Goal: Information Seeking & Learning: Learn about a topic

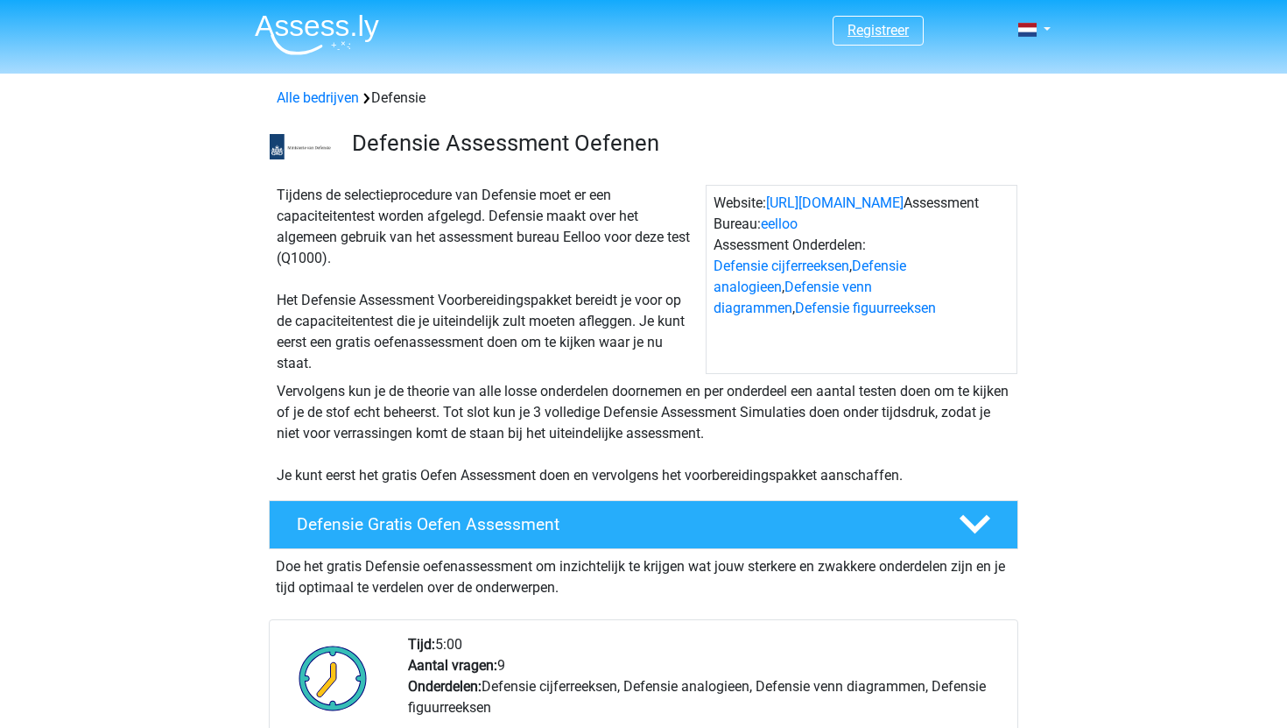
click at [869, 36] on link "Registreer" at bounding box center [878, 30] width 61 height 17
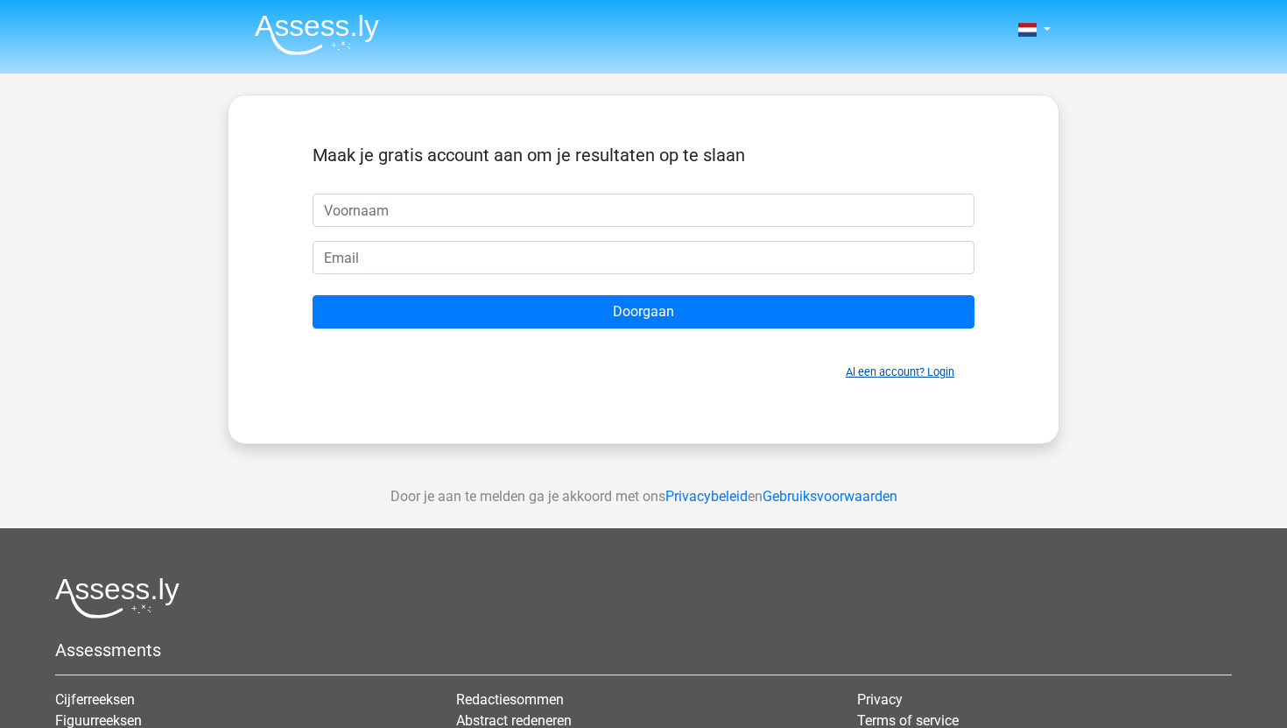
click at [937, 372] on link "Al een account? Login" at bounding box center [900, 371] width 109 height 13
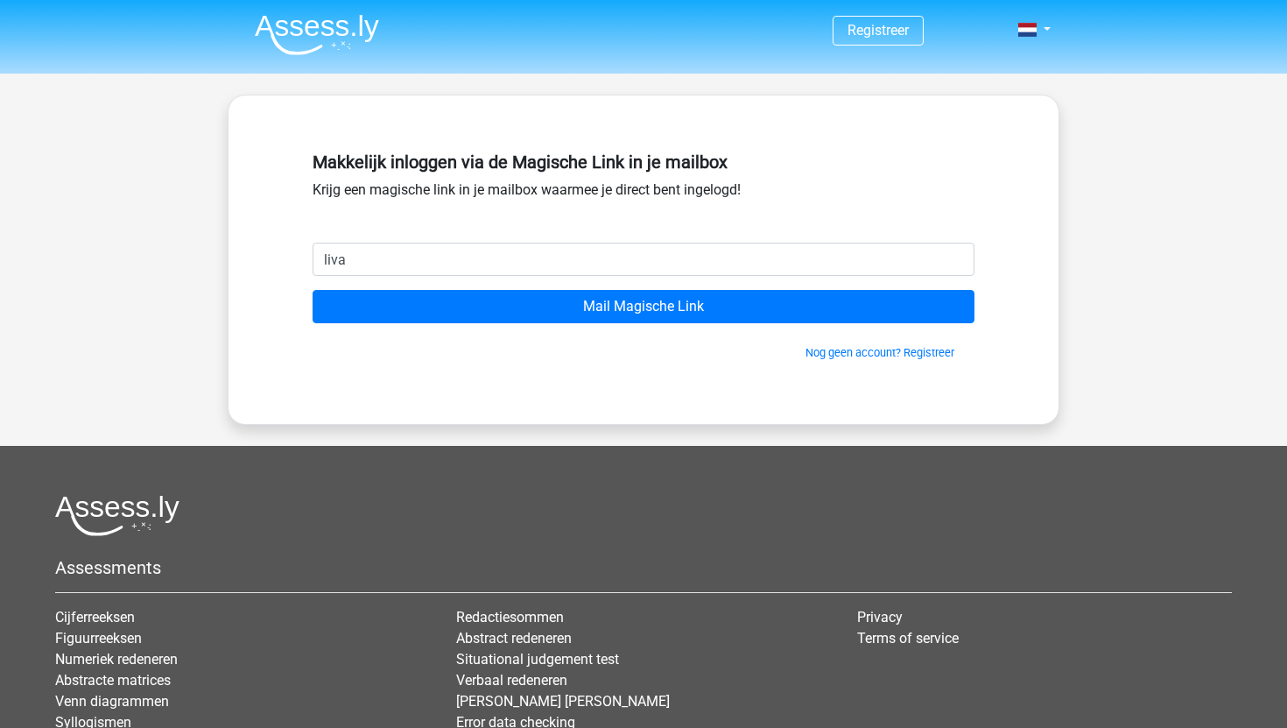
type input "[EMAIL_ADDRESS][DOMAIN_NAME]"
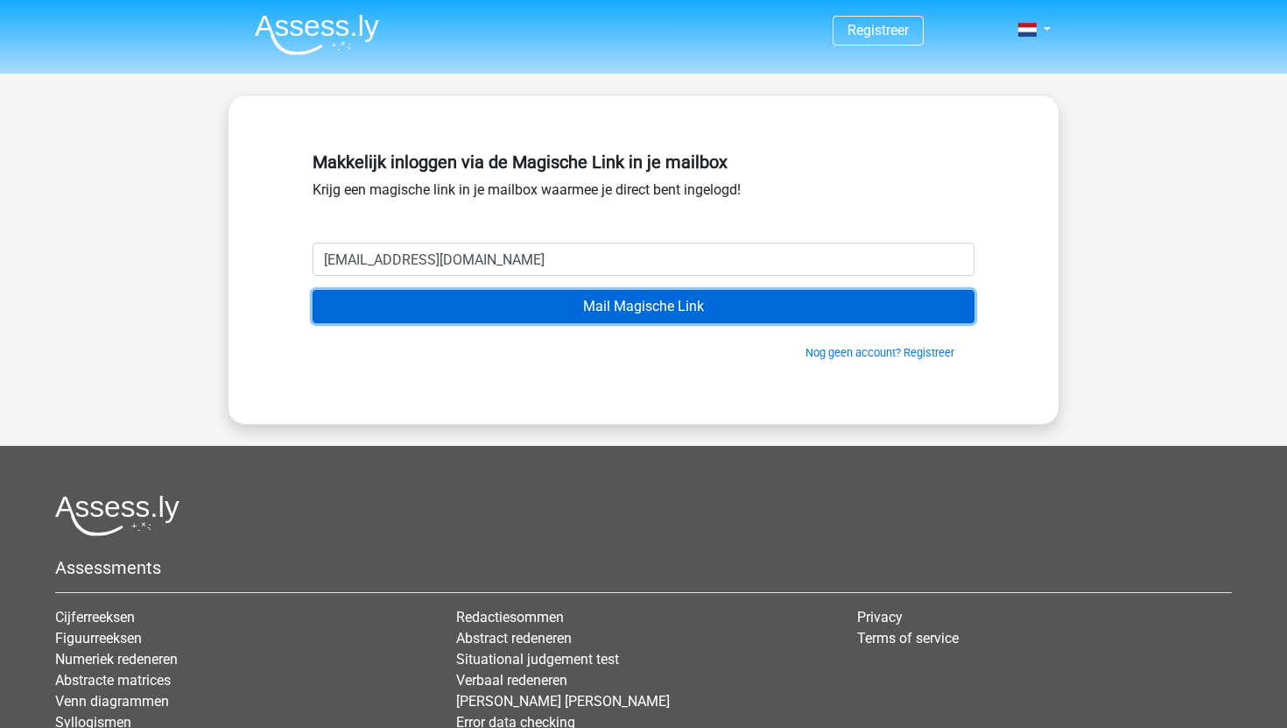
click at [520, 306] on input "Mail Magische Link" at bounding box center [644, 306] width 662 height 33
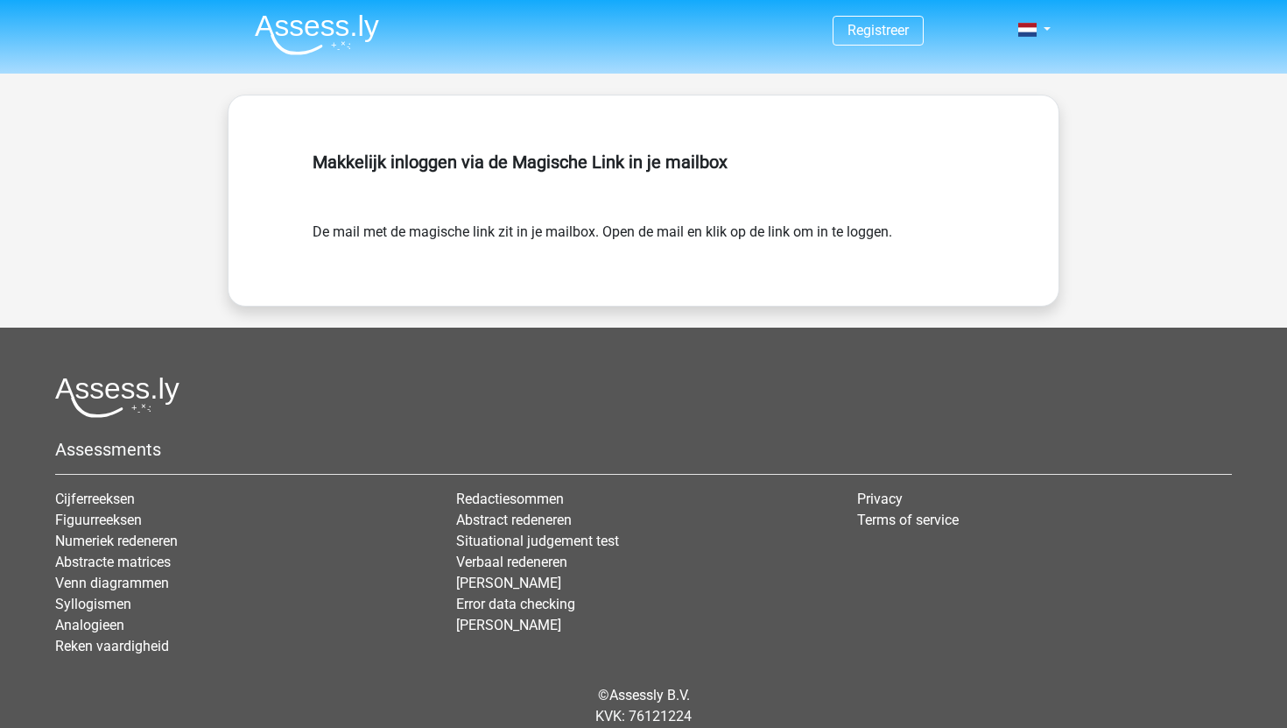
click at [778, 223] on form "De mail met de magische link zit in je mailbox. Open de mail en klik op de link…" at bounding box center [644, 232] width 662 height 21
drag, startPoint x: 778, startPoint y: 223, endPoint x: 793, endPoint y: 153, distance: 71.6
click at [788, 187] on div "Makkelijk inloggen via de Magische Link in je mailbox De mail met de magische l…" at bounding box center [644, 200] width 746 height 126
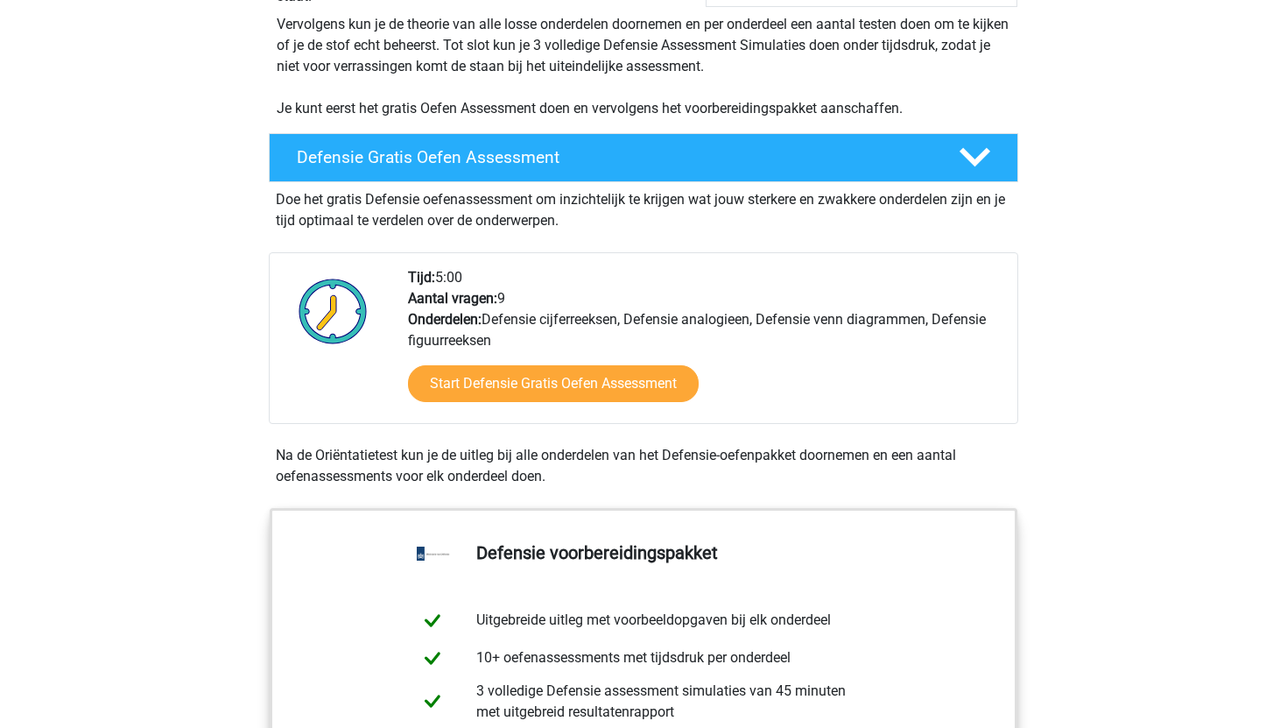
scroll to position [391, 0]
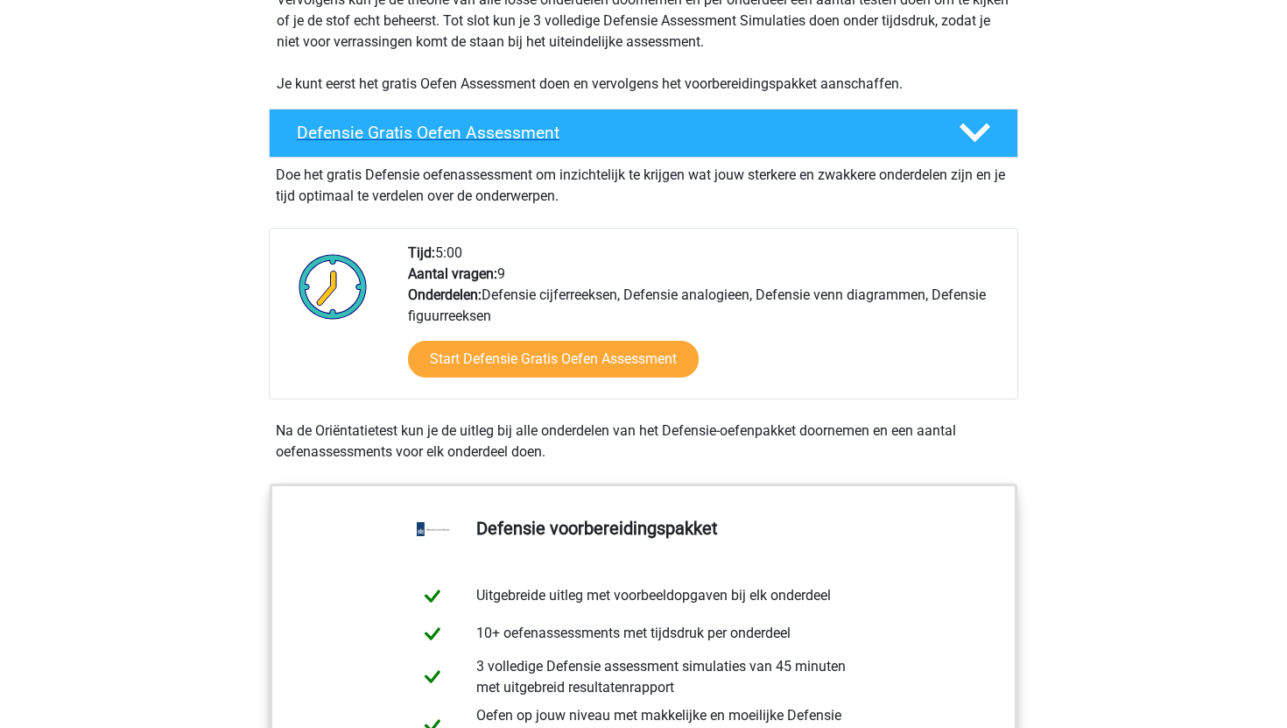
click at [705, 124] on h4 "Defensie Gratis Oefen Assessment" at bounding box center [614, 133] width 634 height 20
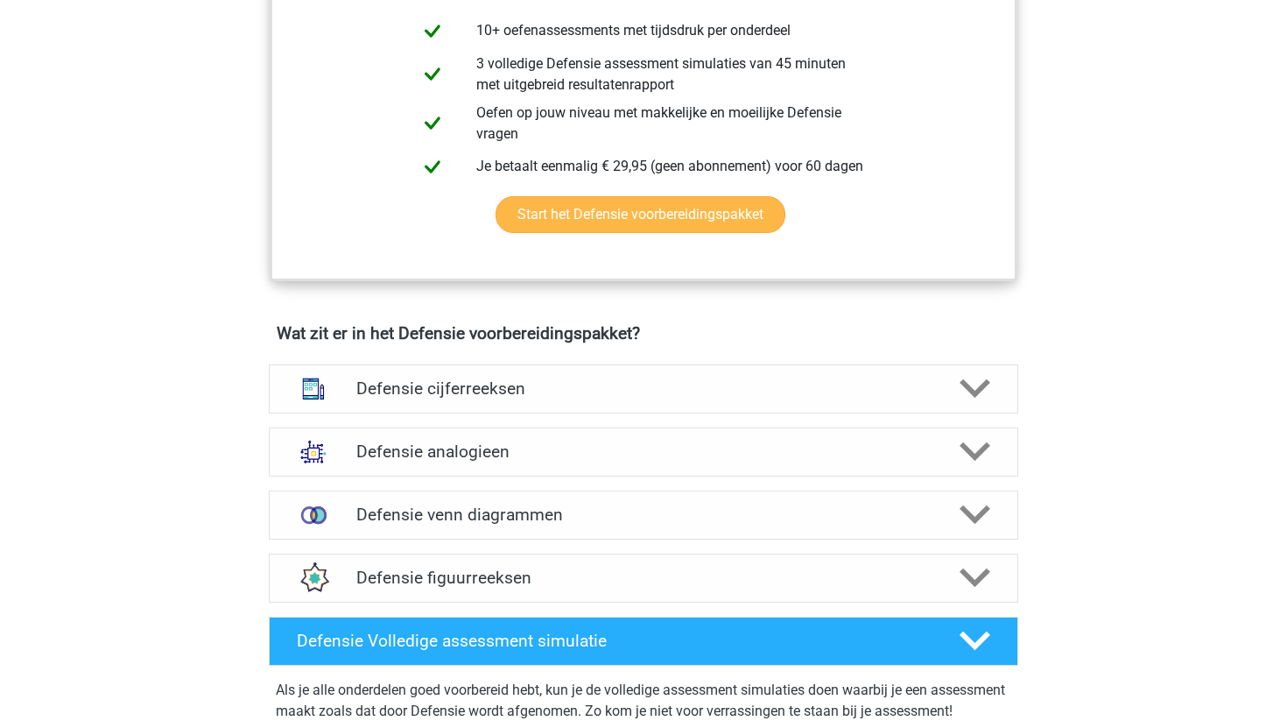
scroll to position [756, 0]
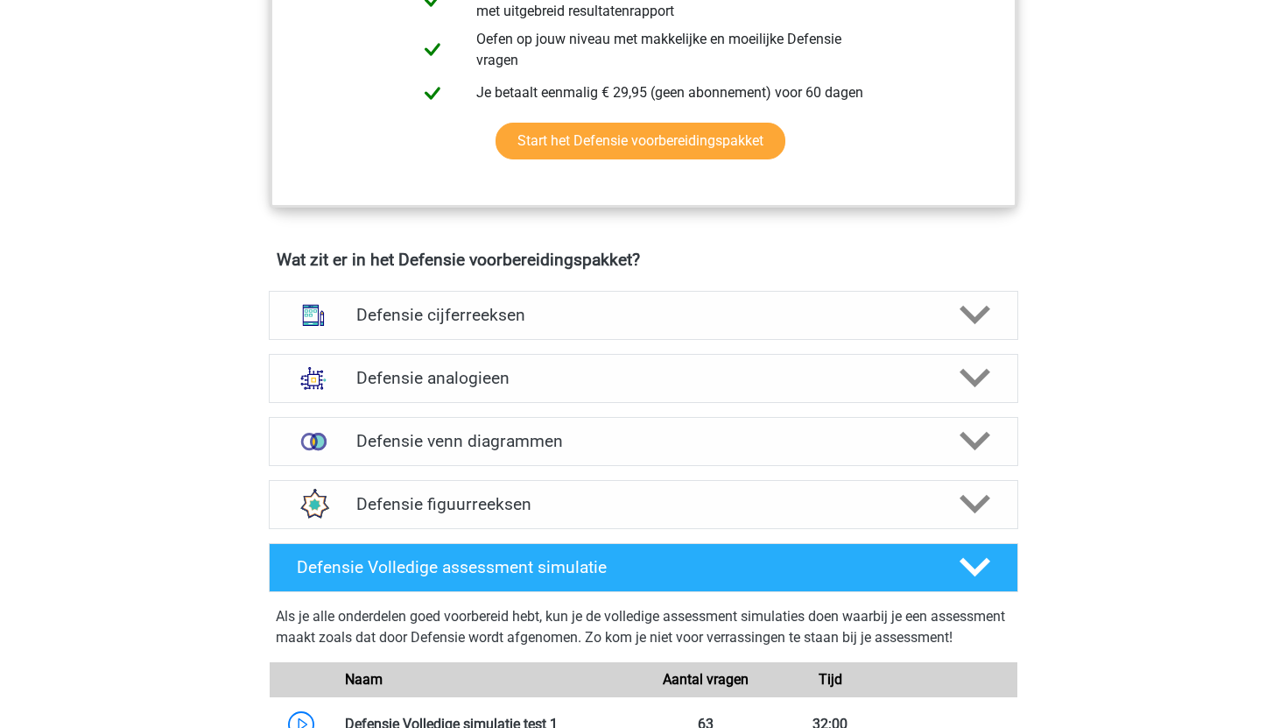
click at [698, 349] on div "Defensie analogieen Bij het oplossen van Analogieën moet je een relatie tussen …" at bounding box center [644, 378] width 818 height 63
click at [696, 377] on h4 "Defensie analogieen" at bounding box center [643, 378] width 574 height 20
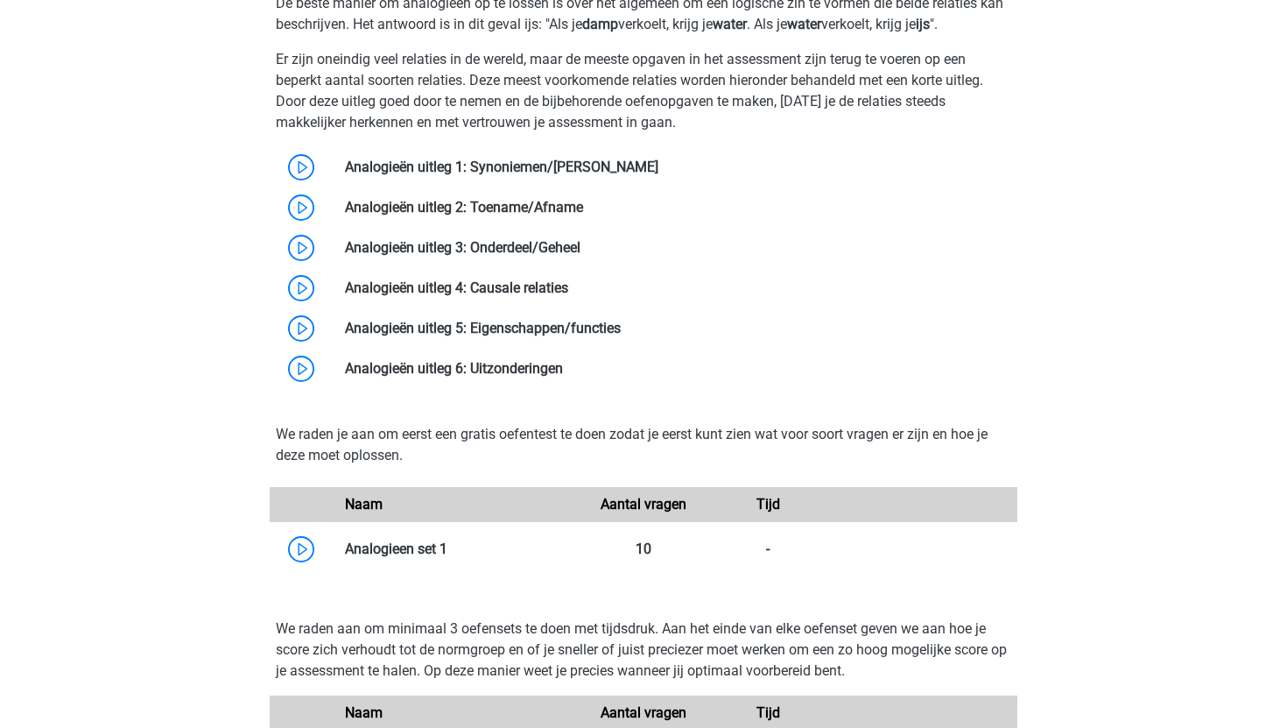
scroll to position [1292, 0]
click at [563, 359] on link at bounding box center [563, 367] width 0 height 17
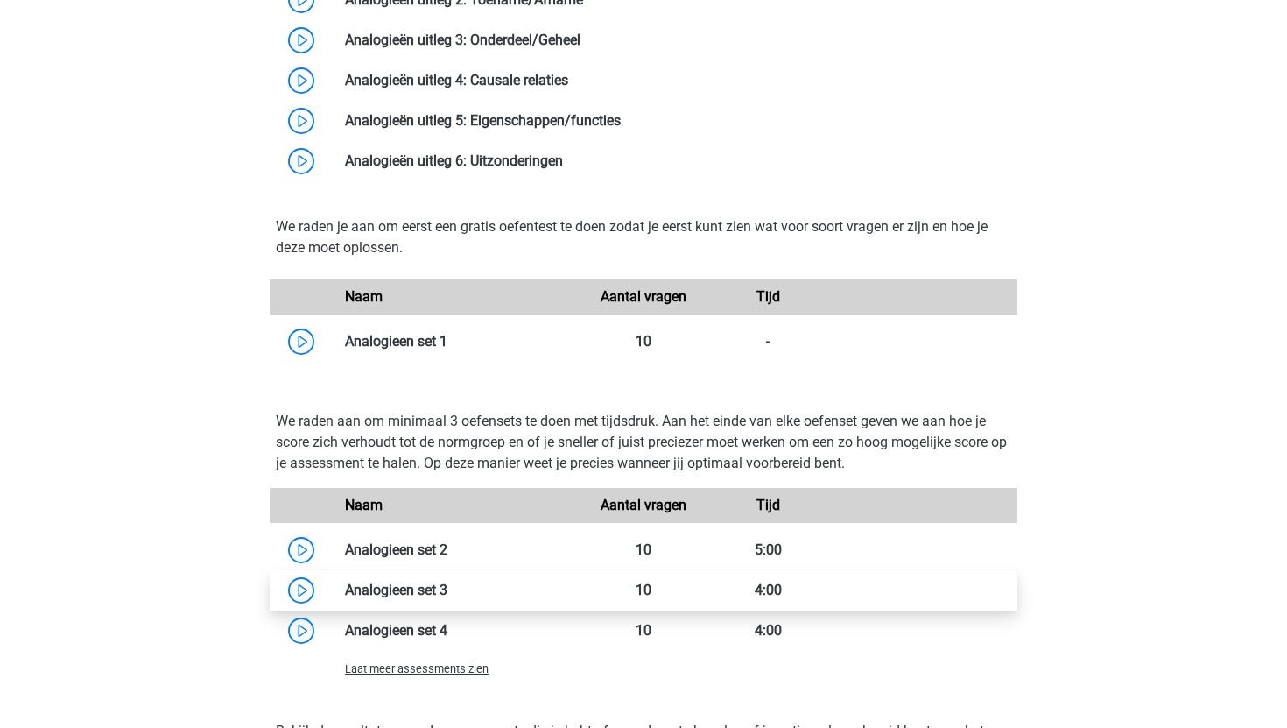
click at [447, 598] on link at bounding box center [447, 589] width 0 height 17
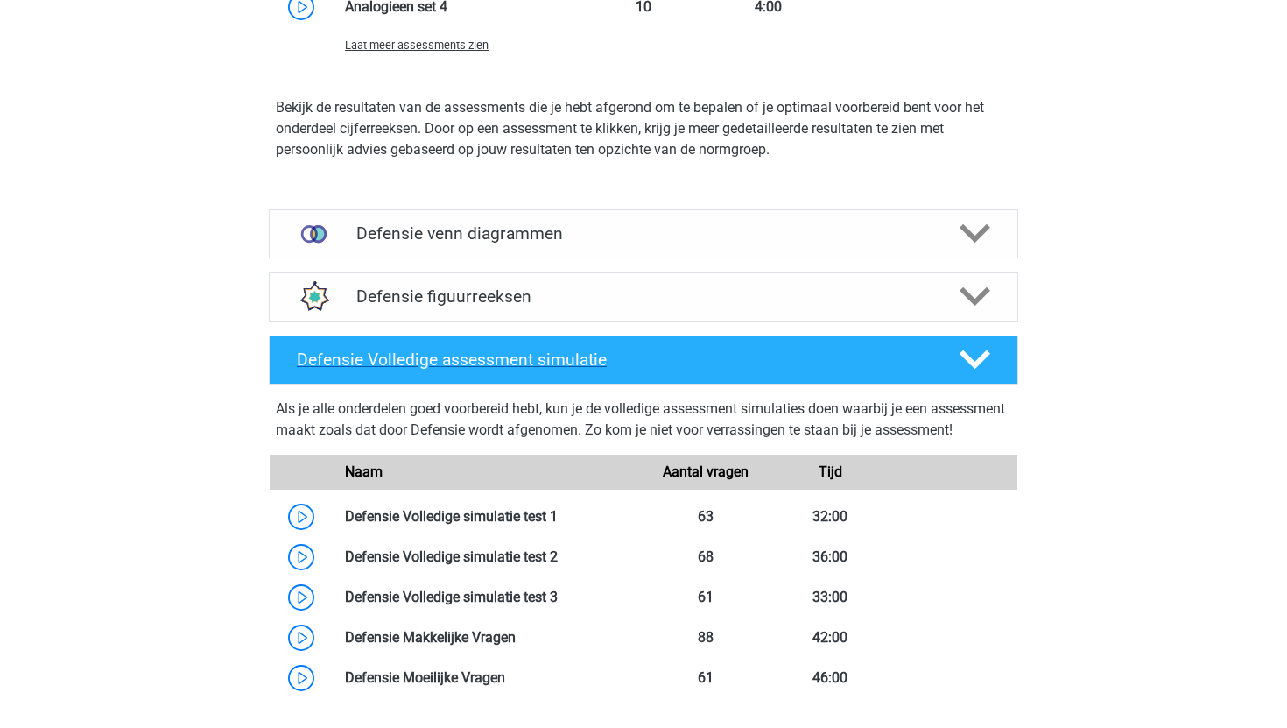
scroll to position [2129, 0]
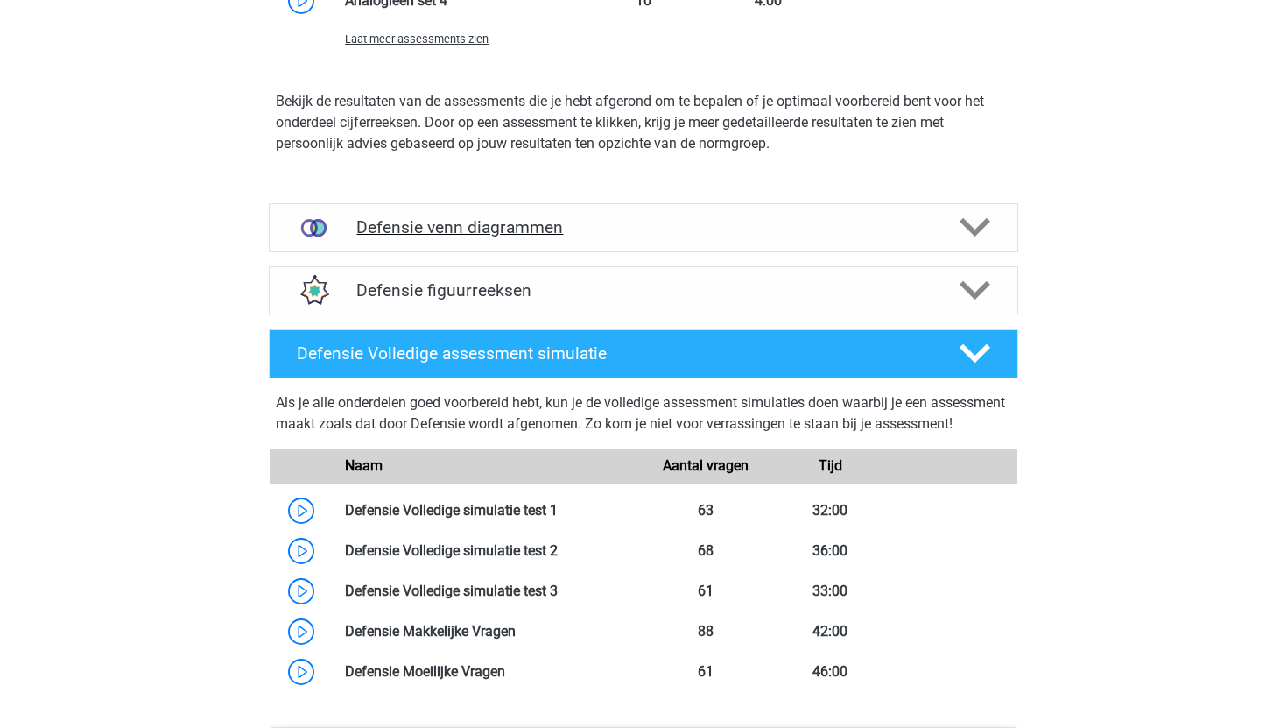
click at [464, 247] on div "Defensie venn diagrammen" at bounding box center [644, 227] width 750 height 49
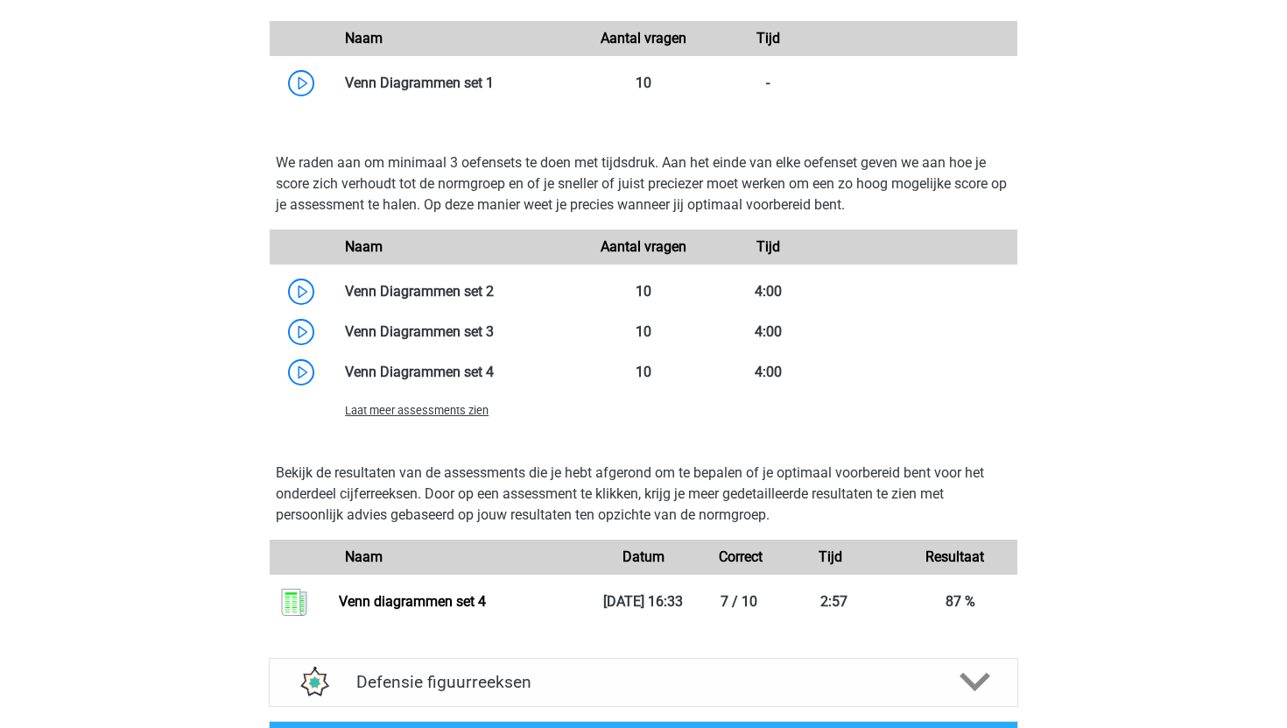
scroll to position [2558, 0]
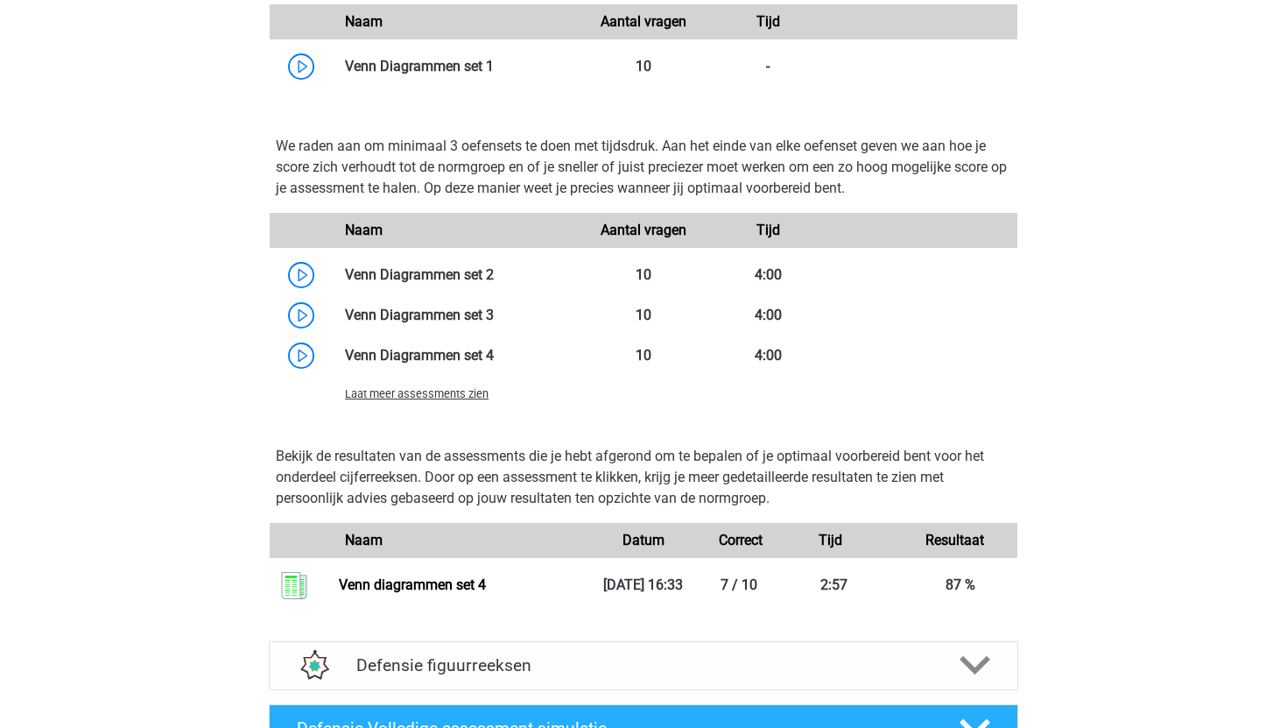
click at [448, 394] on span "Laat meer assessments zien" at bounding box center [417, 393] width 144 height 13
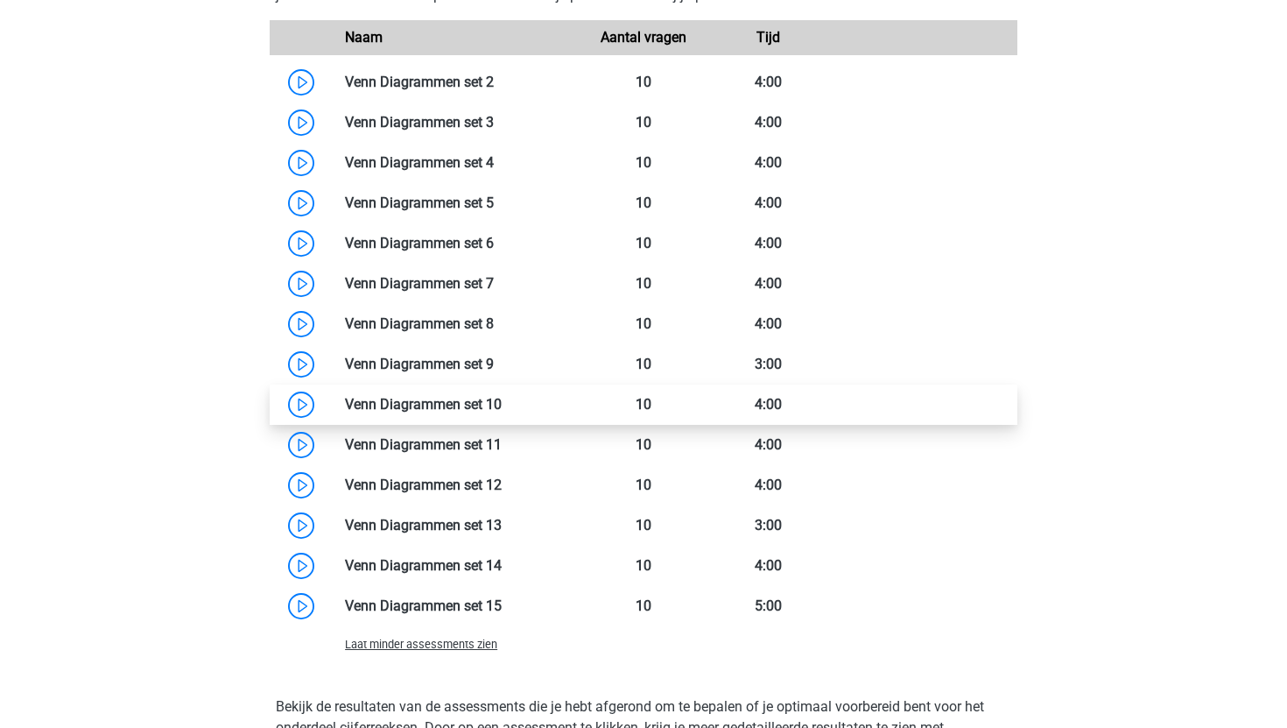
scroll to position [2784, 0]
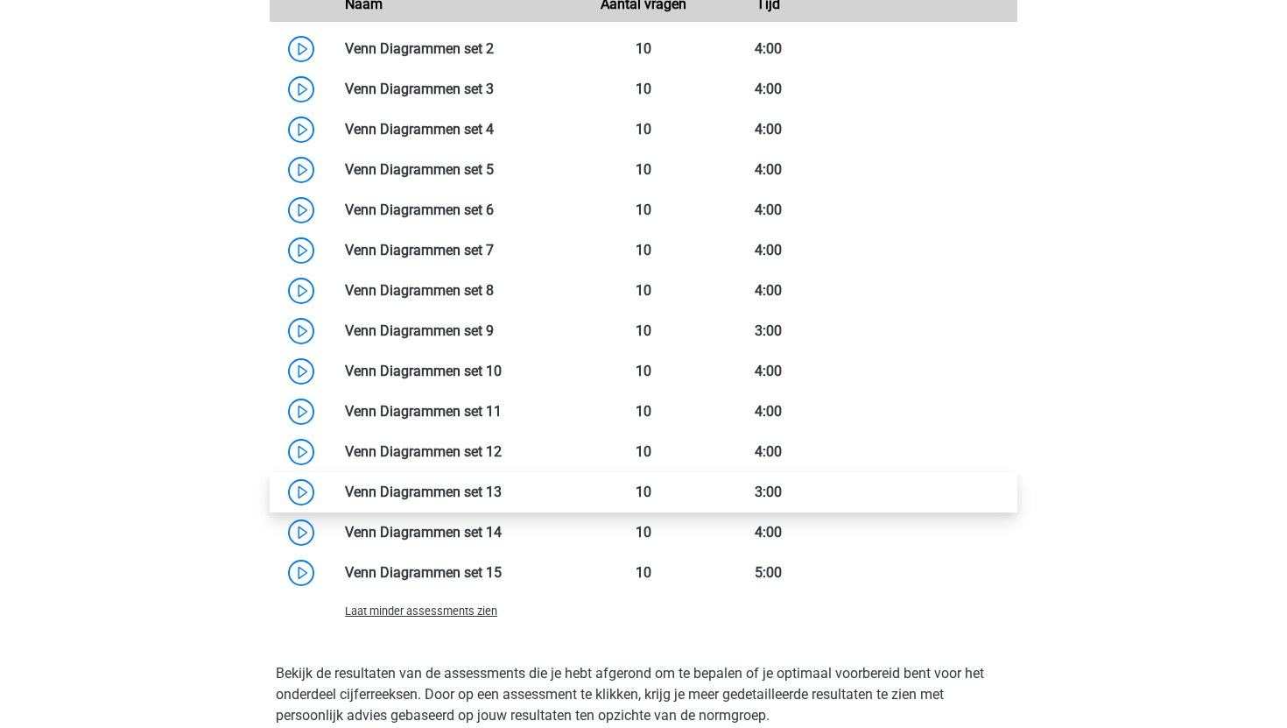
click at [502, 500] on link at bounding box center [502, 491] width 0 height 17
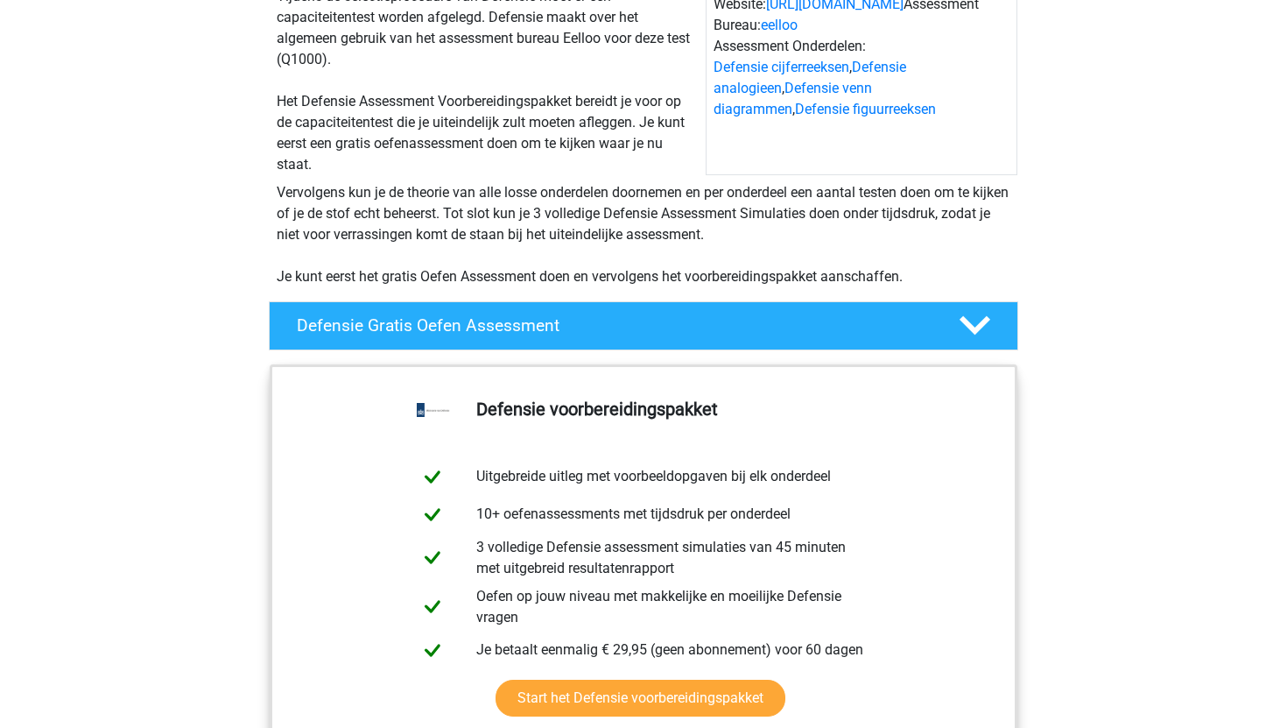
scroll to position [0, 0]
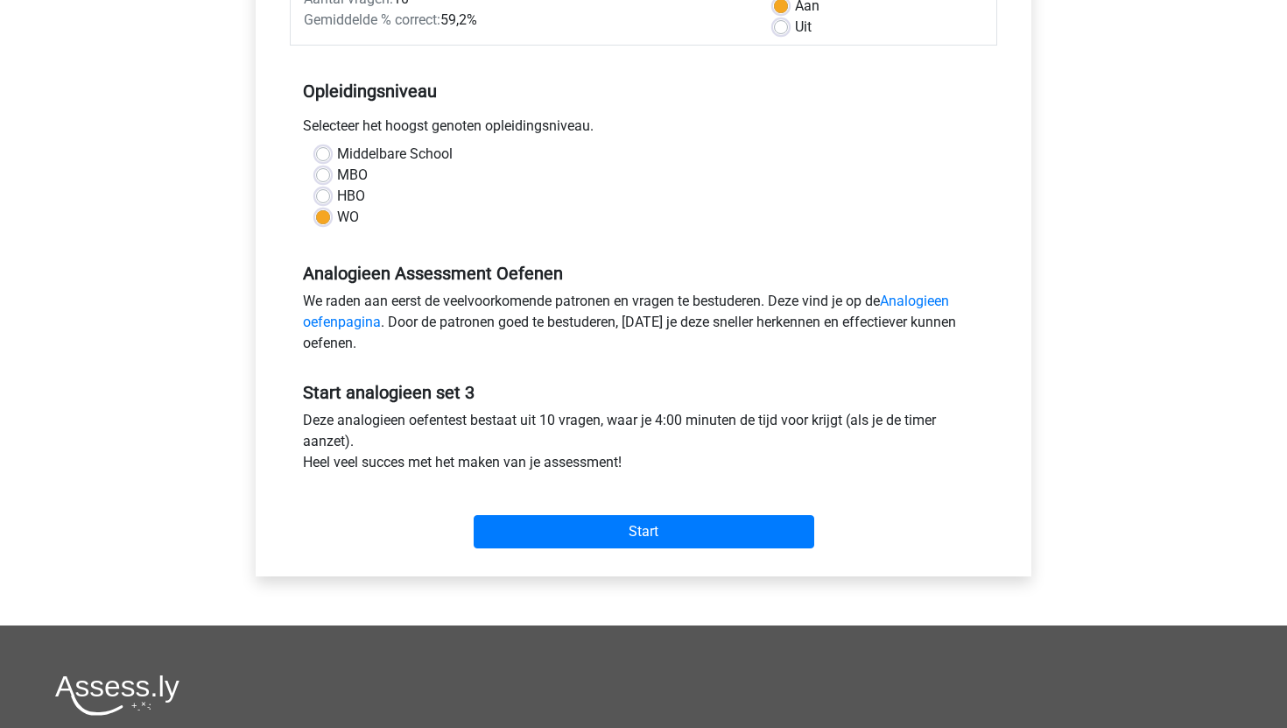
scroll to position [376, 0]
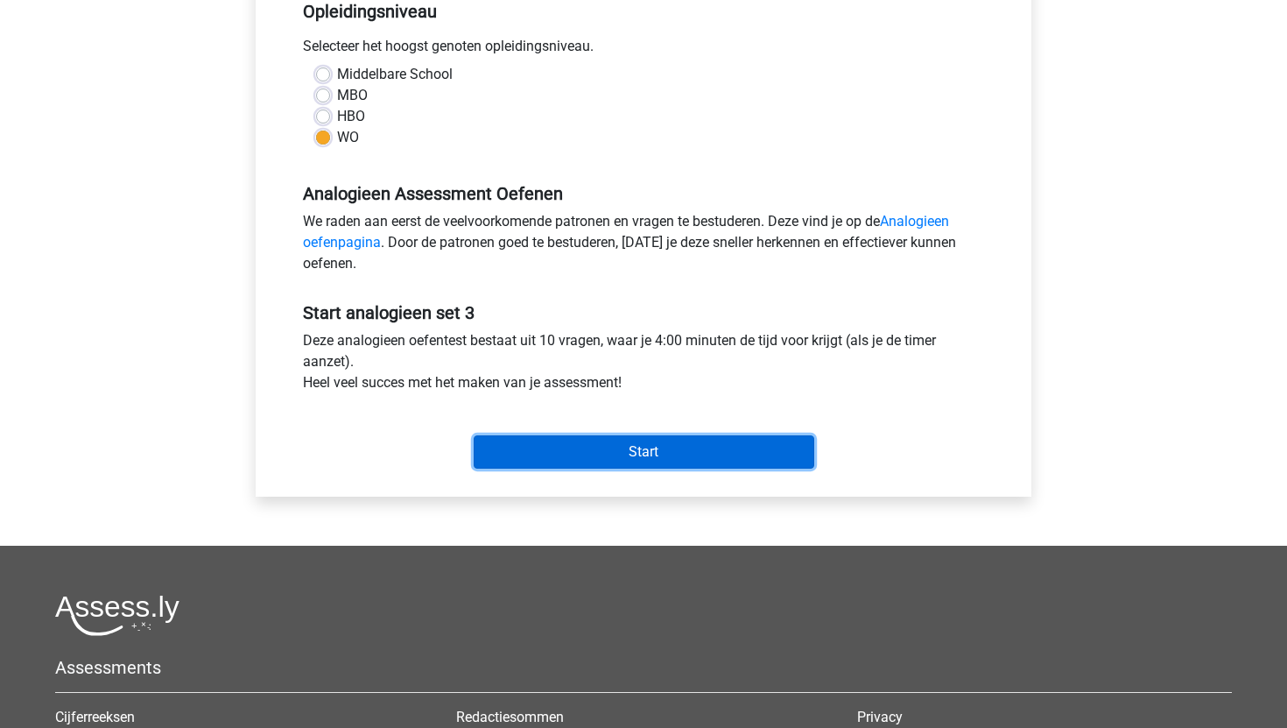
click at [543, 468] on input "Start" at bounding box center [644, 451] width 341 height 33
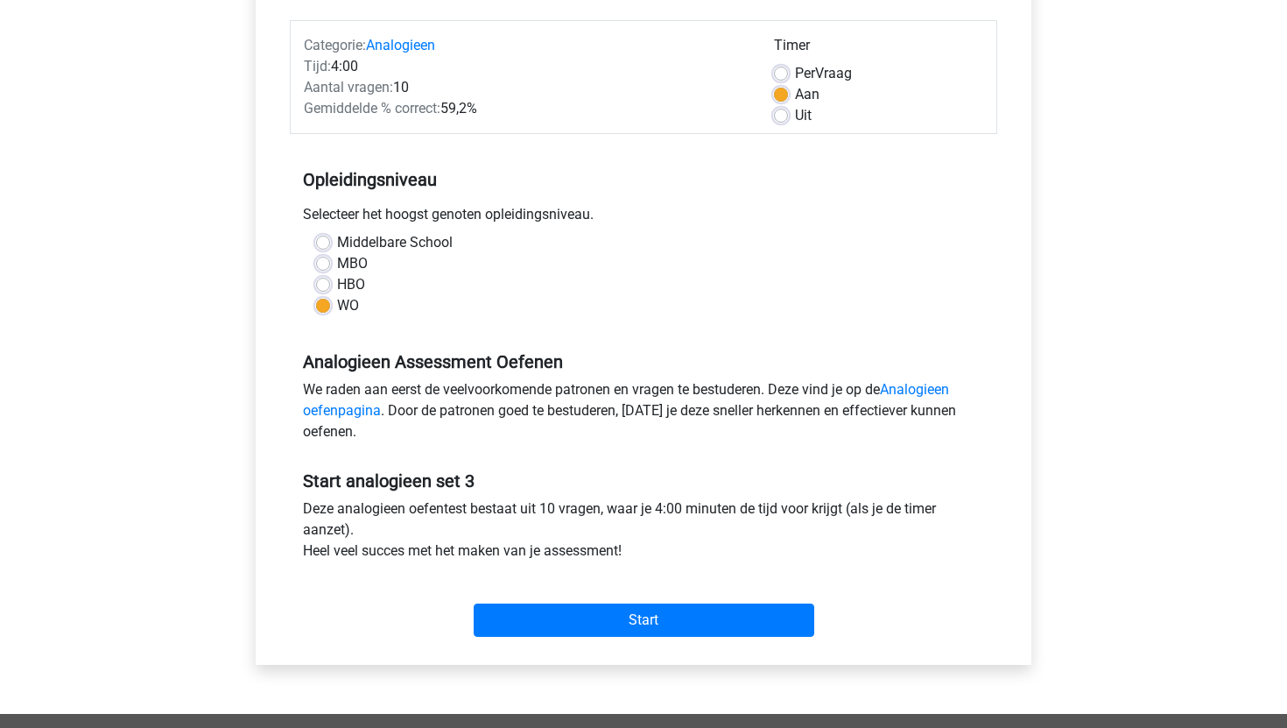
scroll to position [0, 0]
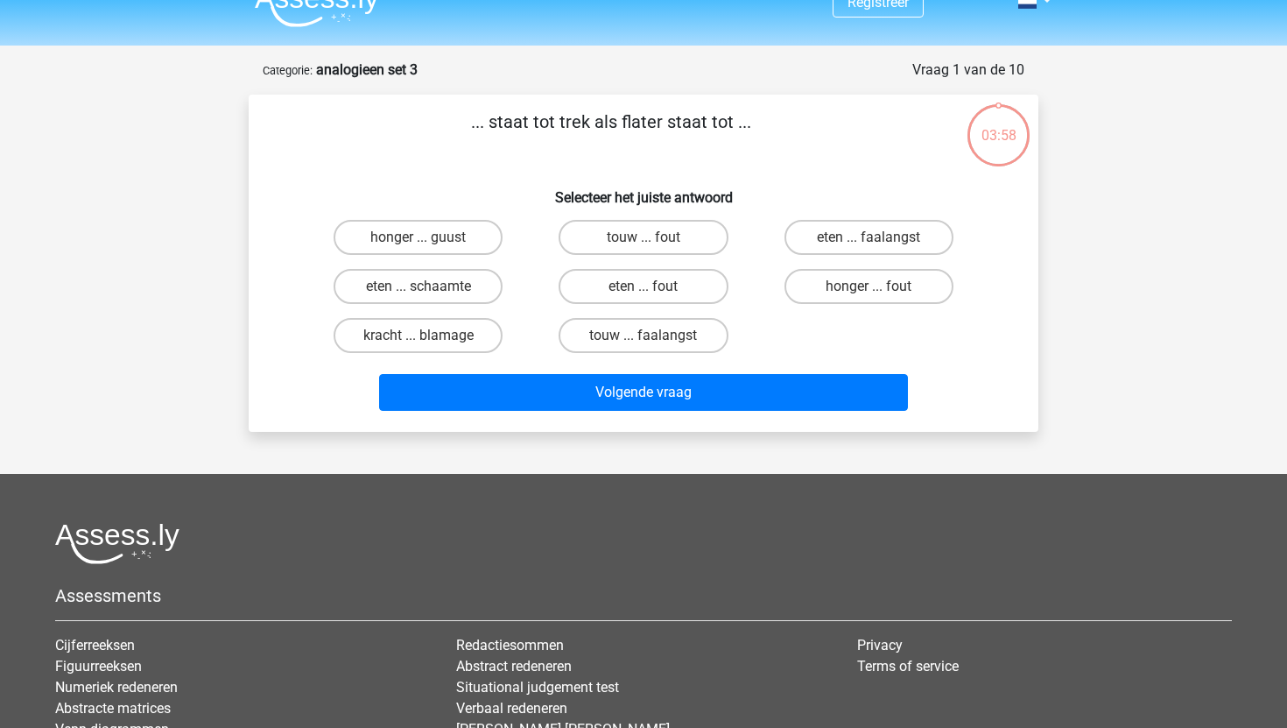
scroll to position [26, 0]
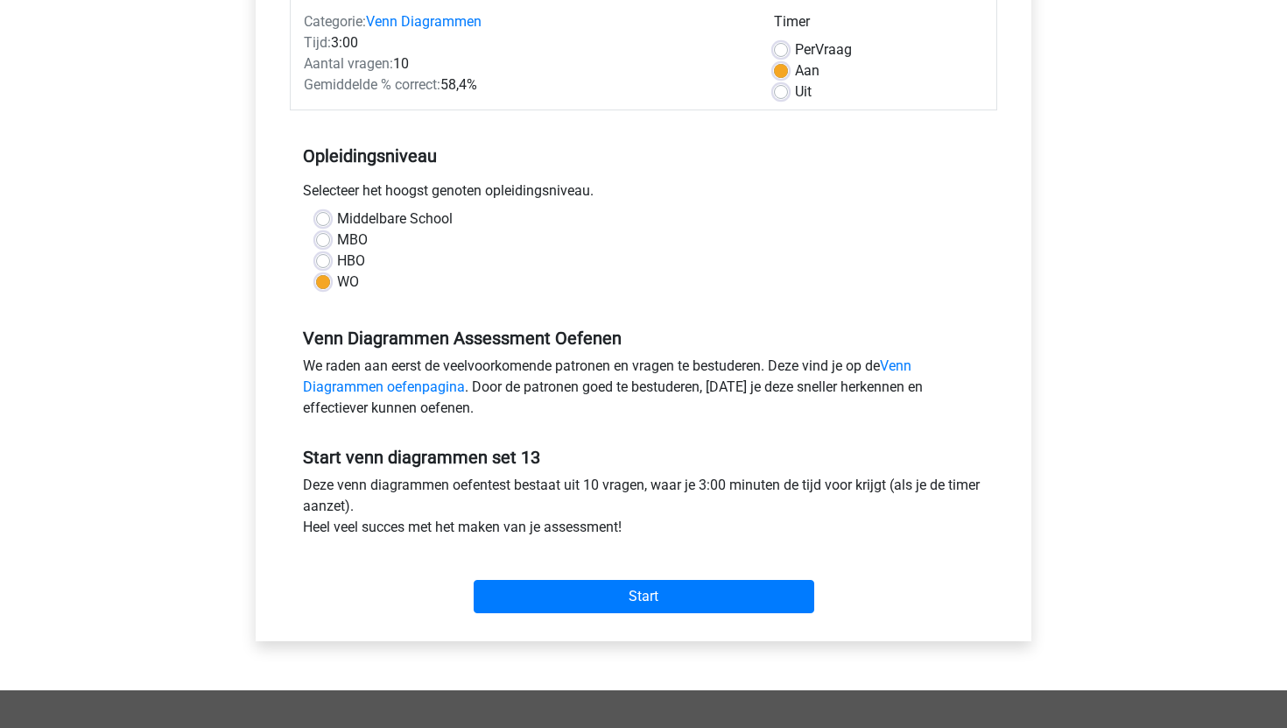
scroll to position [230, 0]
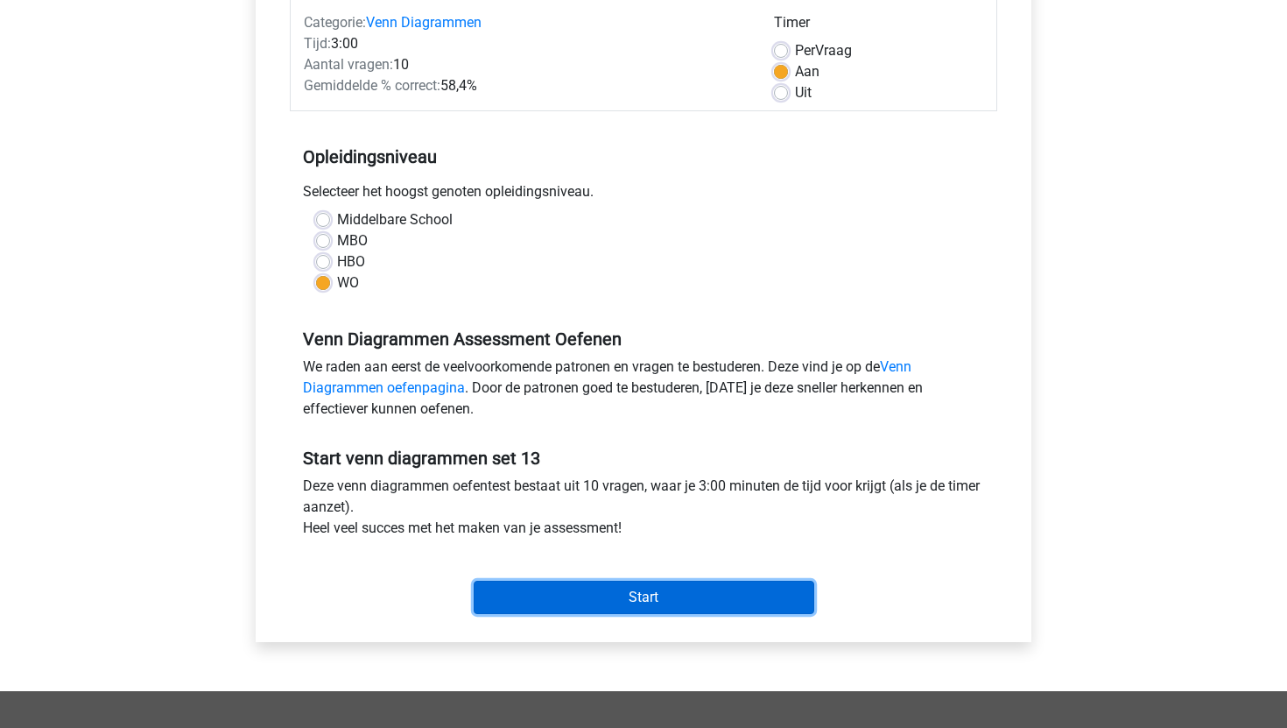
click at [489, 602] on input "Start" at bounding box center [644, 597] width 341 height 33
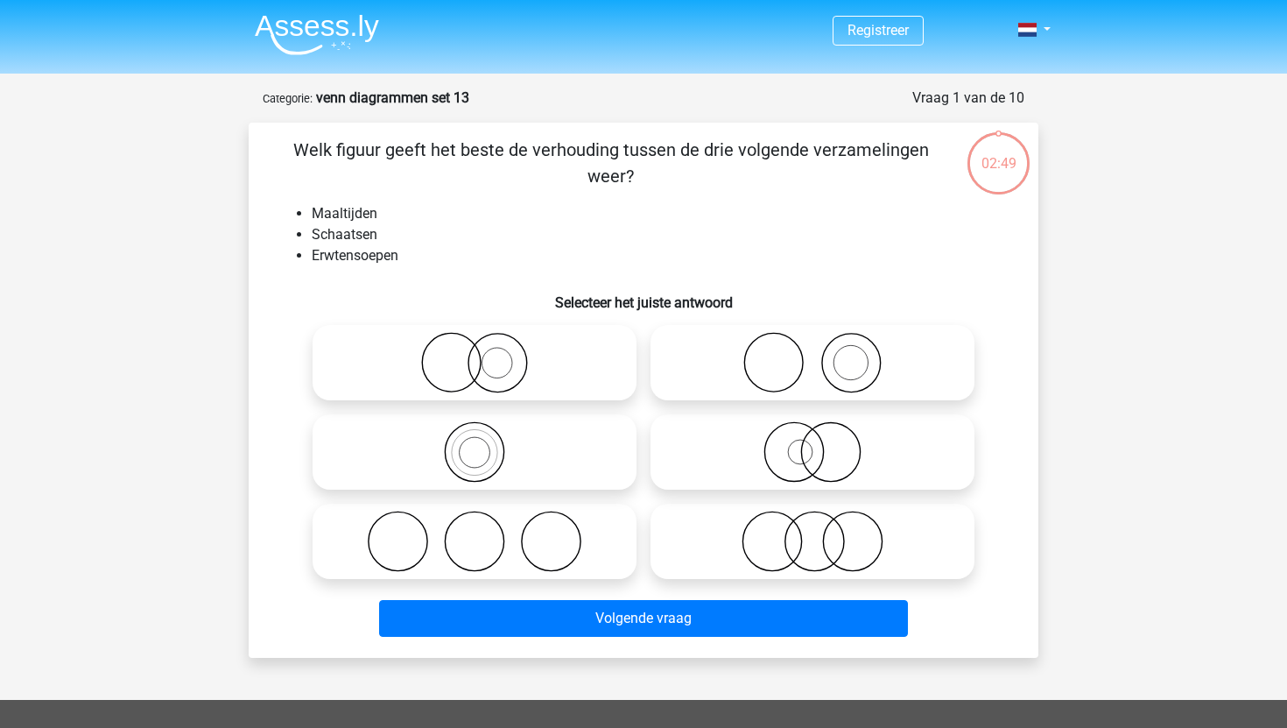
click at [763, 341] on icon at bounding box center [813, 362] width 310 height 61
click at [813, 342] on input "radio" at bounding box center [818, 347] width 11 height 11
radio input "true"
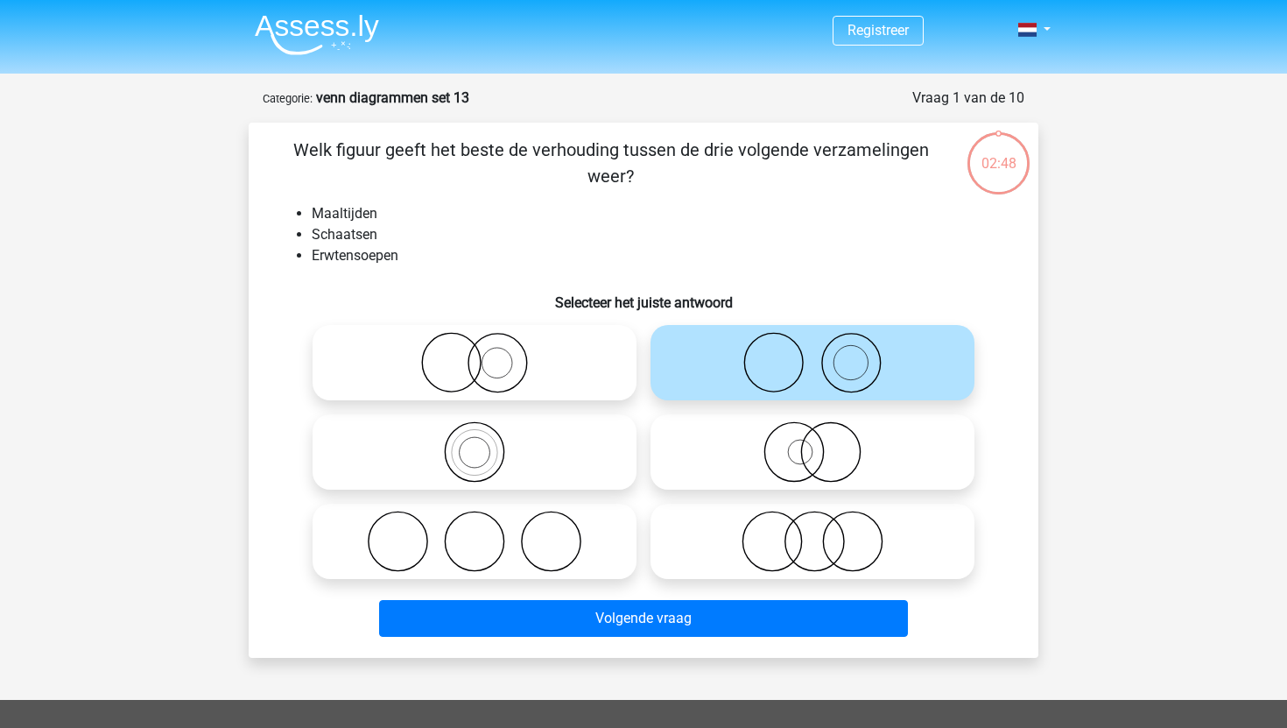
click at [650, 590] on div "Volgende vraag" at bounding box center [644, 615] width 734 height 58
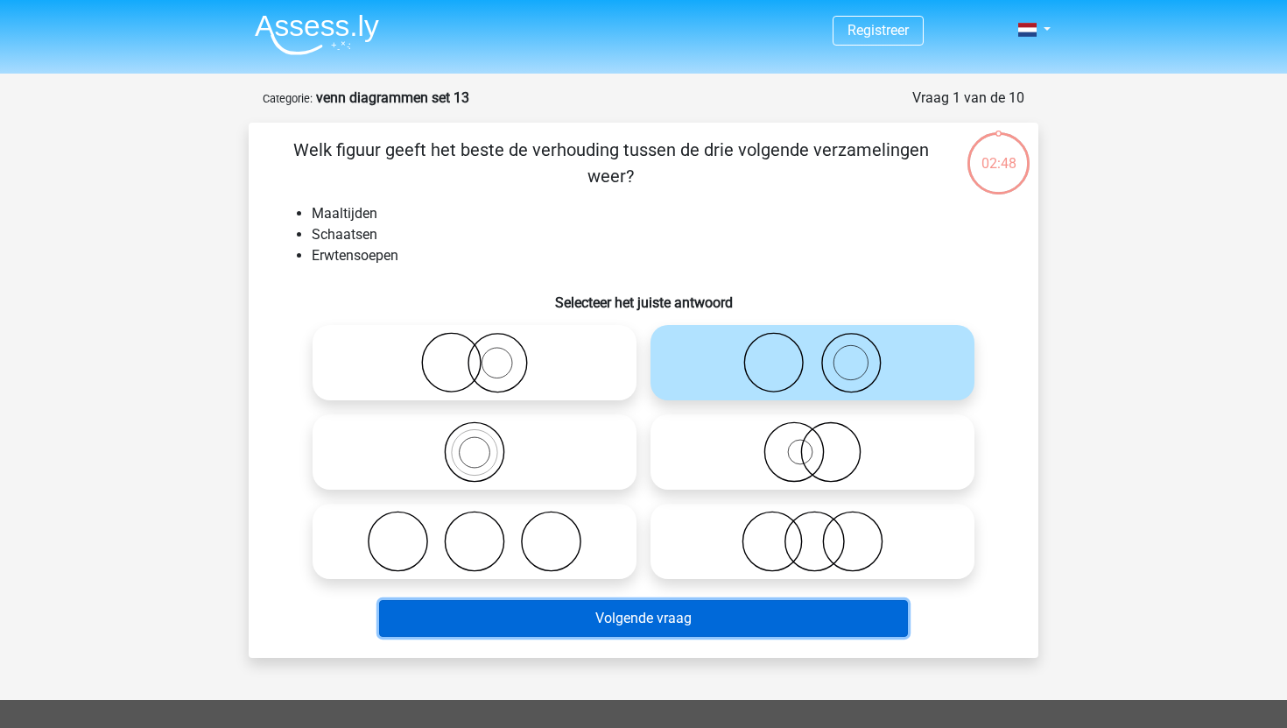
click at [650, 605] on button "Volgende vraag" at bounding box center [644, 618] width 530 height 37
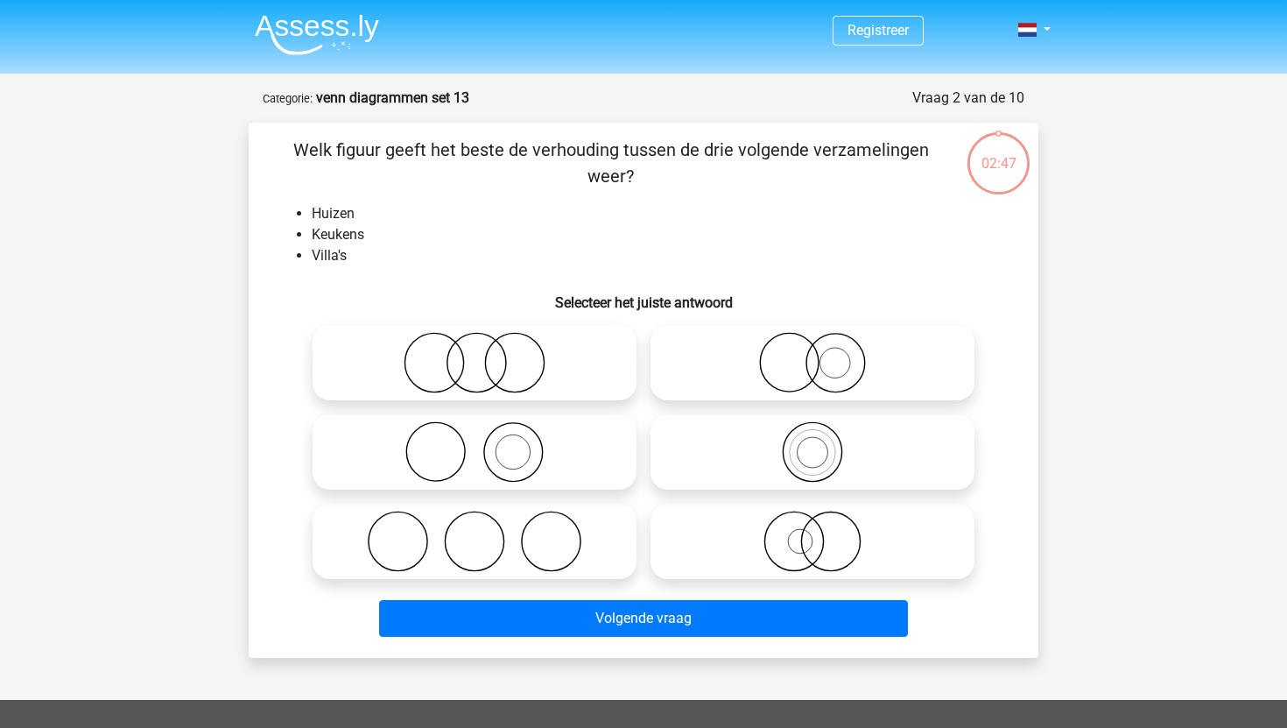
scroll to position [88, 0]
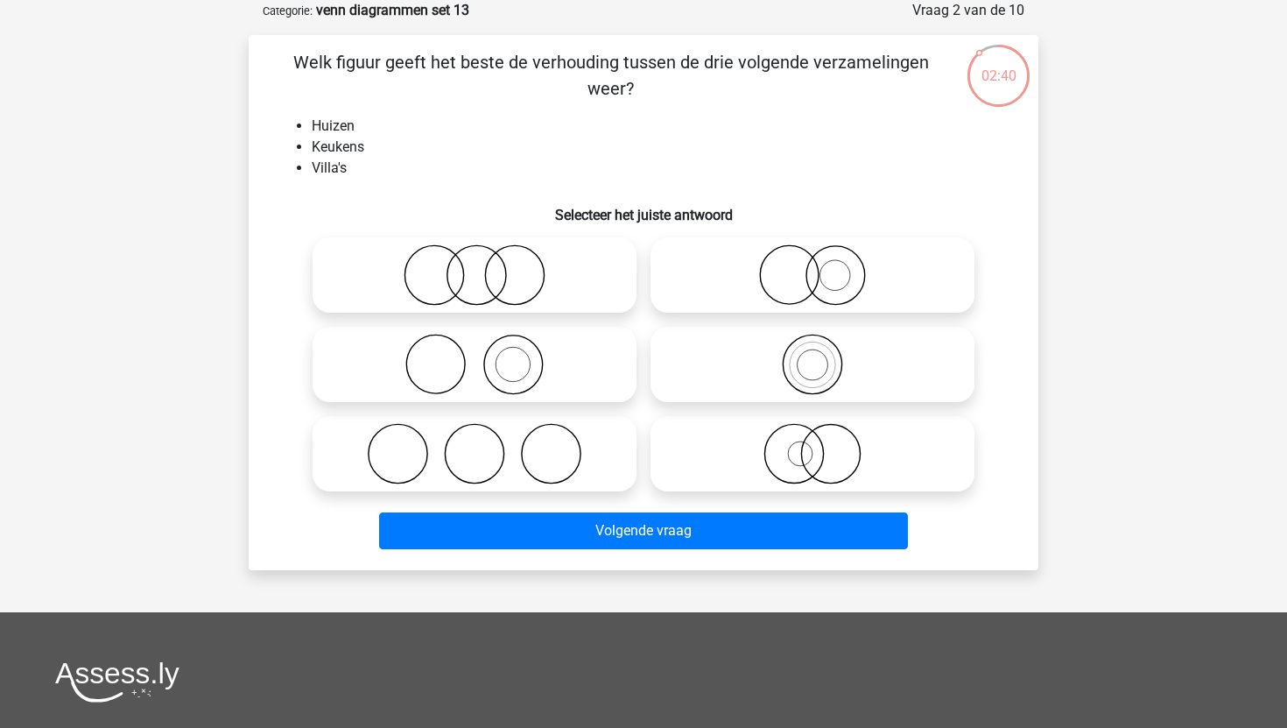
click at [553, 398] on label at bounding box center [475, 364] width 324 height 75
click at [486, 355] on input "radio" at bounding box center [480, 349] width 11 height 11
radio input "true"
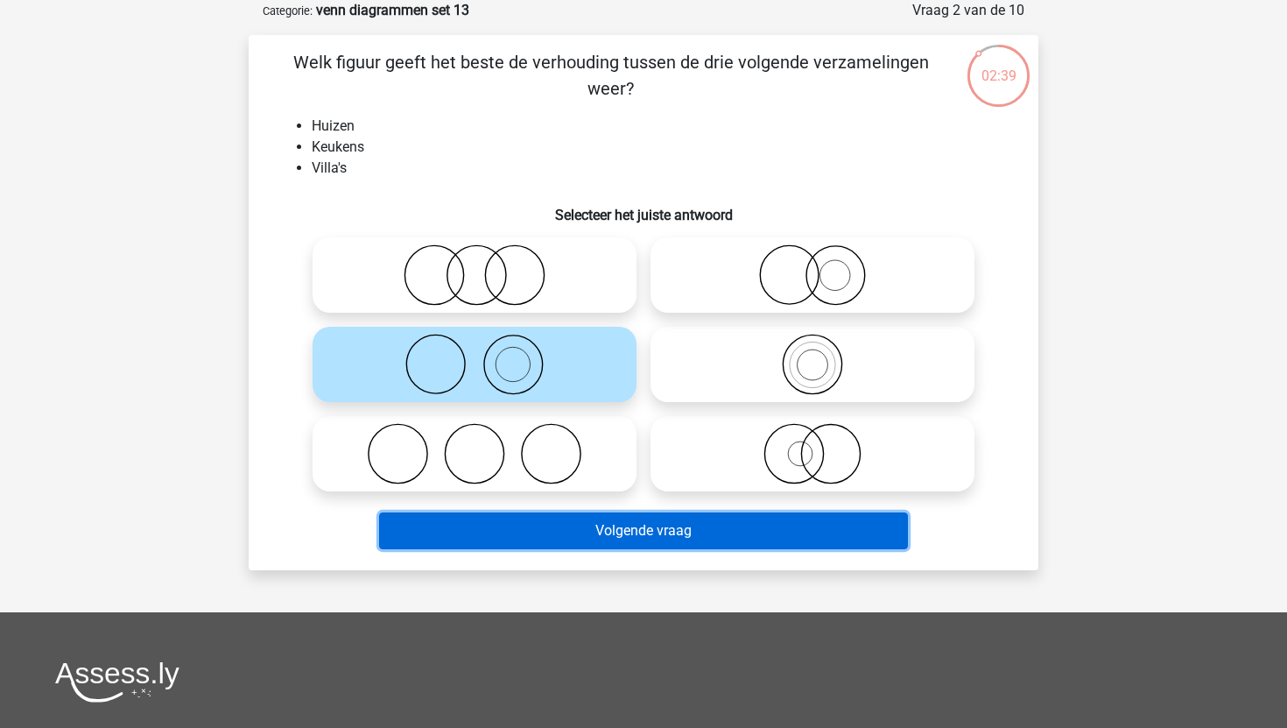
click at [617, 535] on button "Volgende vraag" at bounding box center [644, 530] width 530 height 37
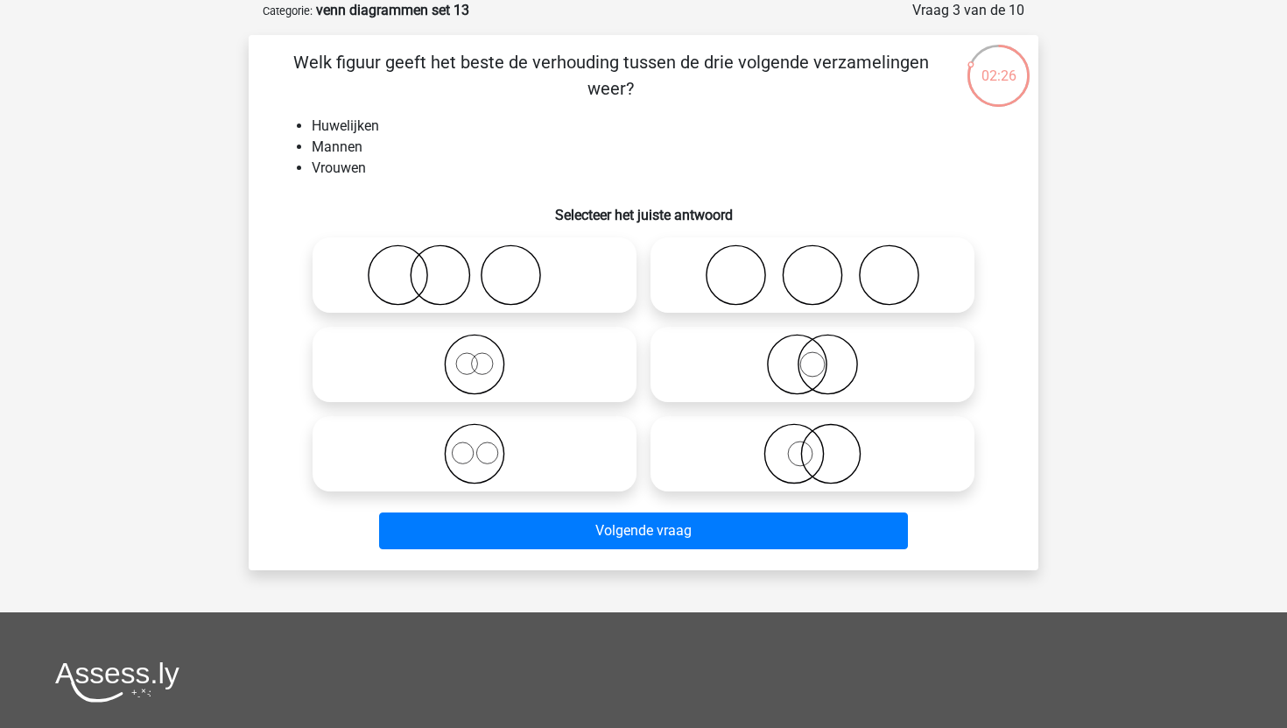
click at [803, 265] on icon at bounding box center [813, 274] width 310 height 61
click at [813, 265] on input "radio" at bounding box center [818, 260] width 11 height 11
radio input "true"
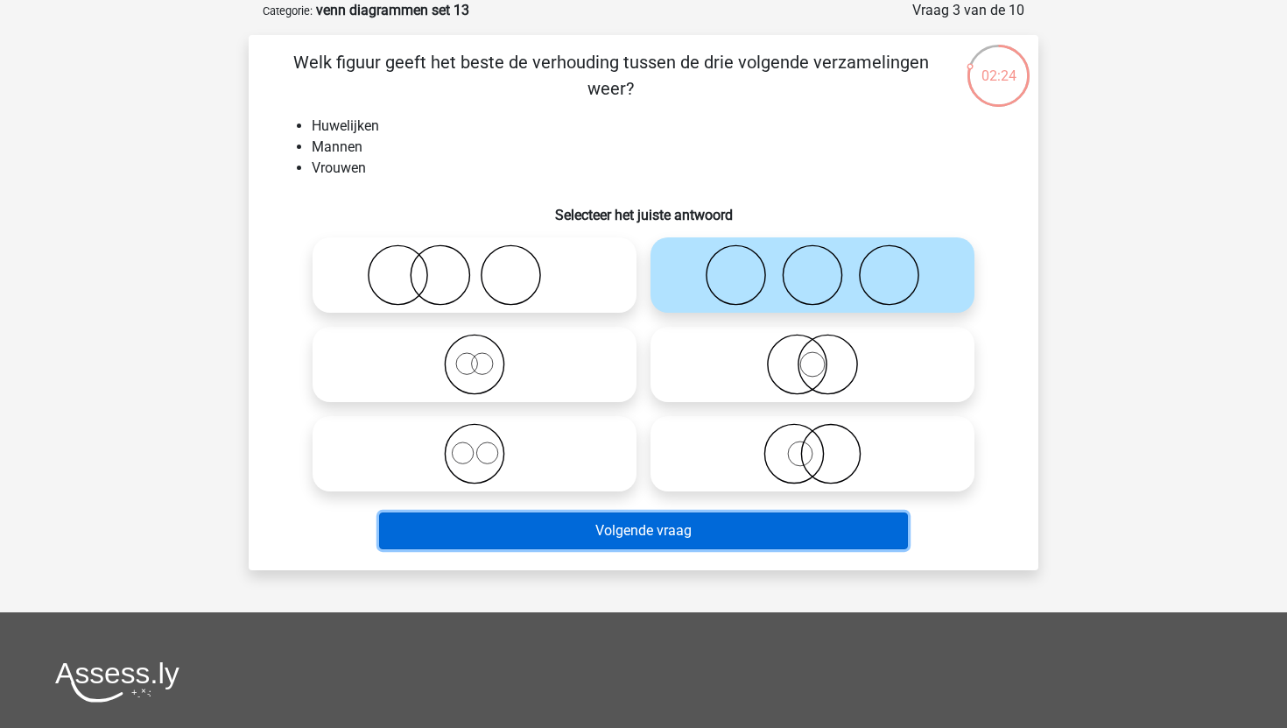
click at [672, 520] on button "Volgende vraag" at bounding box center [644, 530] width 530 height 37
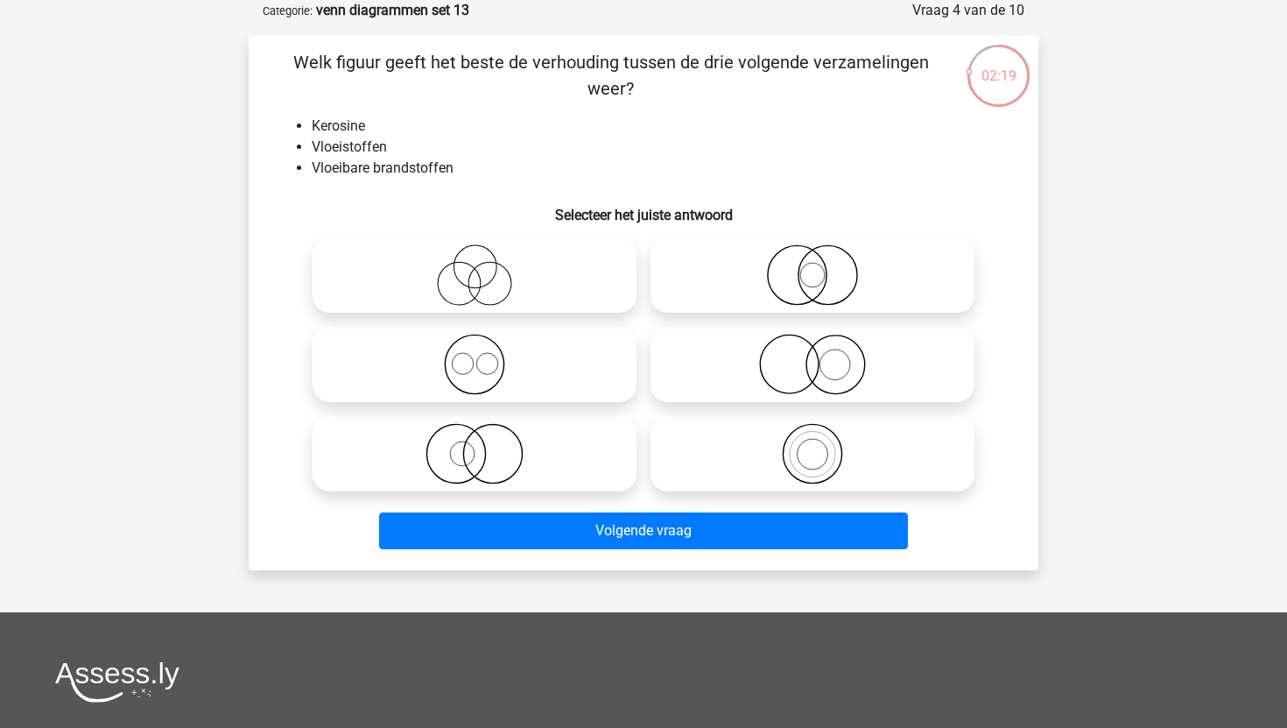
click at [737, 464] on icon at bounding box center [813, 453] width 310 height 61
click at [813, 445] on input "radio" at bounding box center [818, 438] width 11 height 11
radio input "true"
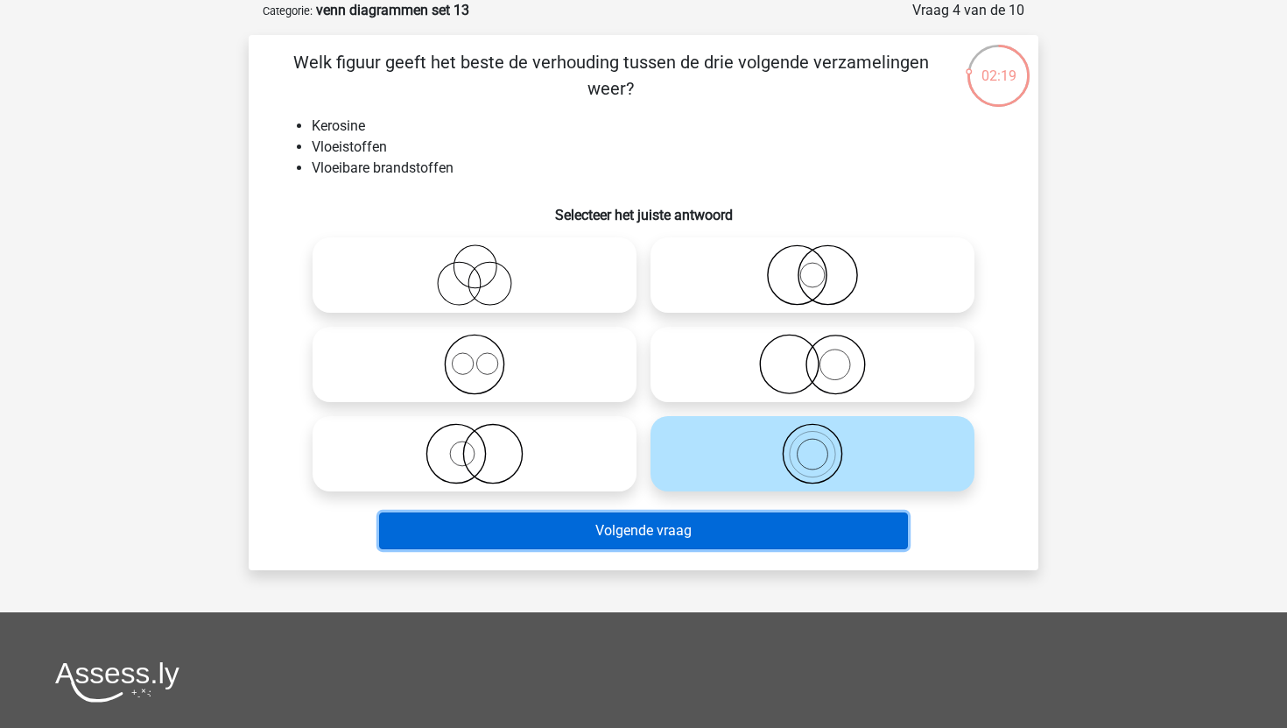
click at [690, 530] on button "Volgende vraag" at bounding box center [644, 530] width 530 height 37
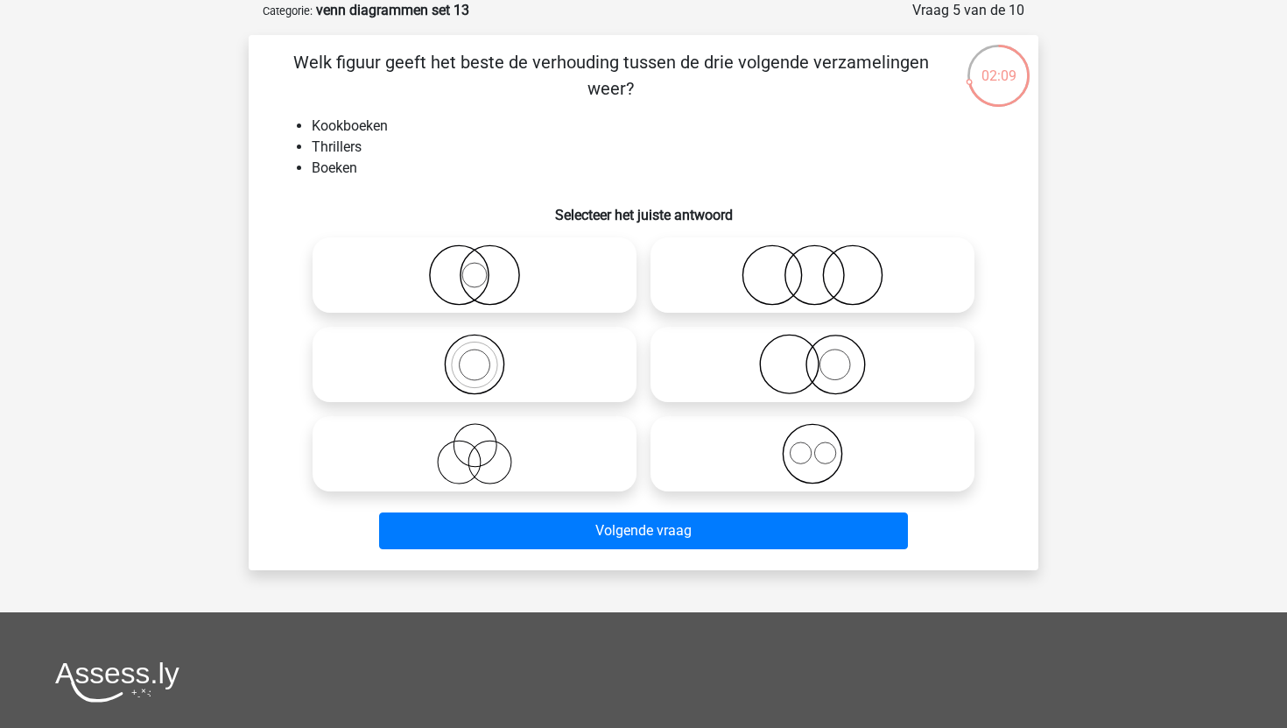
click at [799, 383] on icon at bounding box center [813, 364] width 310 height 61
click at [813, 355] on input "radio" at bounding box center [818, 349] width 11 height 11
radio input "true"
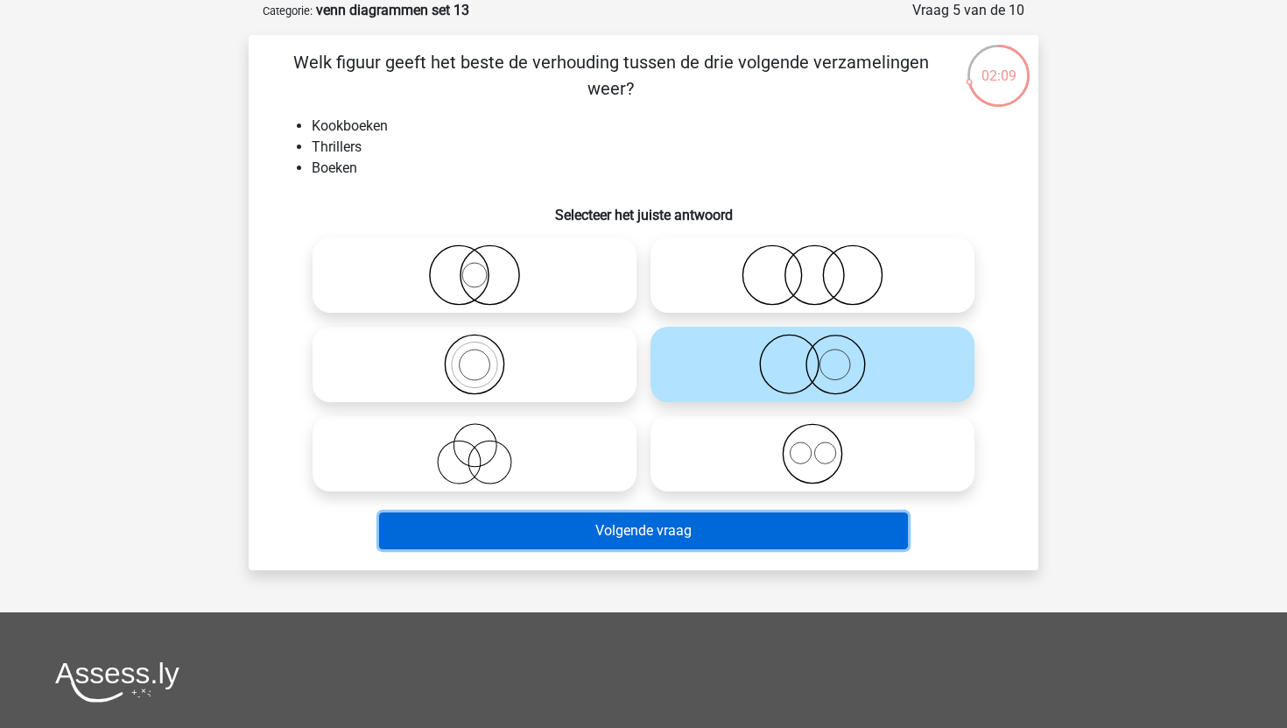
click at [731, 532] on button "Volgende vraag" at bounding box center [644, 530] width 530 height 37
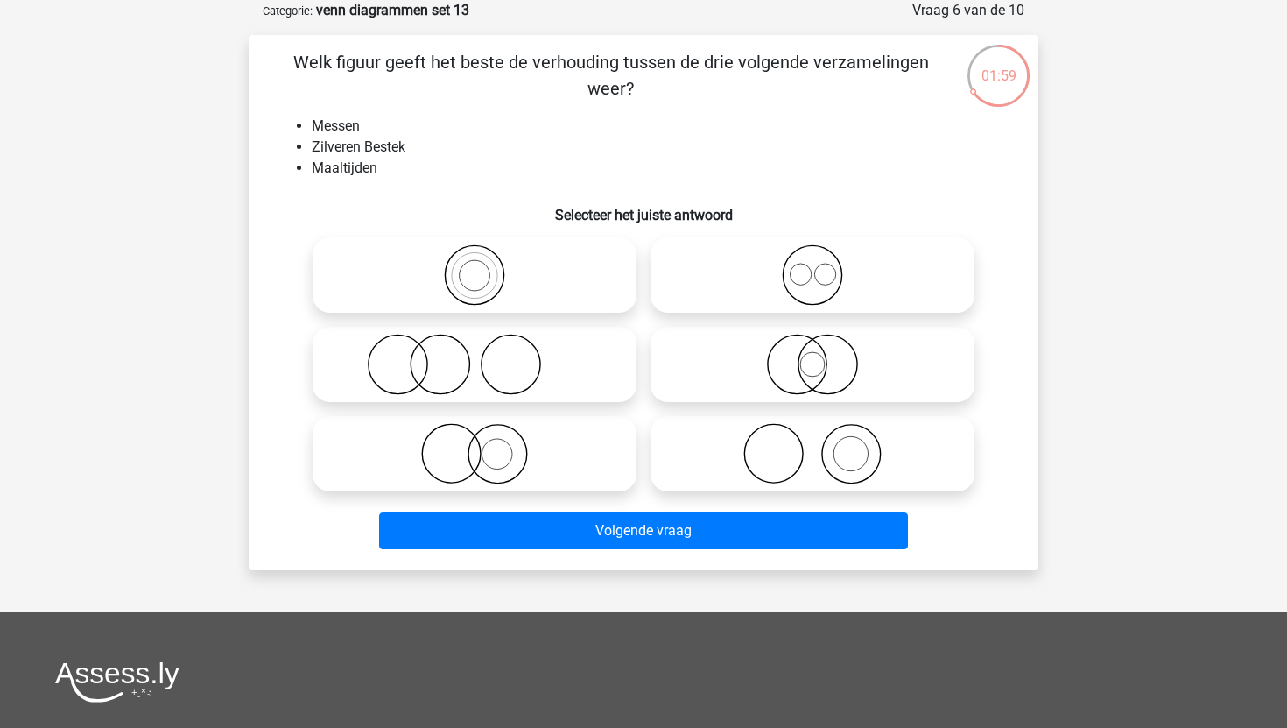
click at [576, 397] on label at bounding box center [475, 364] width 324 height 75
click at [486, 355] on input "radio" at bounding box center [480, 349] width 11 height 11
radio input "true"
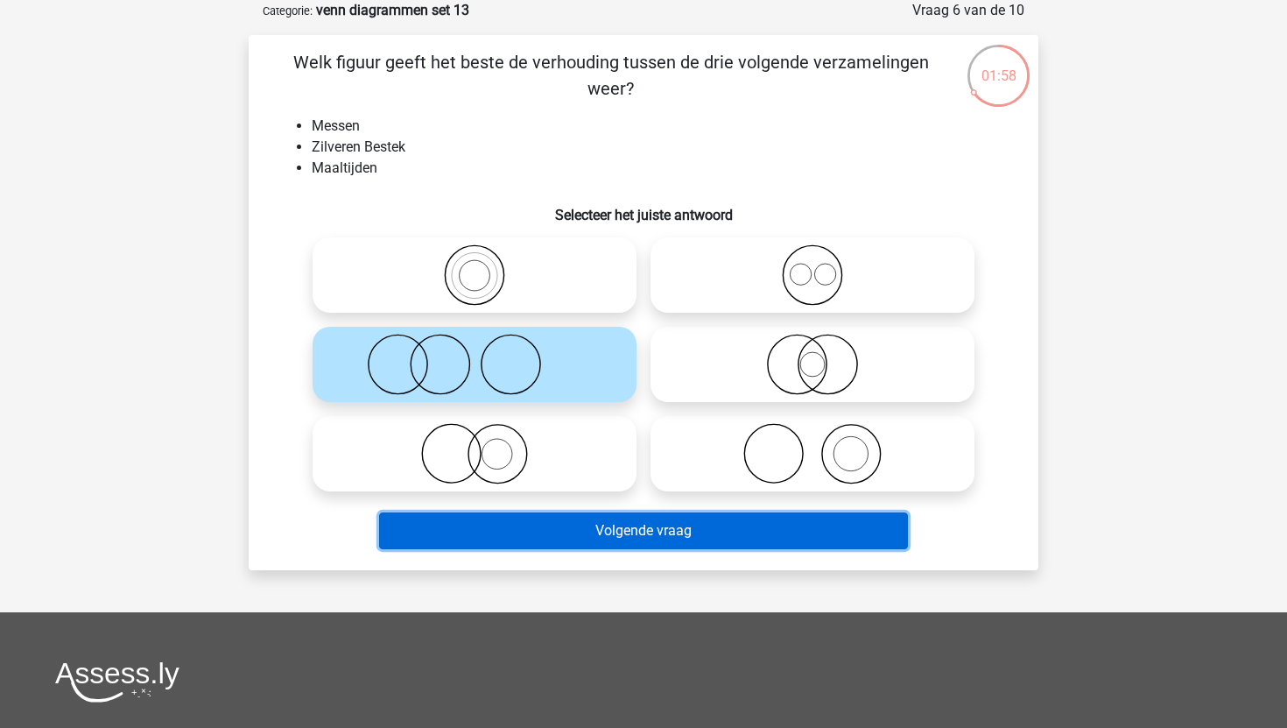
click at [592, 520] on button "Volgende vraag" at bounding box center [644, 530] width 530 height 37
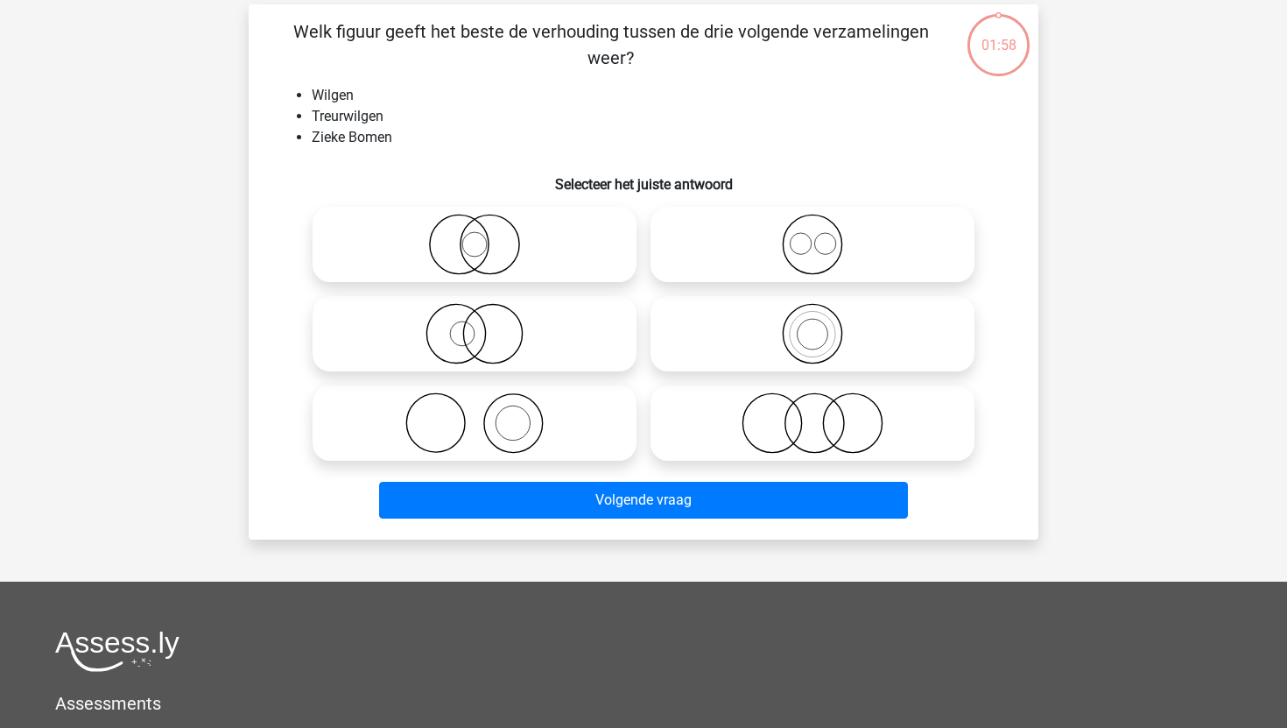
scroll to position [119, 0]
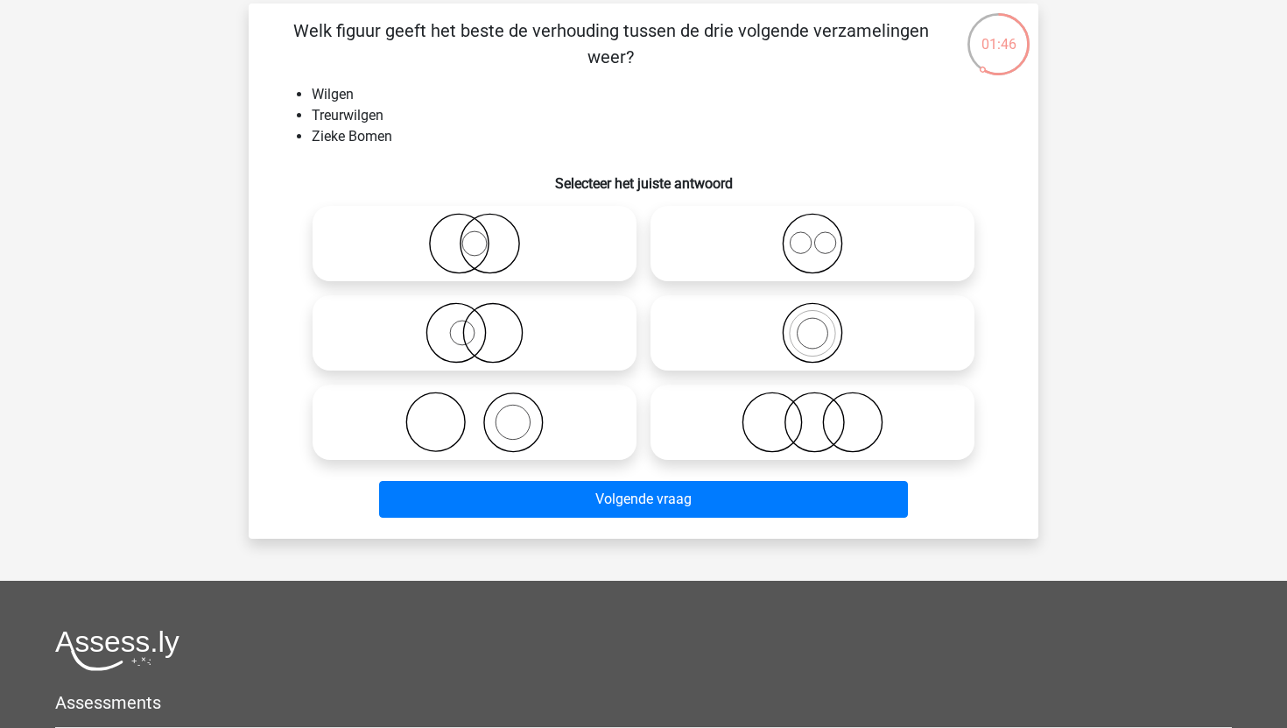
click at [629, 326] on icon at bounding box center [475, 332] width 310 height 61
click at [486, 324] on input "radio" at bounding box center [480, 318] width 11 height 11
radio input "true"
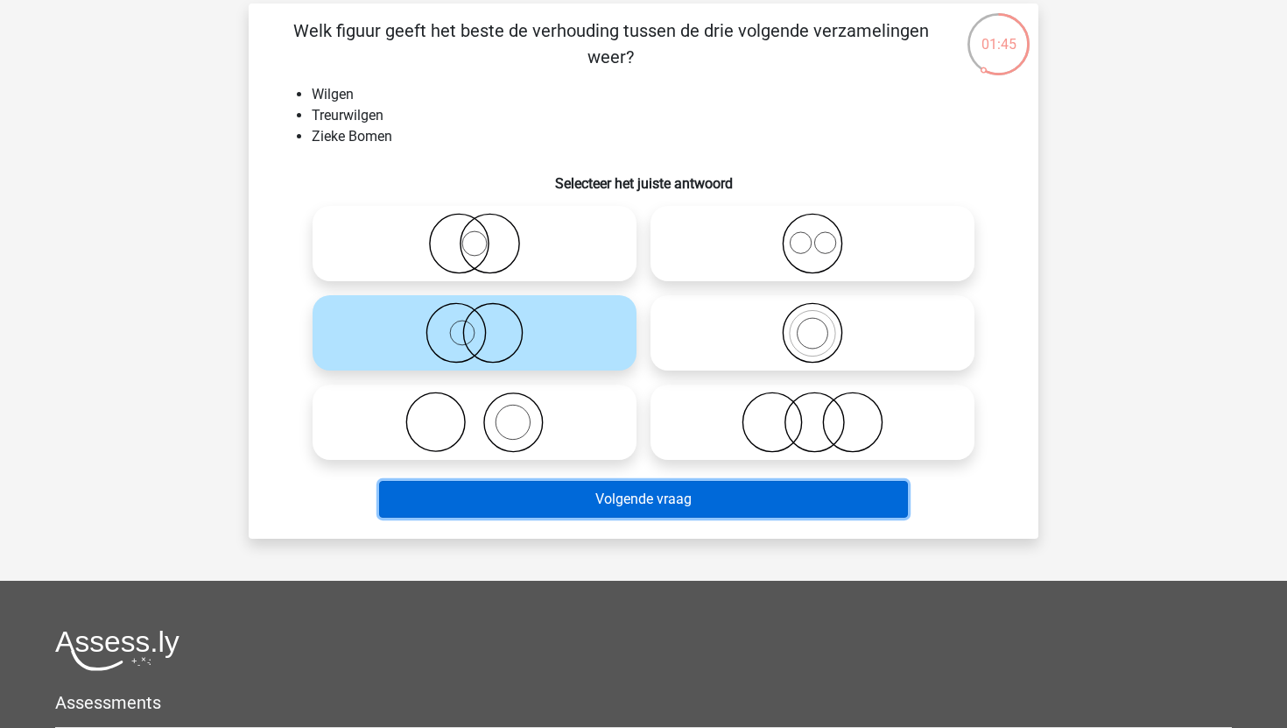
click at [621, 509] on button "Volgende vraag" at bounding box center [644, 499] width 530 height 37
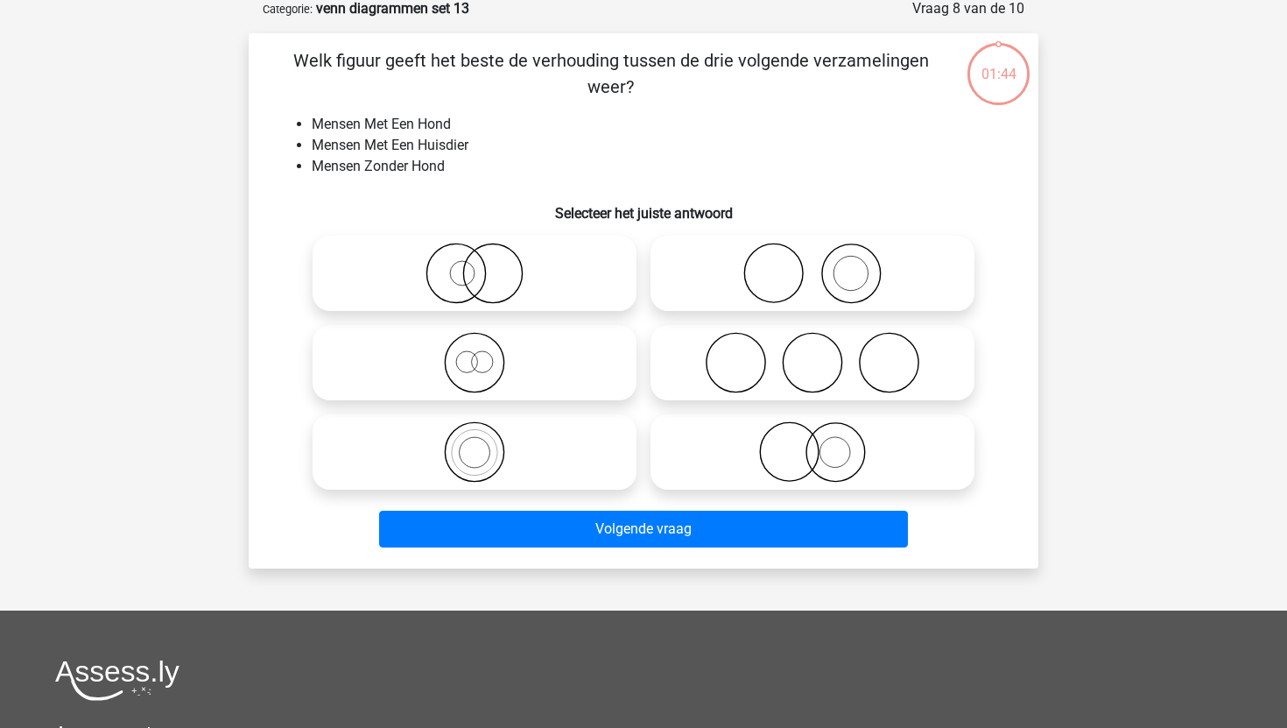
scroll to position [88, 0]
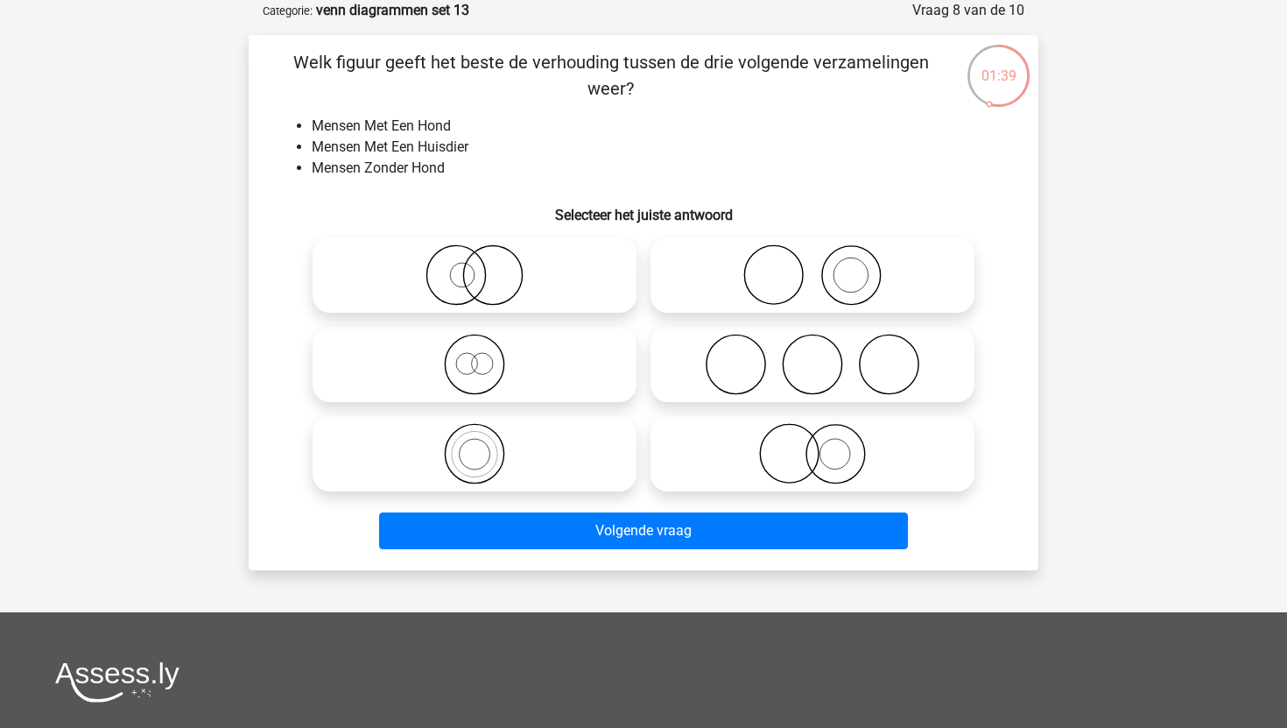
click at [753, 459] on icon at bounding box center [813, 453] width 310 height 61
click at [813, 445] on input "radio" at bounding box center [818, 438] width 11 height 11
radio input "true"
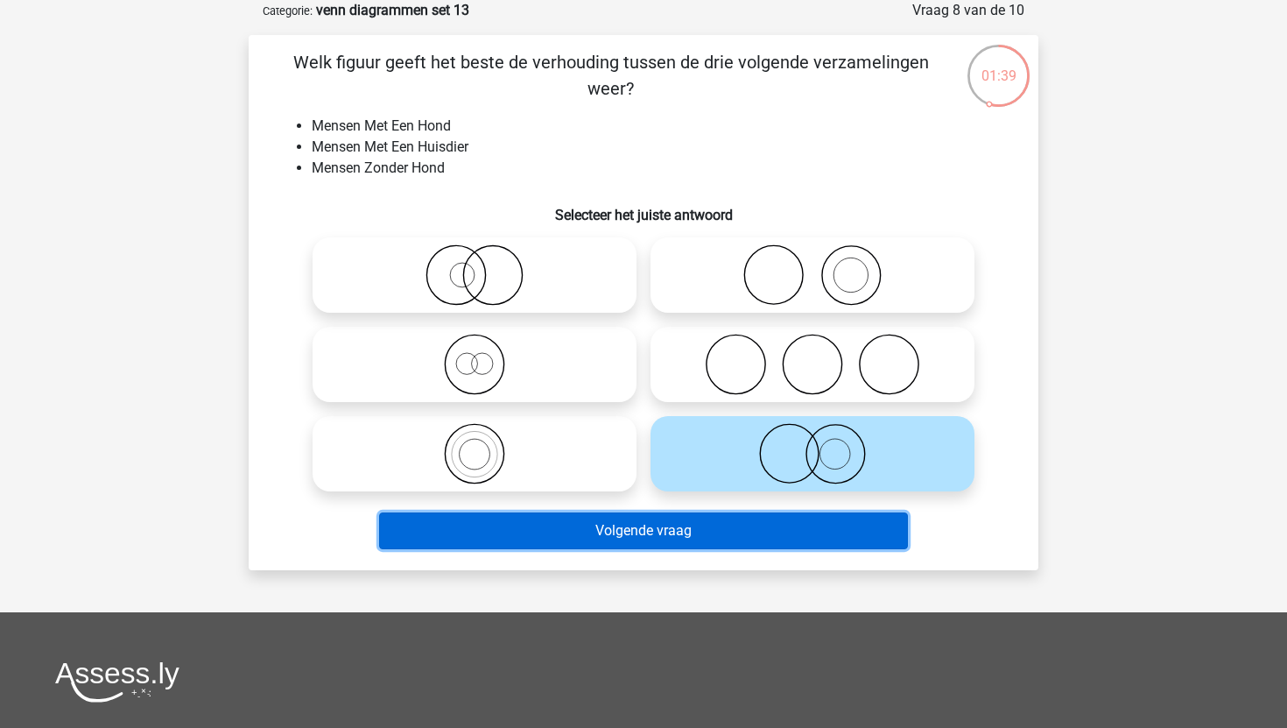
click at [718, 517] on button "Volgende vraag" at bounding box center [644, 530] width 530 height 37
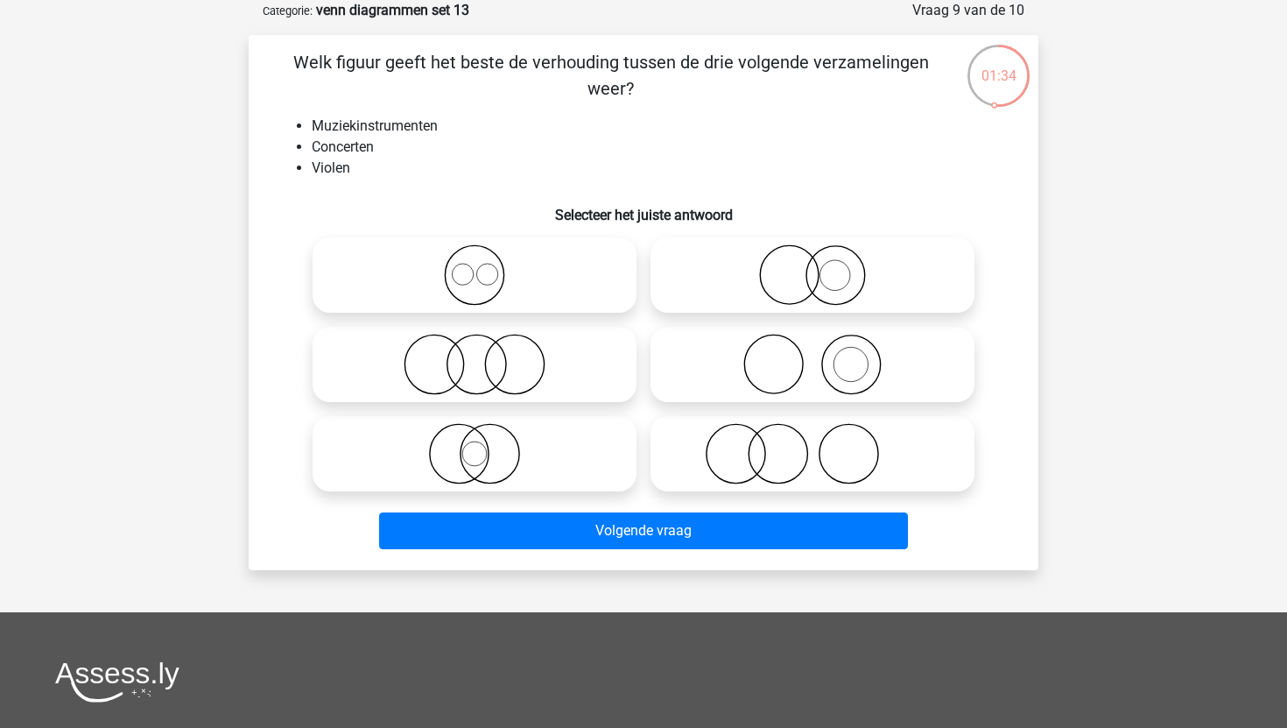
click at [800, 384] on icon at bounding box center [813, 364] width 310 height 61
click at [813, 355] on input "radio" at bounding box center [818, 349] width 11 height 11
radio input "true"
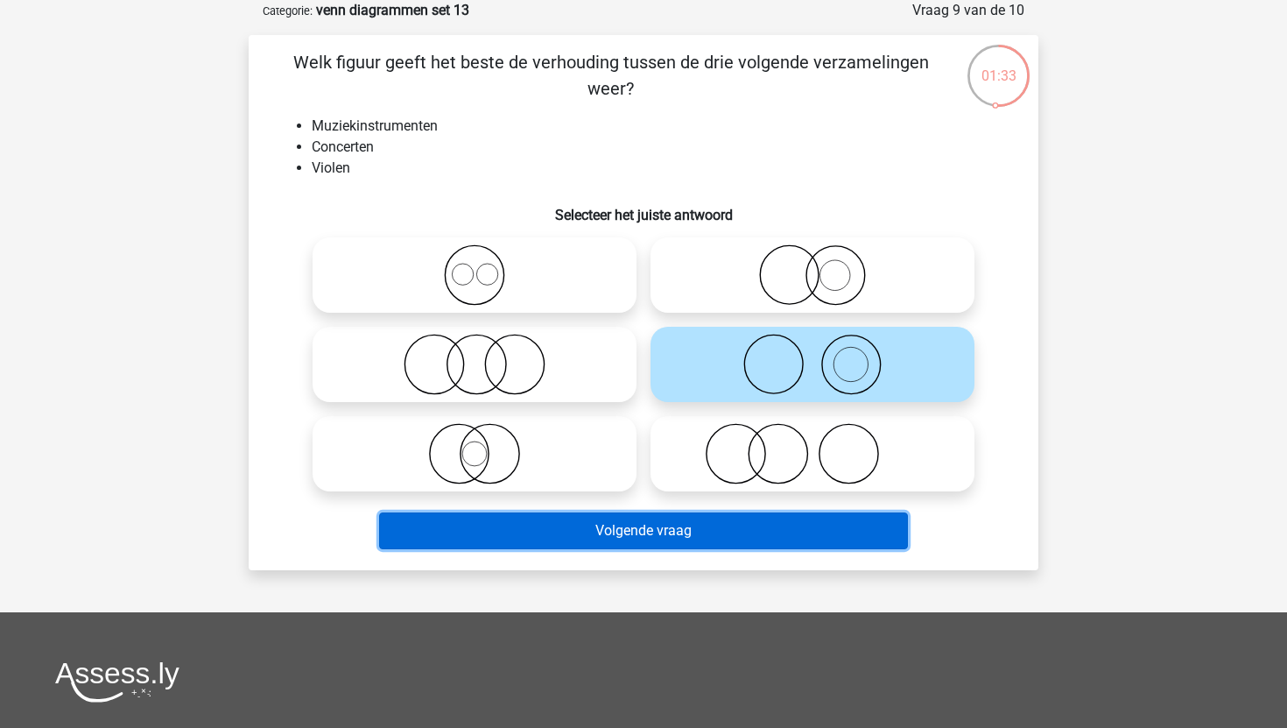
click at [747, 526] on button "Volgende vraag" at bounding box center [644, 530] width 530 height 37
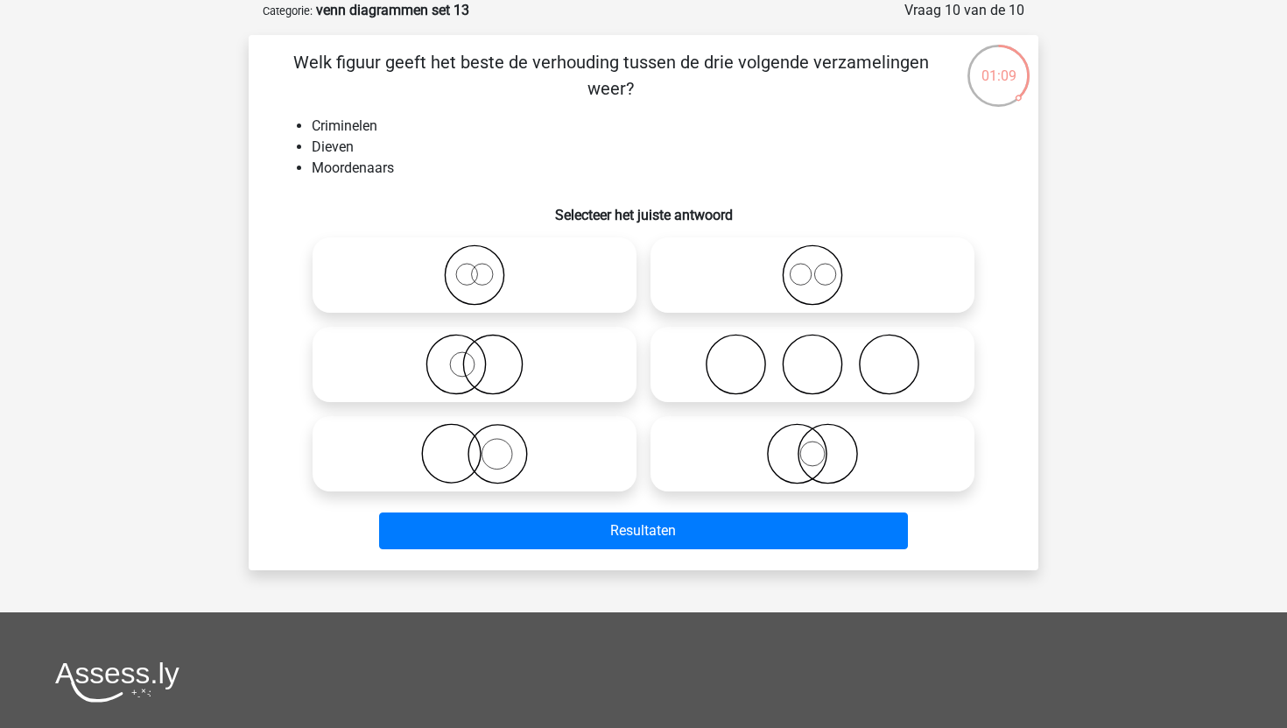
click at [569, 296] on icon at bounding box center [475, 274] width 310 height 61
click at [486, 266] on input "radio" at bounding box center [480, 260] width 11 height 11
radio input "true"
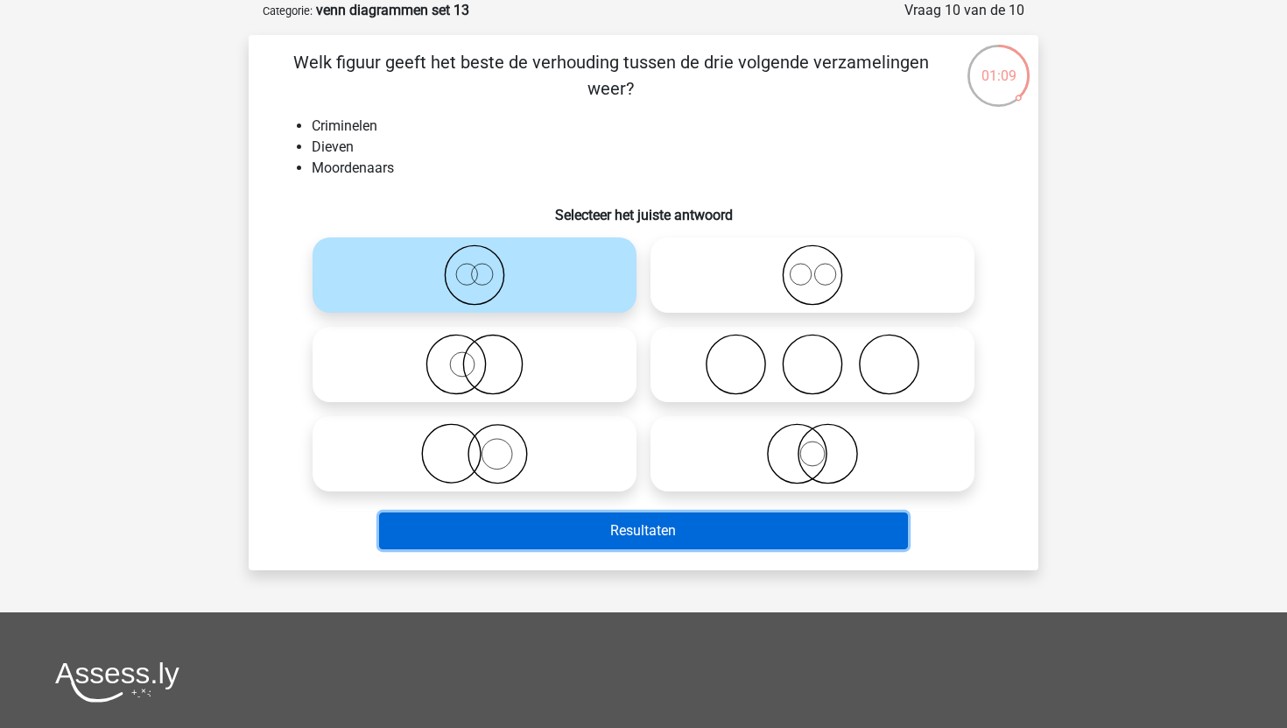
click at [573, 531] on button "Resultaten" at bounding box center [644, 530] width 530 height 37
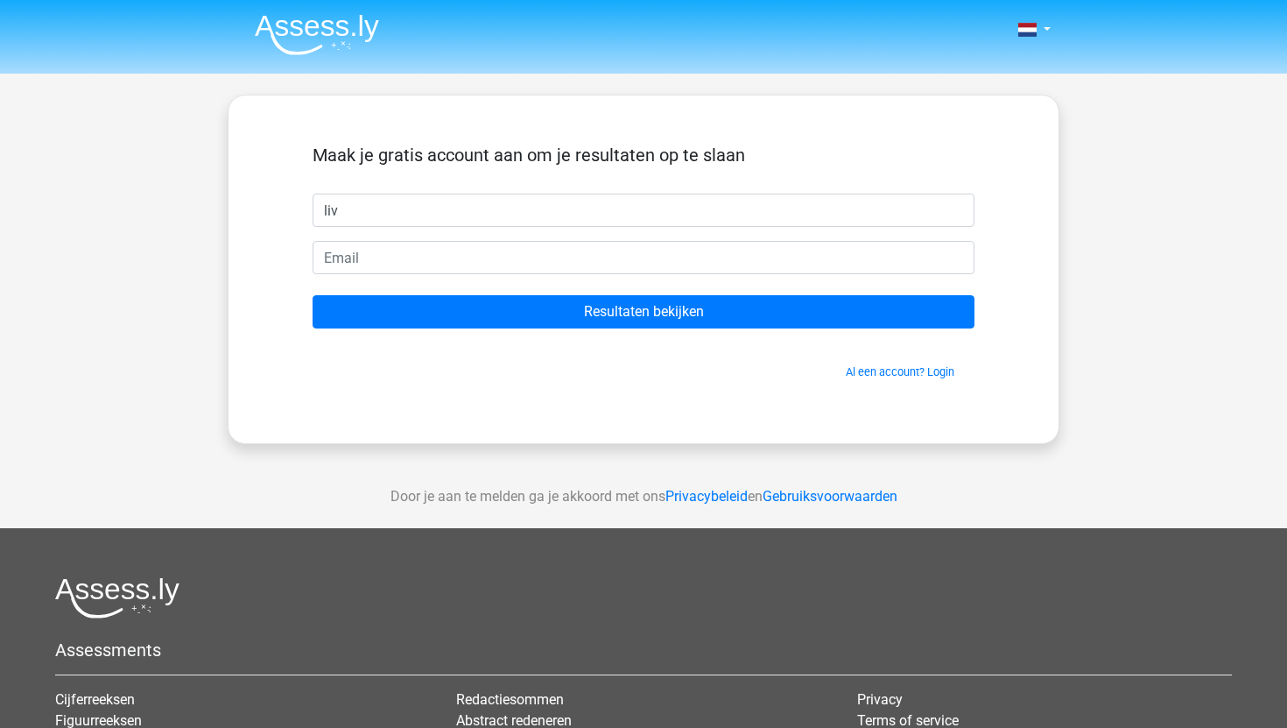
type input "liv"
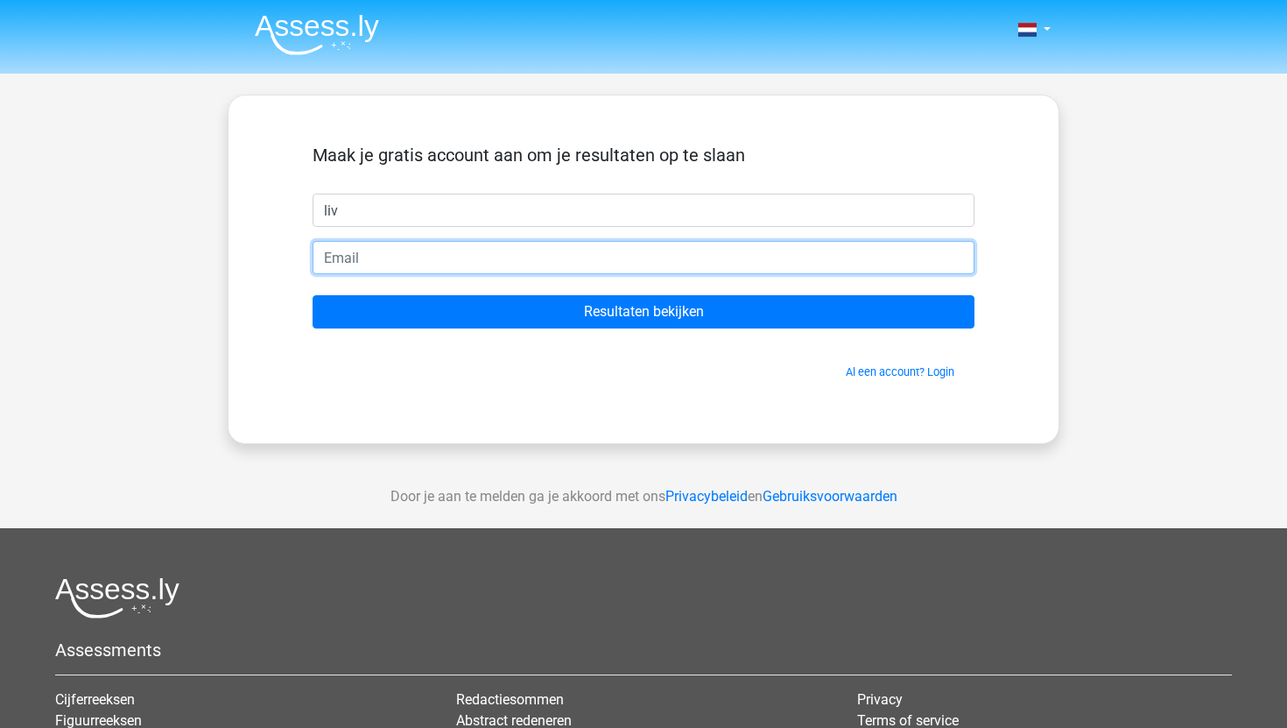
click at [603, 264] on input "email" at bounding box center [644, 257] width 662 height 33
type input "livanndijkstra@hotmail.com"
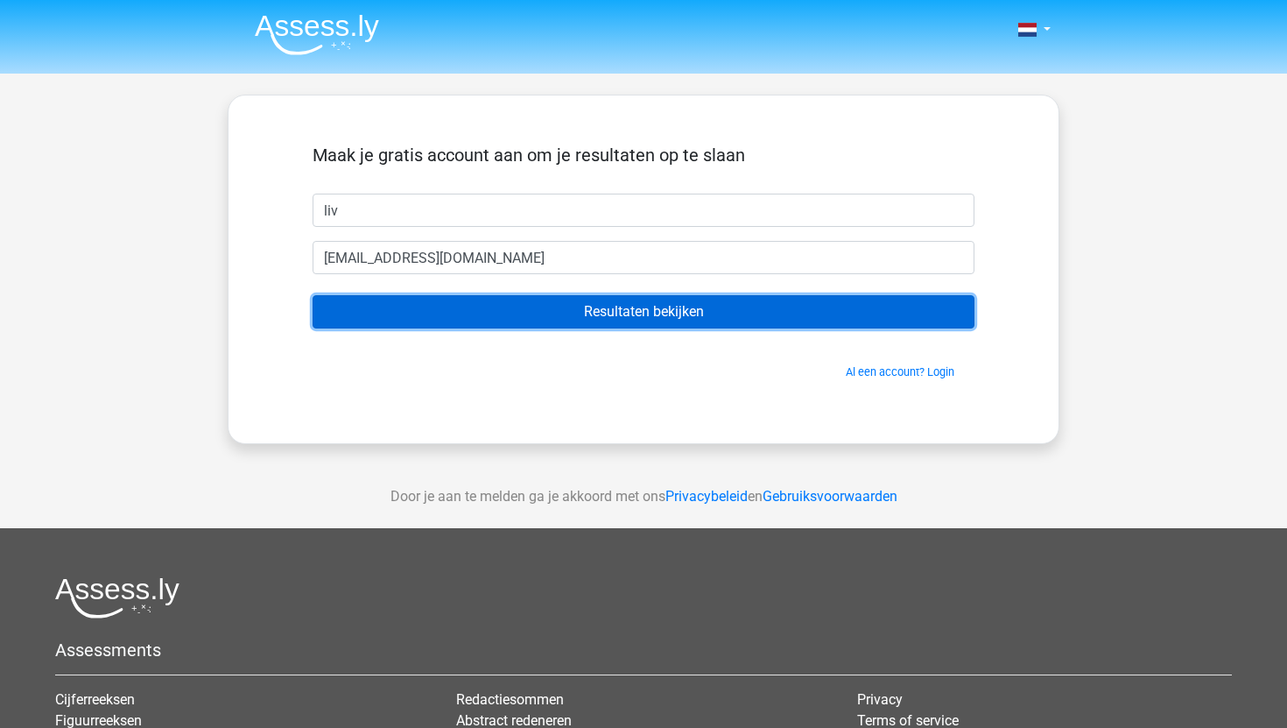
click at [555, 326] on input "Resultaten bekijken" at bounding box center [644, 311] width 662 height 33
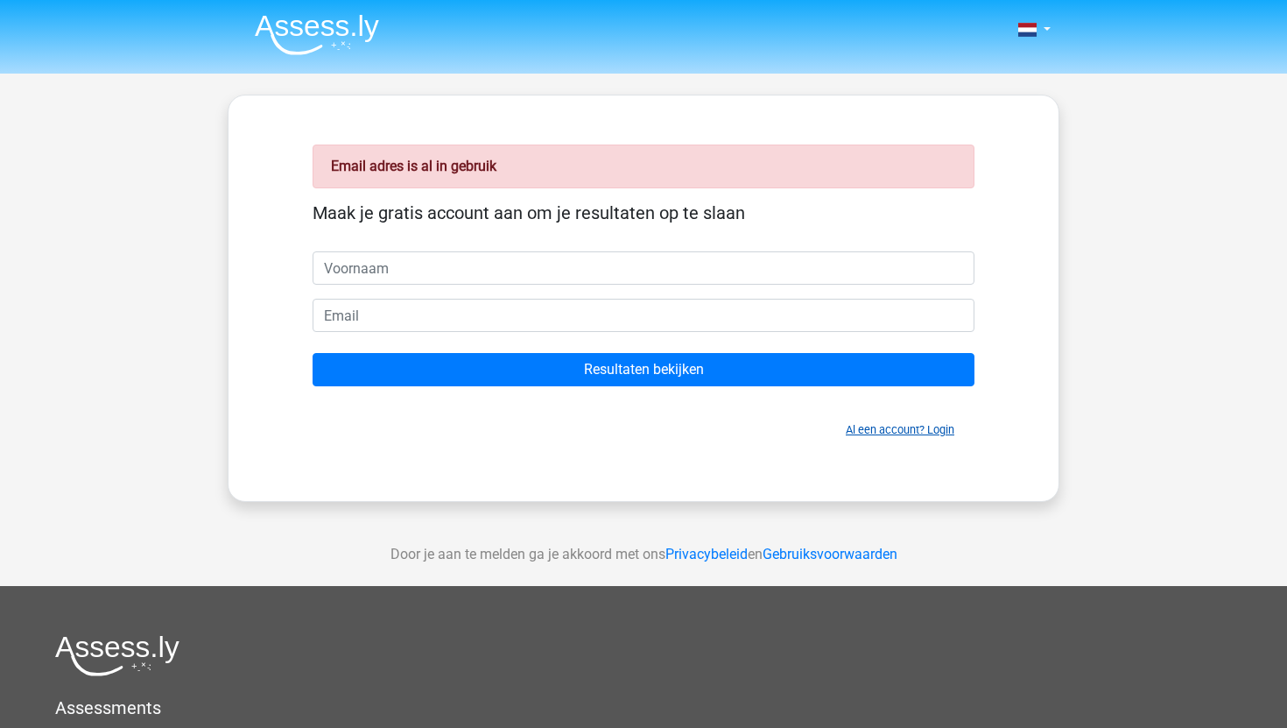
click at [935, 427] on link "Al een account? Login" at bounding box center [900, 429] width 109 height 13
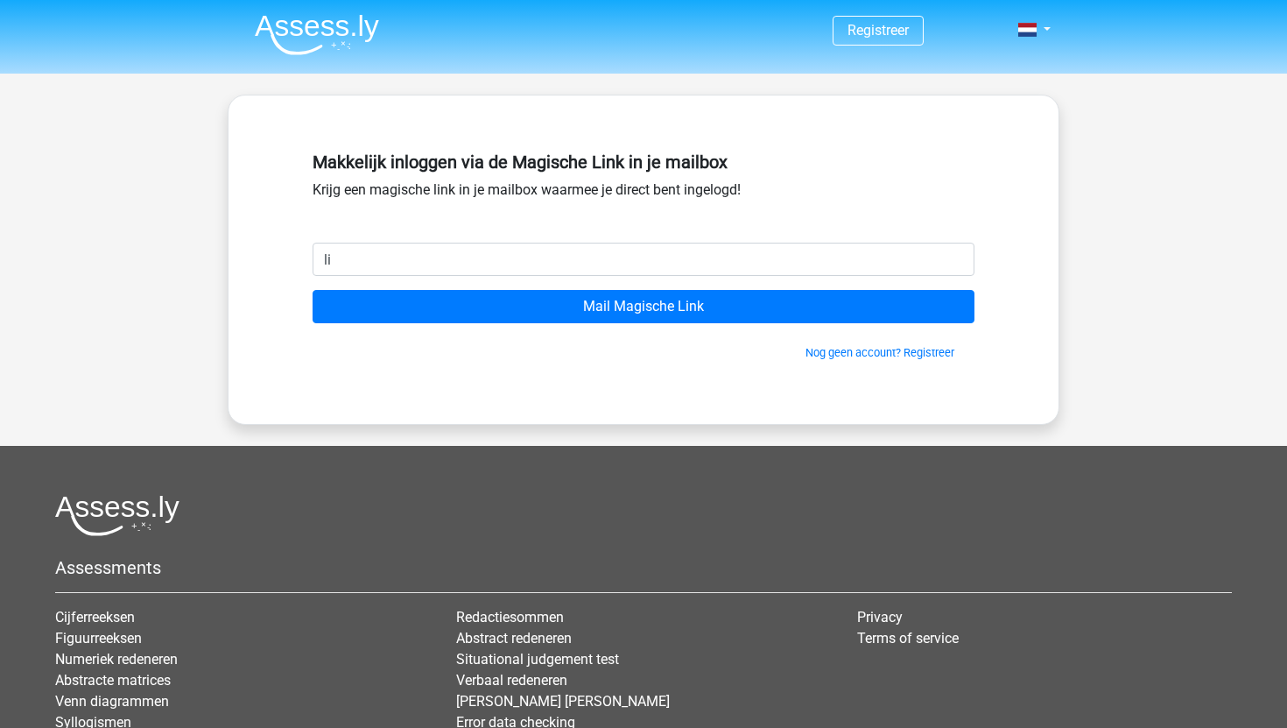
type input "[EMAIL_ADDRESS][DOMAIN_NAME]"
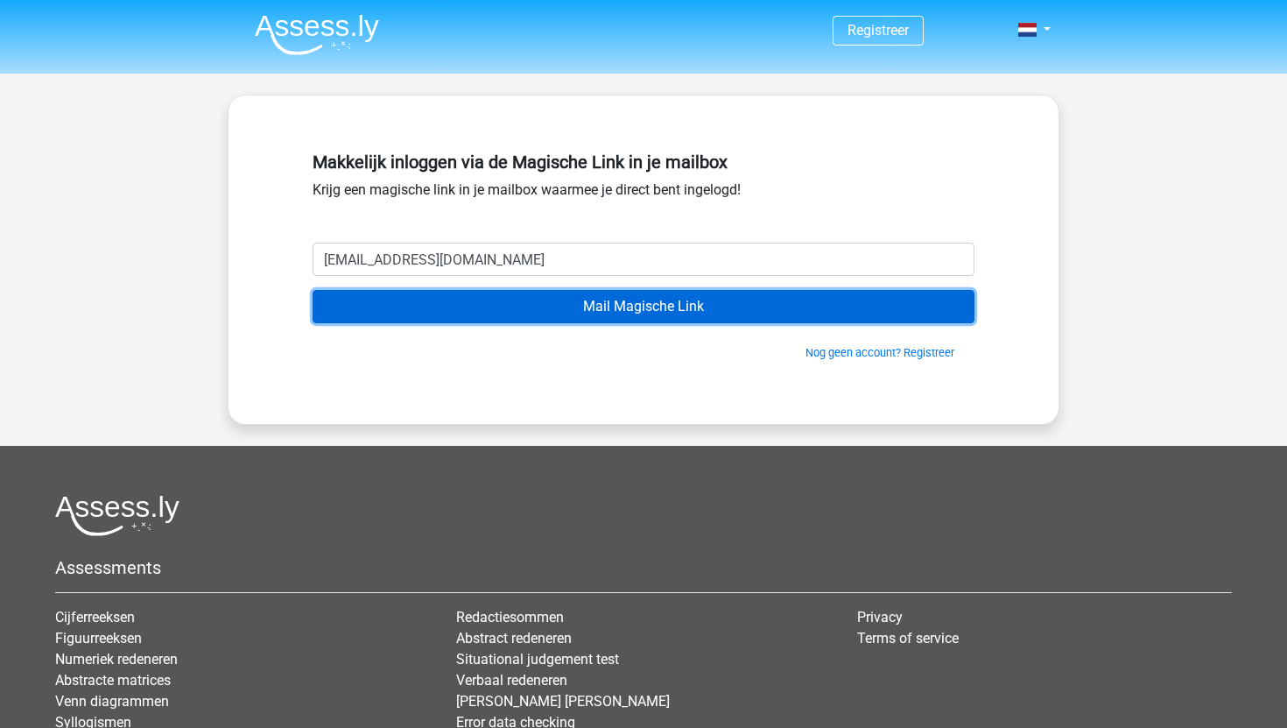
click at [505, 316] on input "Mail Magische Link" at bounding box center [644, 306] width 662 height 33
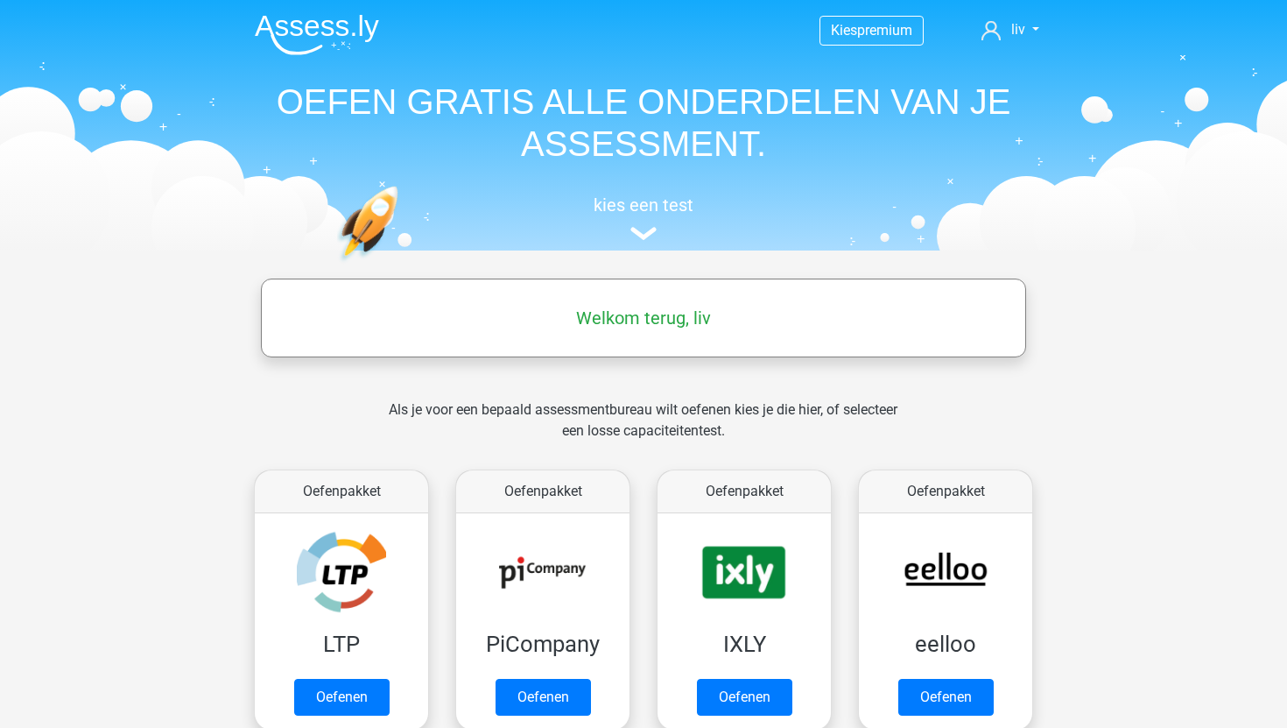
click at [657, 320] on h5 "Welkom terug, liv" at bounding box center [644, 317] width 748 height 21
click at [1007, 31] on link "liv" at bounding box center [1011, 29] width 72 height 21
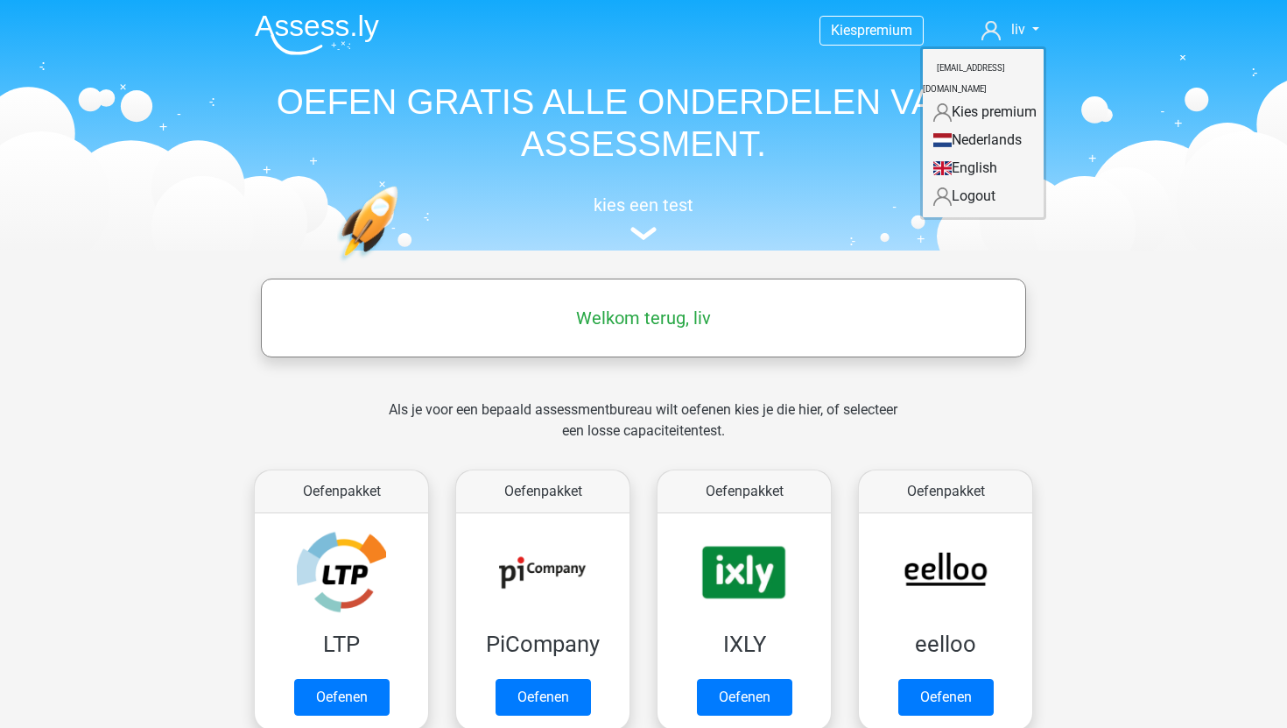
click at [367, 35] on img at bounding box center [317, 34] width 124 height 41
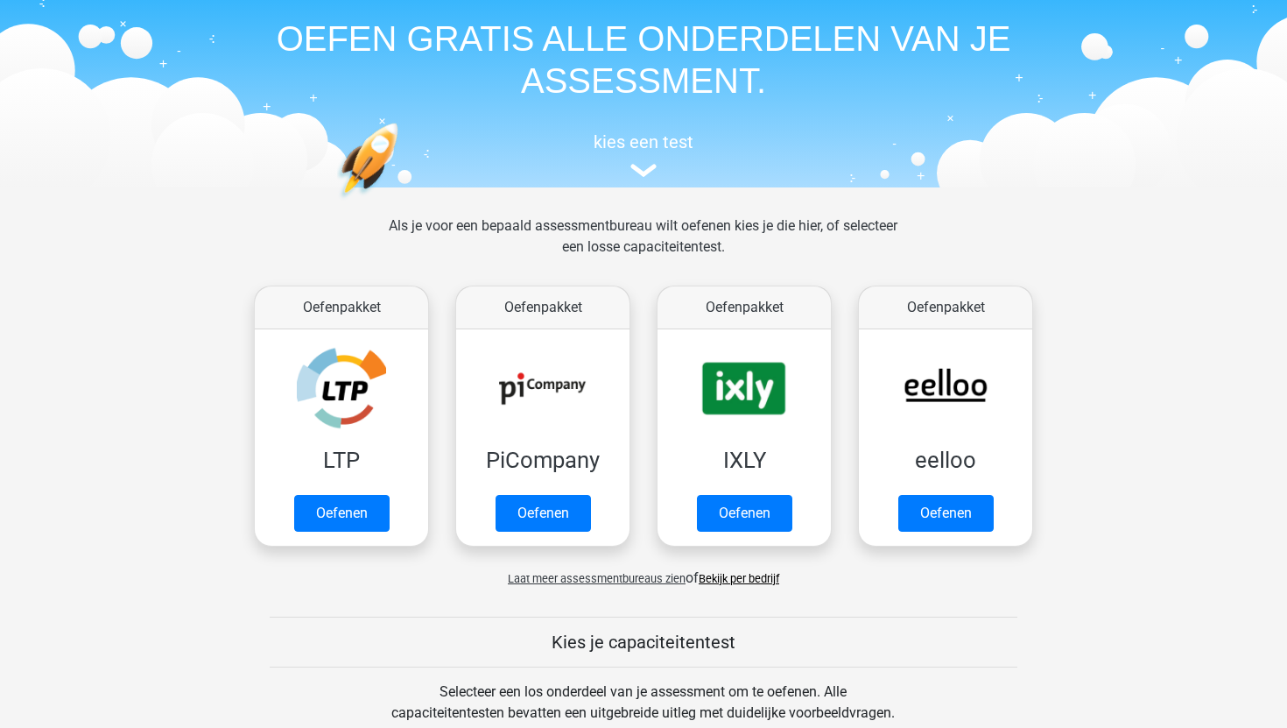
scroll to position [103, 0]
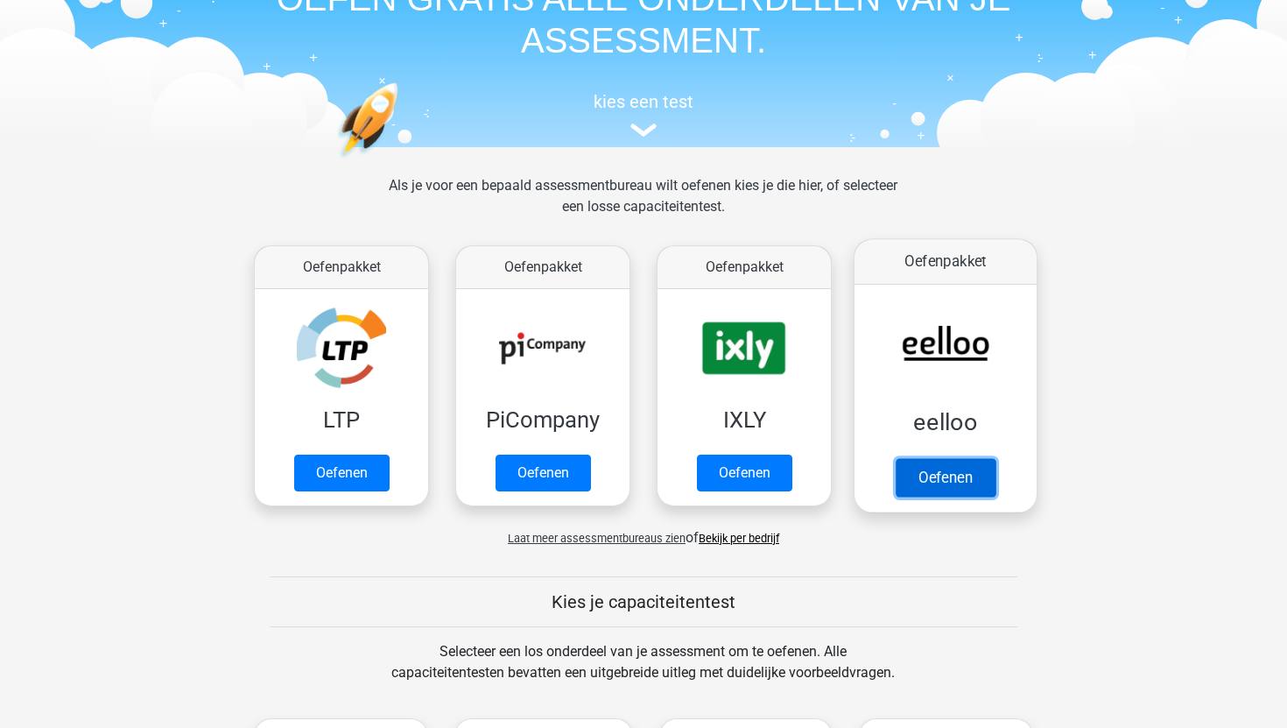
click at [896, 467] on link "Oefenen" at bounding box center [946, 477] width 100 height 39
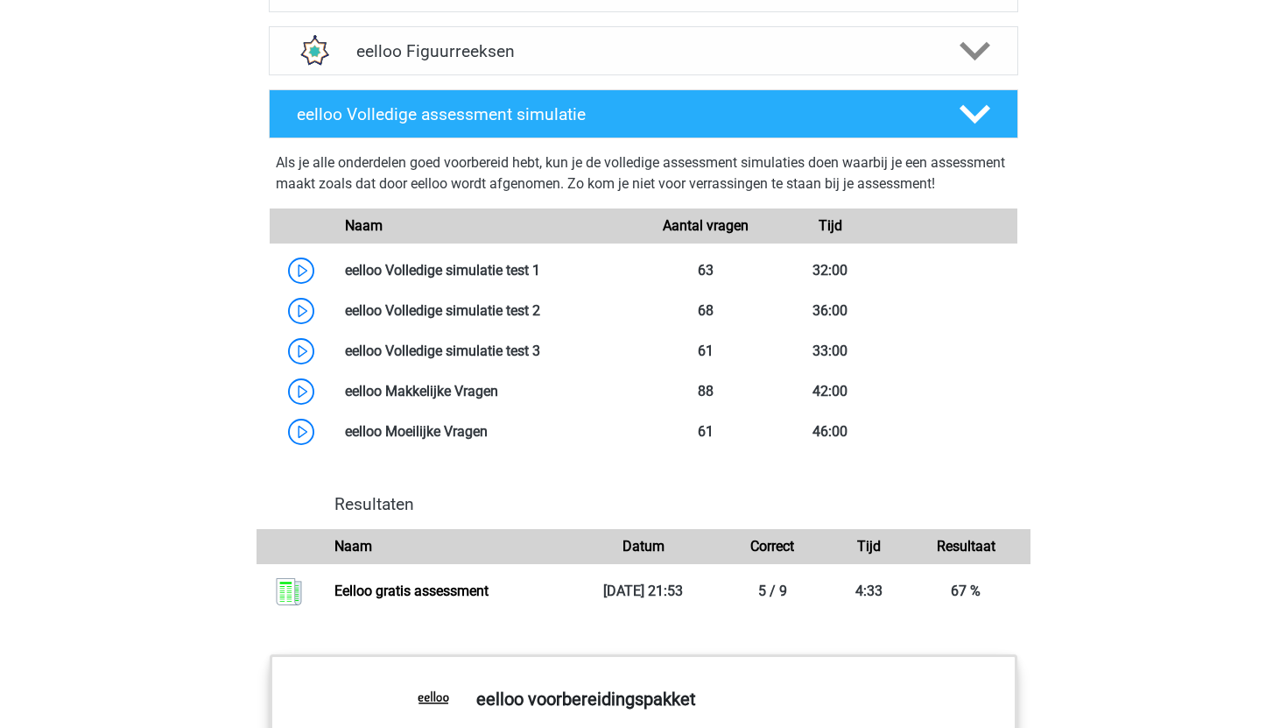
scroll to position [1311, 0]
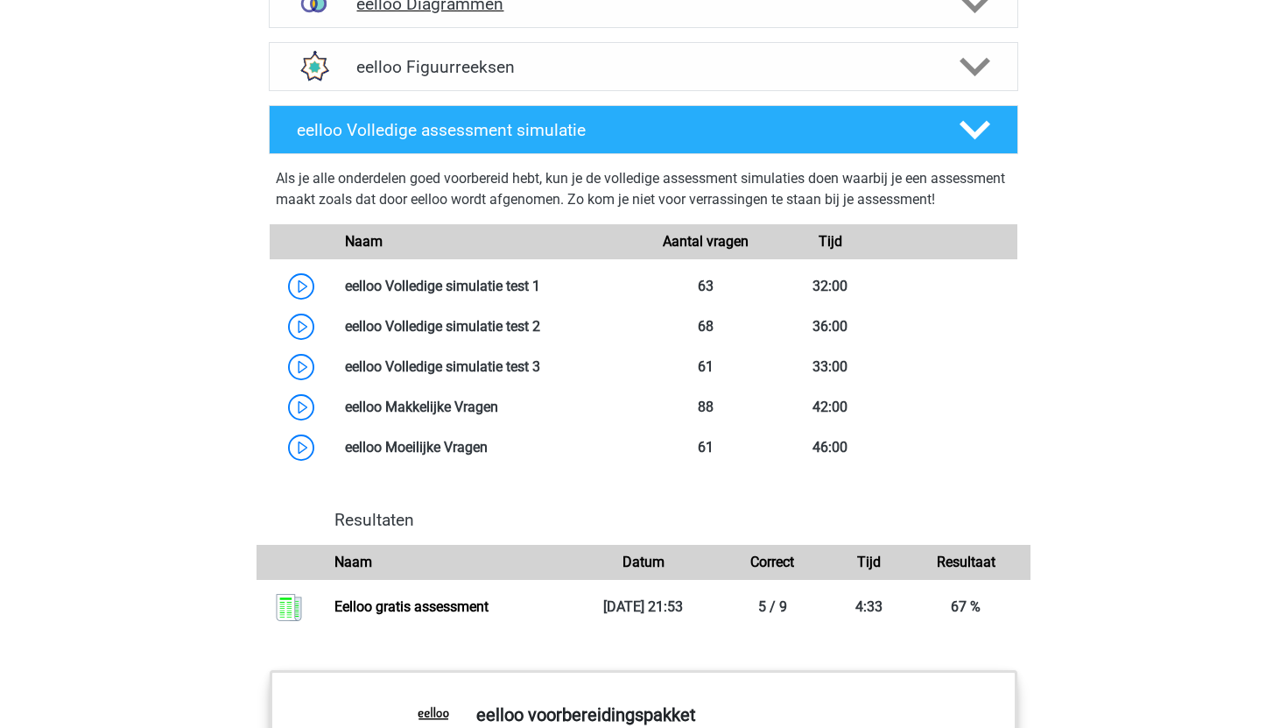
click at [764, 14] on h4 "eelloo Diagrammen" at bounding box center [643, 4] width 574 height 20
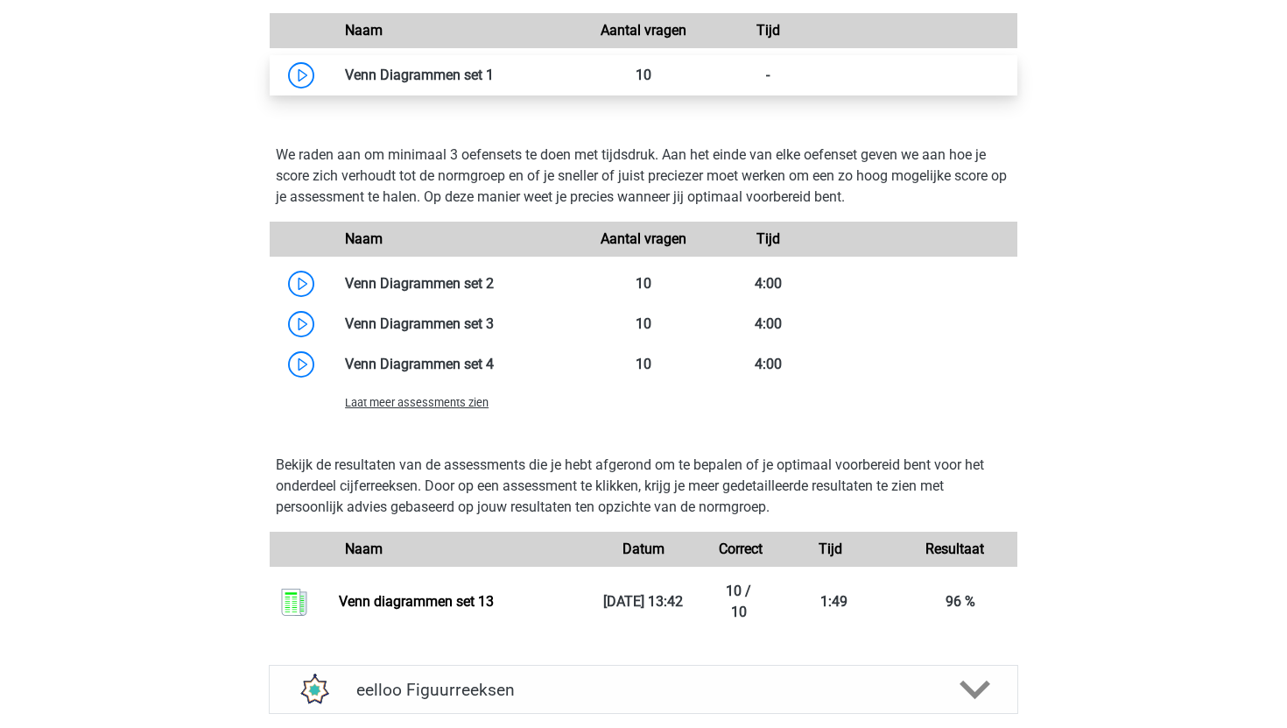
scroll to position [1507, 0]
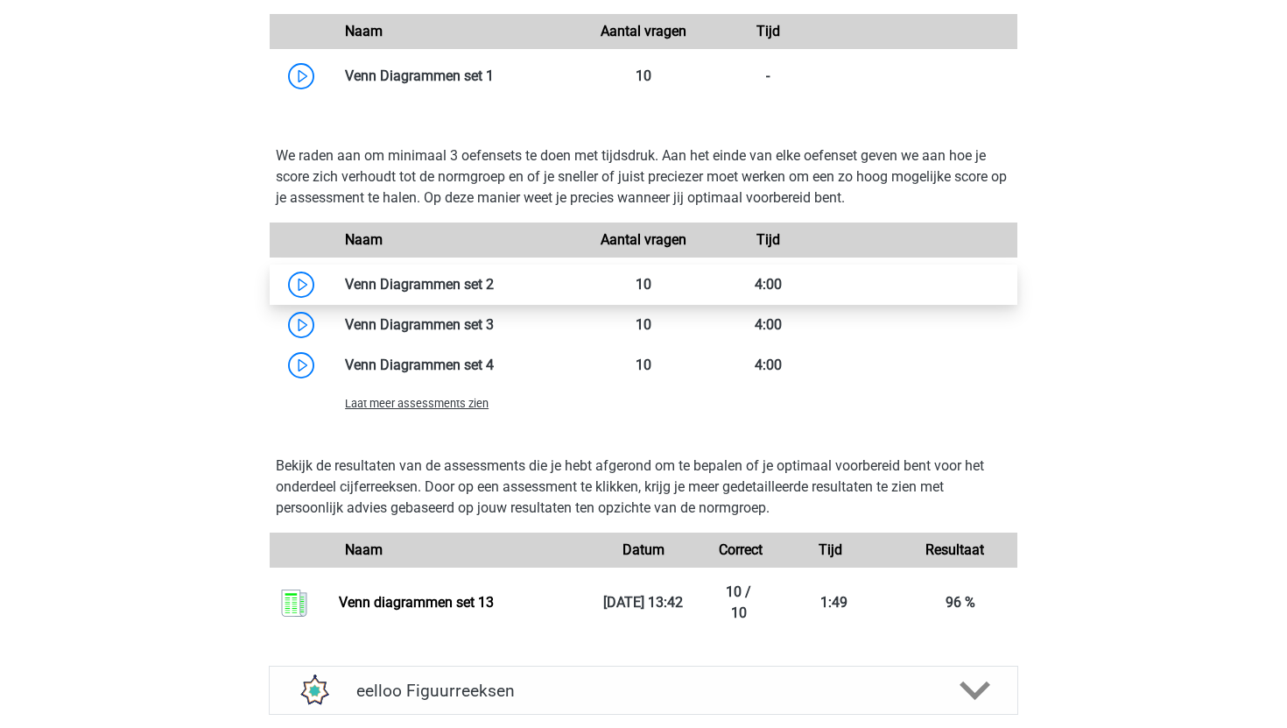
click at [494, 292] on link at bounding box center [494, 284] width 0 height 17
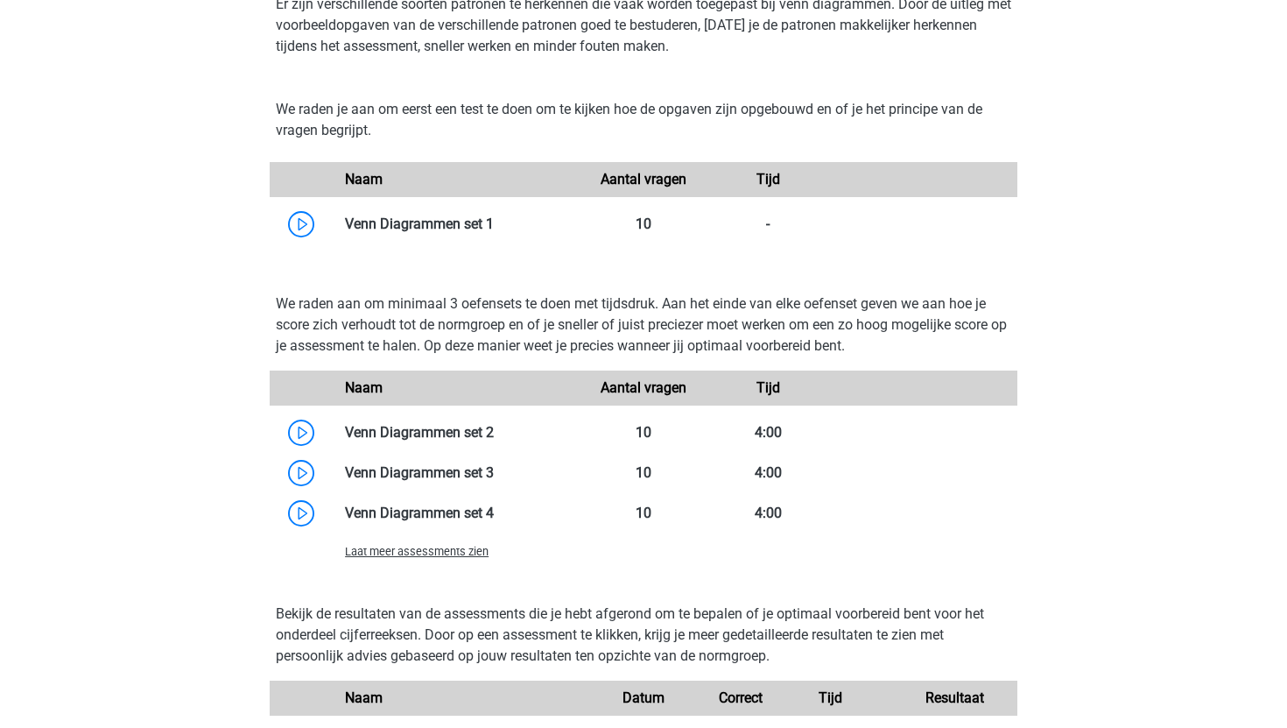
scroll to position [1269, 0]
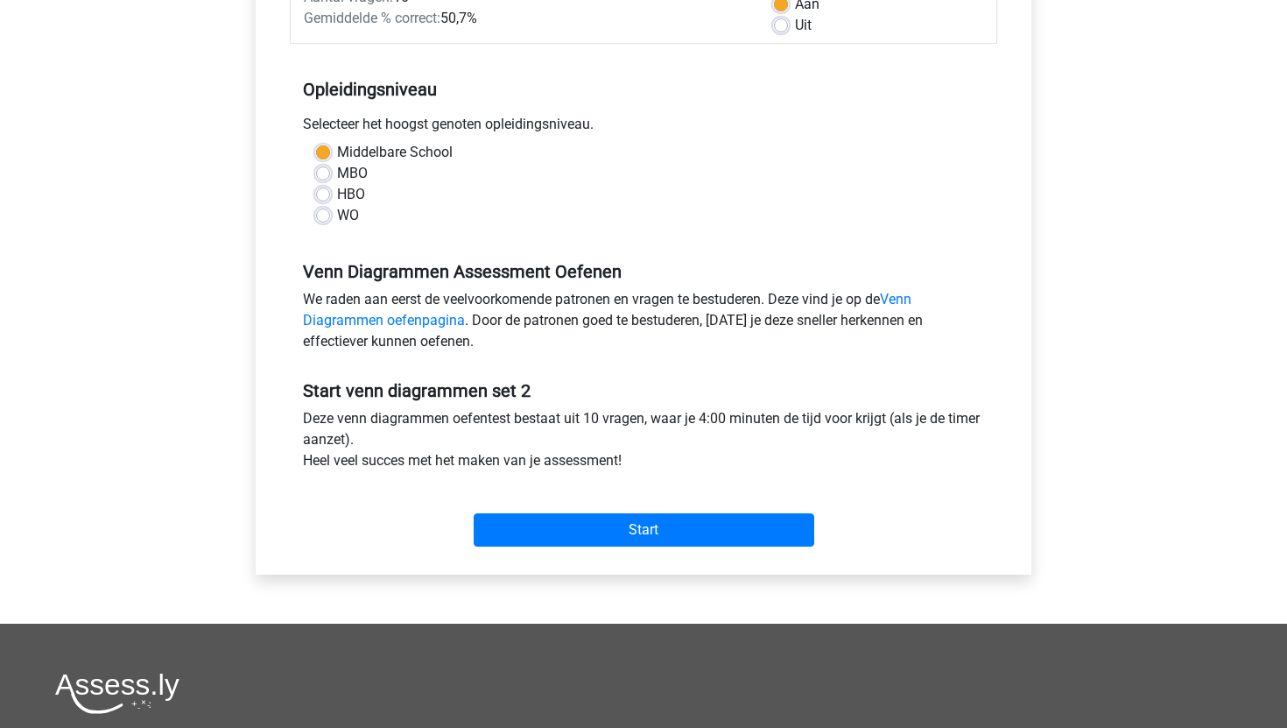
scroll to position [302, 0]
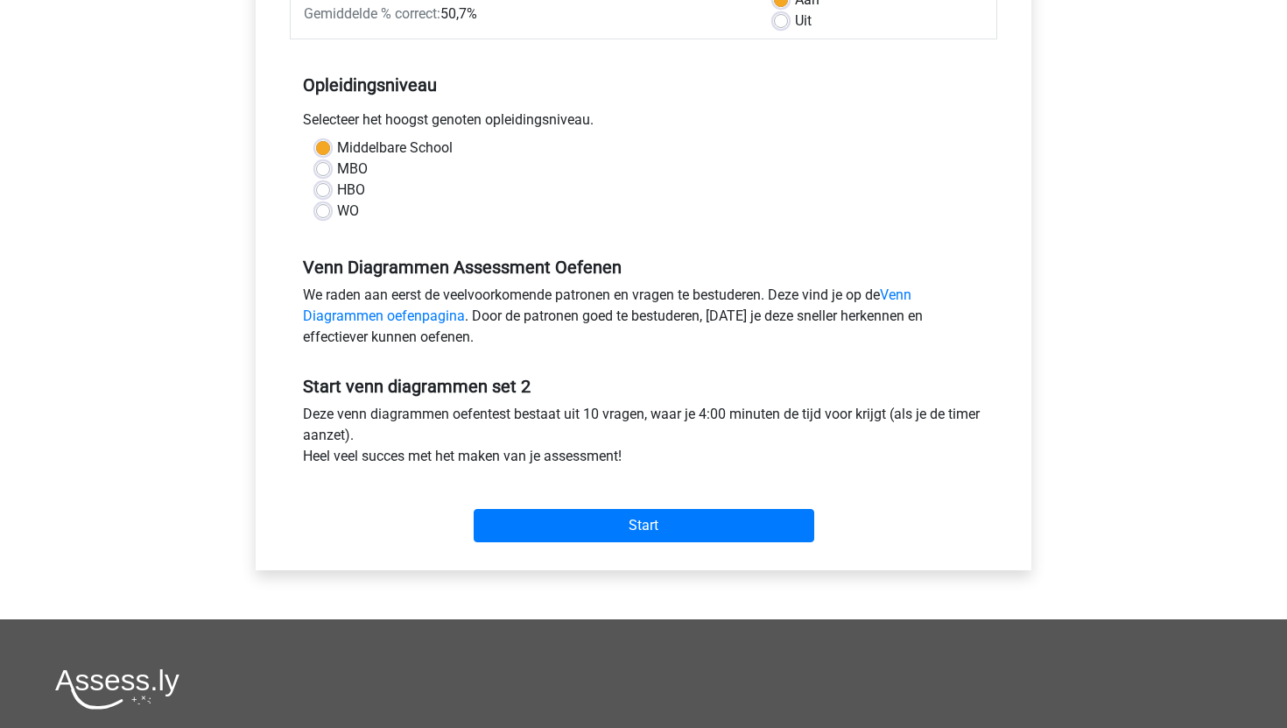
click at [337, 214] on label "WO" at bounding box center [348, 211] width 22 height 21
click at [327, 214] on input "WO" at bounding box center [323, 210] width 14 height 18
radio input "true"
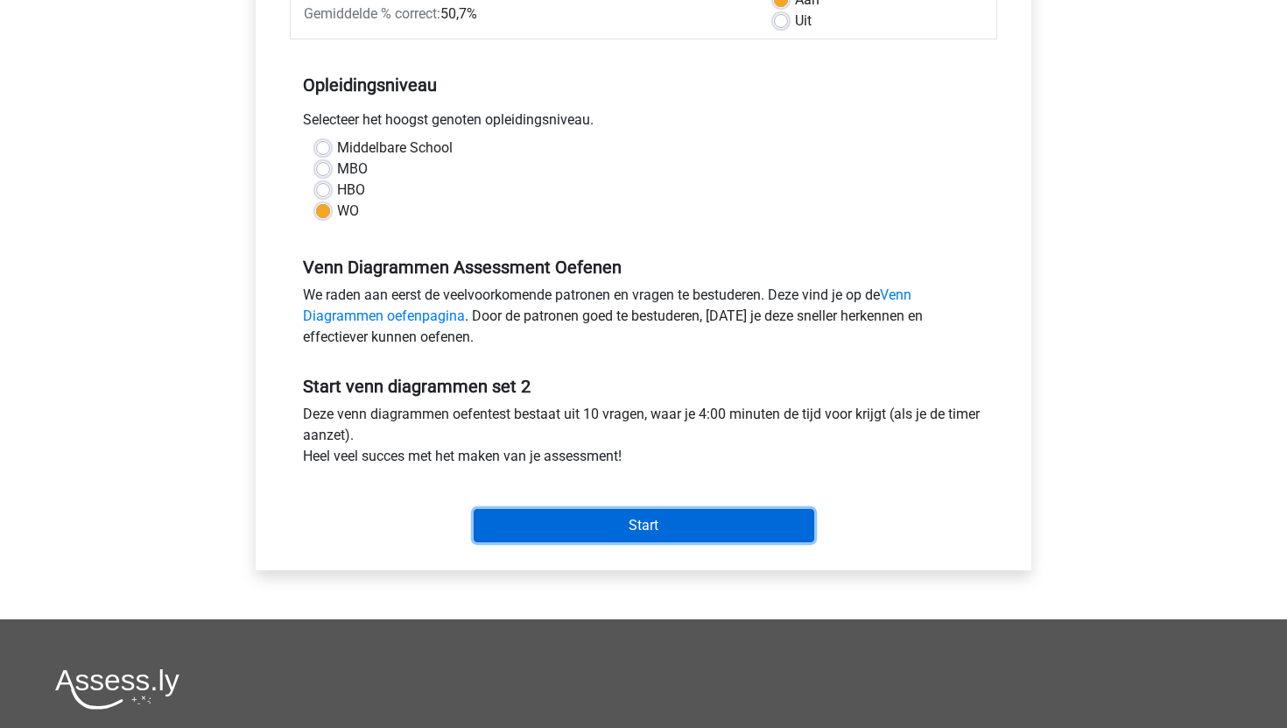
click at [638, 530] on input "Start" at bounding box center [644, 525] width 341 height 33
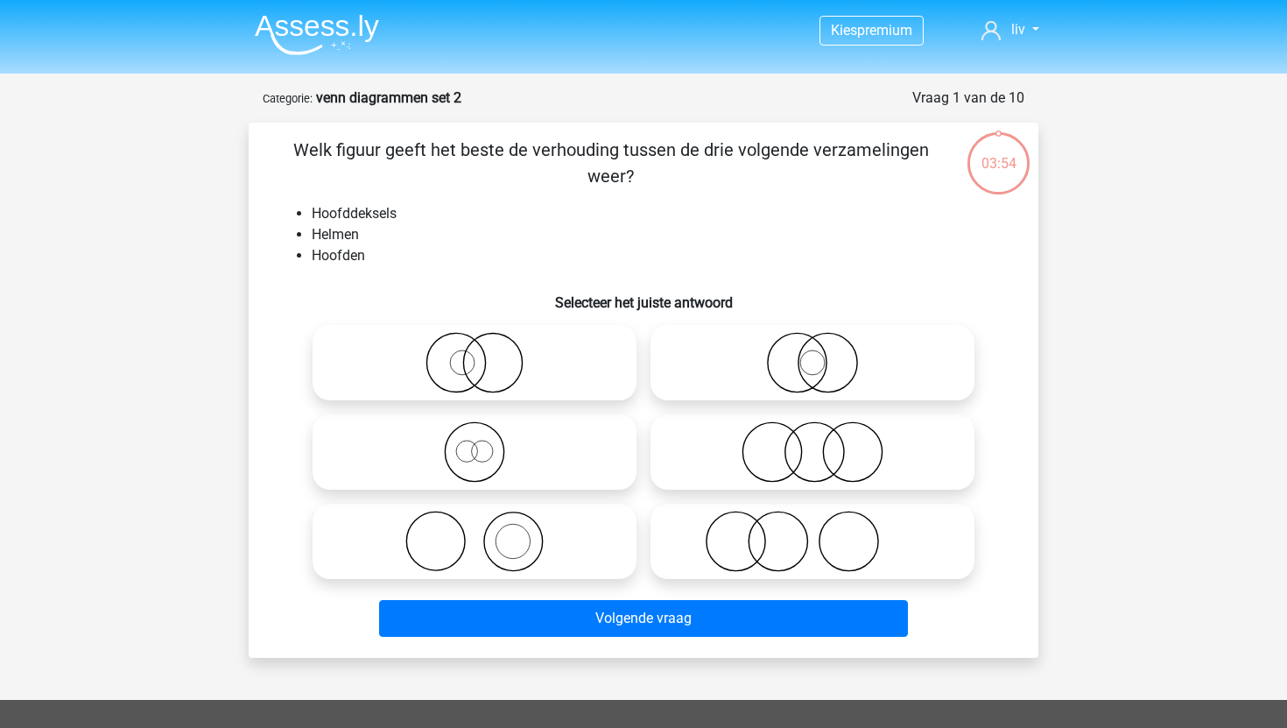
click at [560, 539] on icon at bounding box center [475, 540] width 310 height 61
click at [486, 532] on input "radio" at bounding box center [480, 526] width 11 height 11
radio input "true"
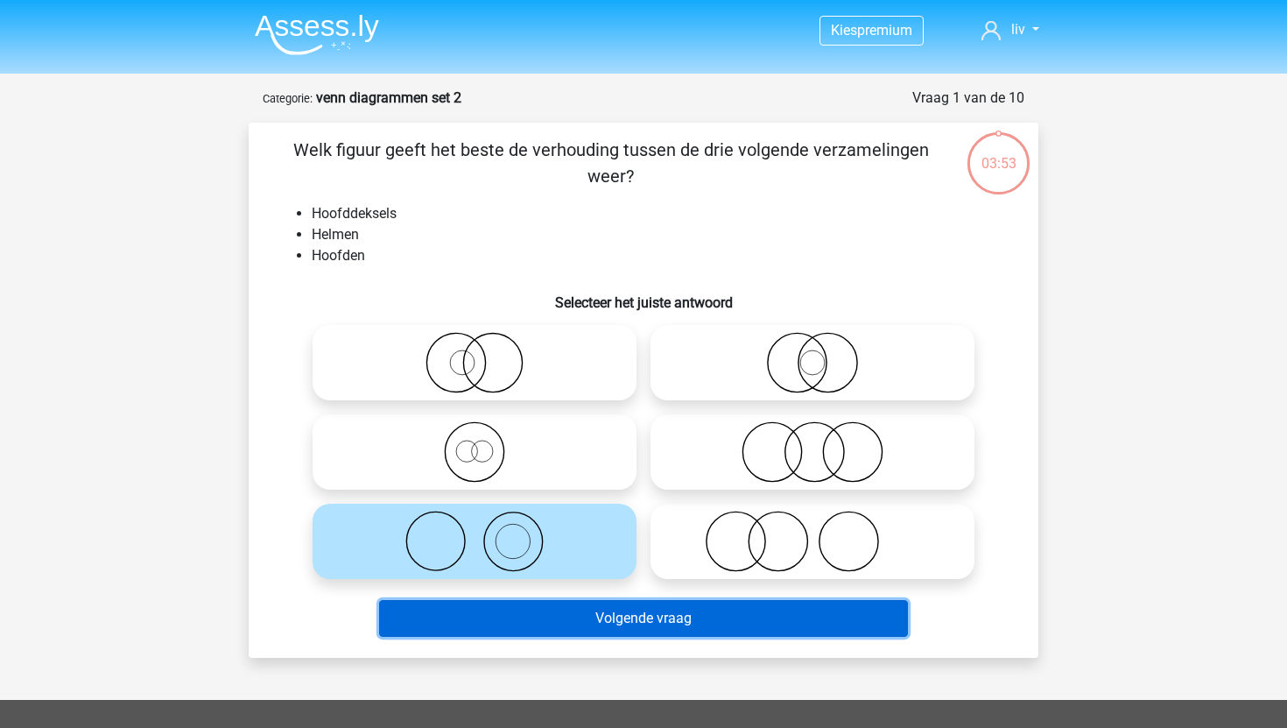
click at [560, 611] on button "Volgende vraag" at bounding box center [644, 618] width 530 height 37
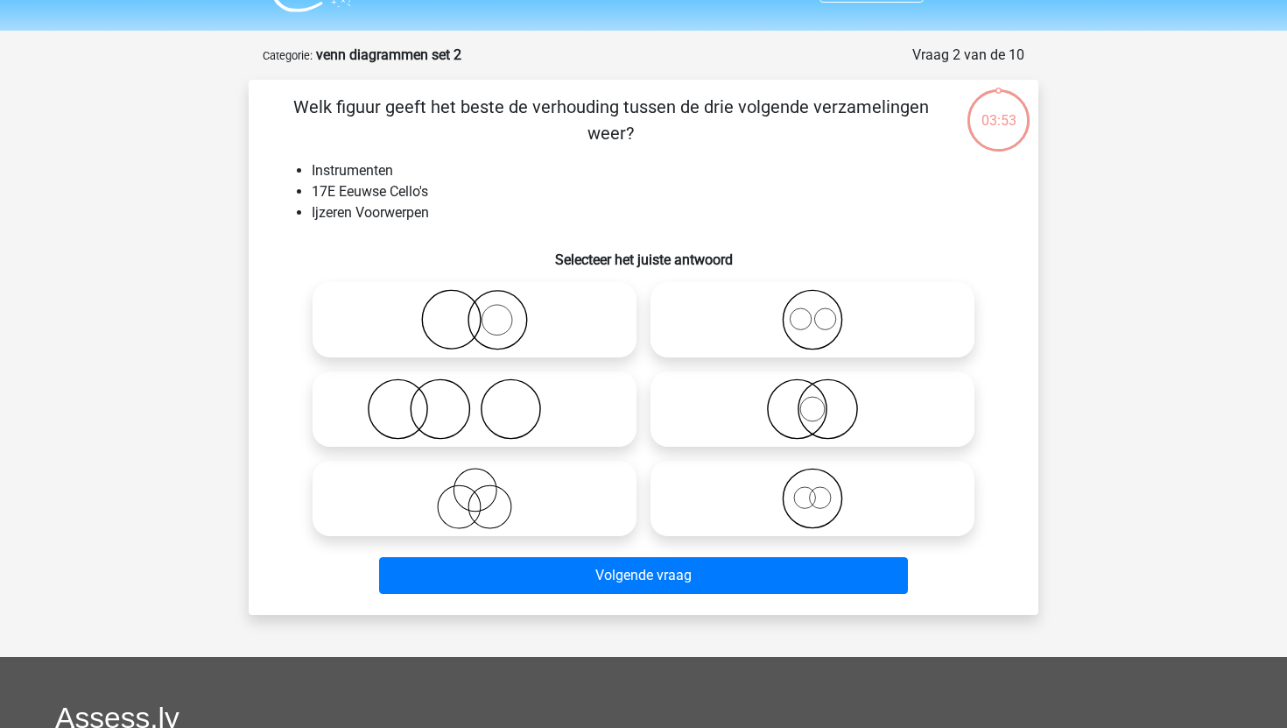
scroll to position [88, 0]
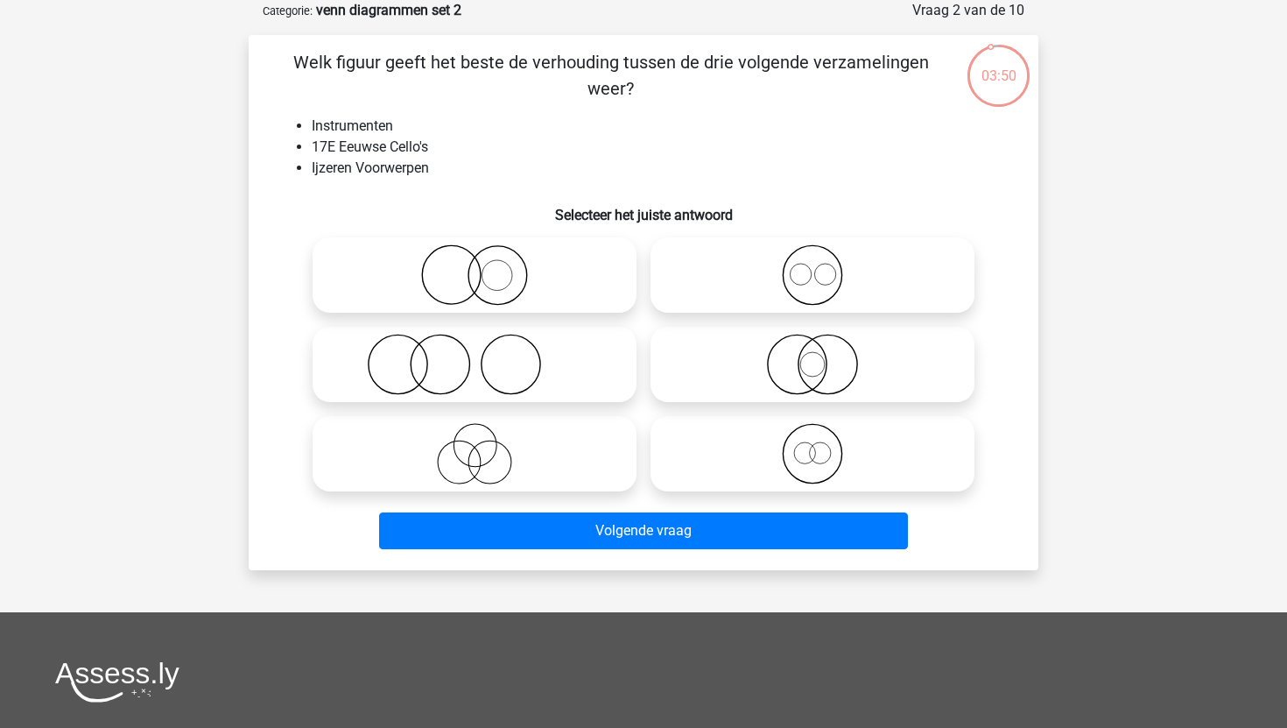
click at [564, 260] on icon at bounding box center [475, 274] width 310 height 61
click at [486, 260] on input "radio" at bounding box center [480, 260] width 11 height 11
radio input "true"
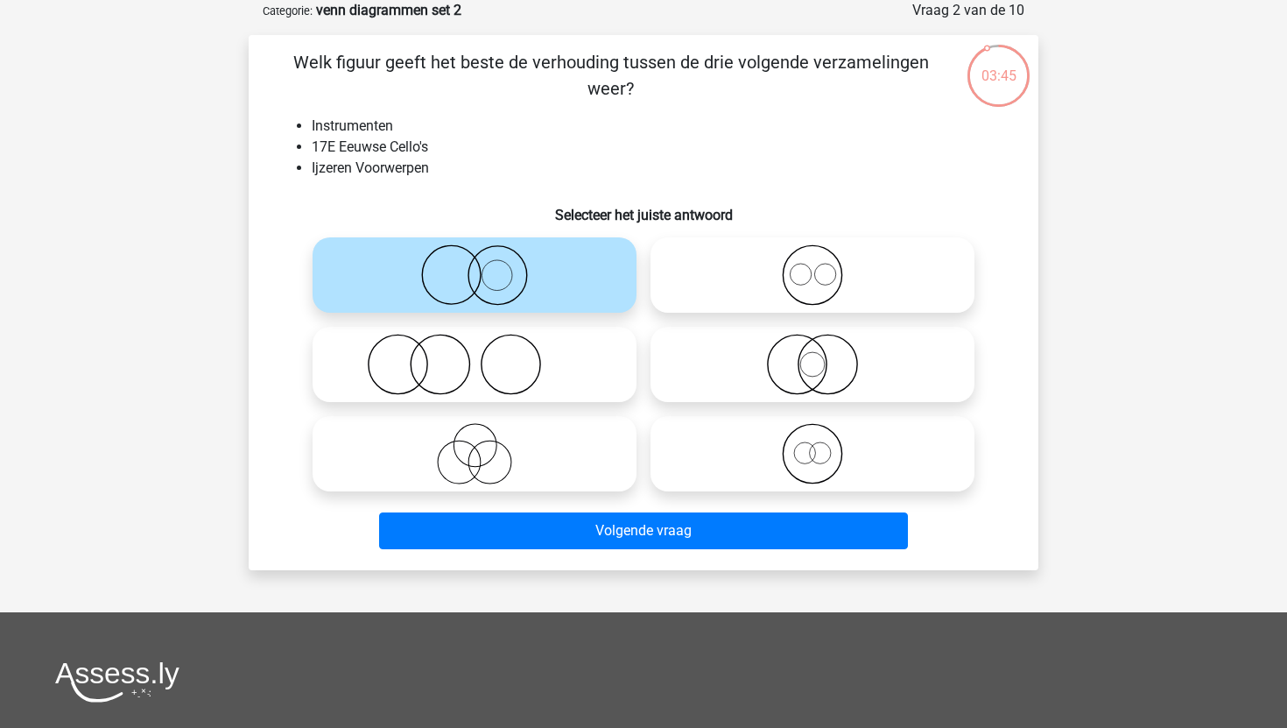
click at [750, 362] on icon at bounding box center [813, 364] width 310 height 61
click at [813, 355] on input "radio" at bounding box center [818, 349] width 11 height 11
radio input "true"
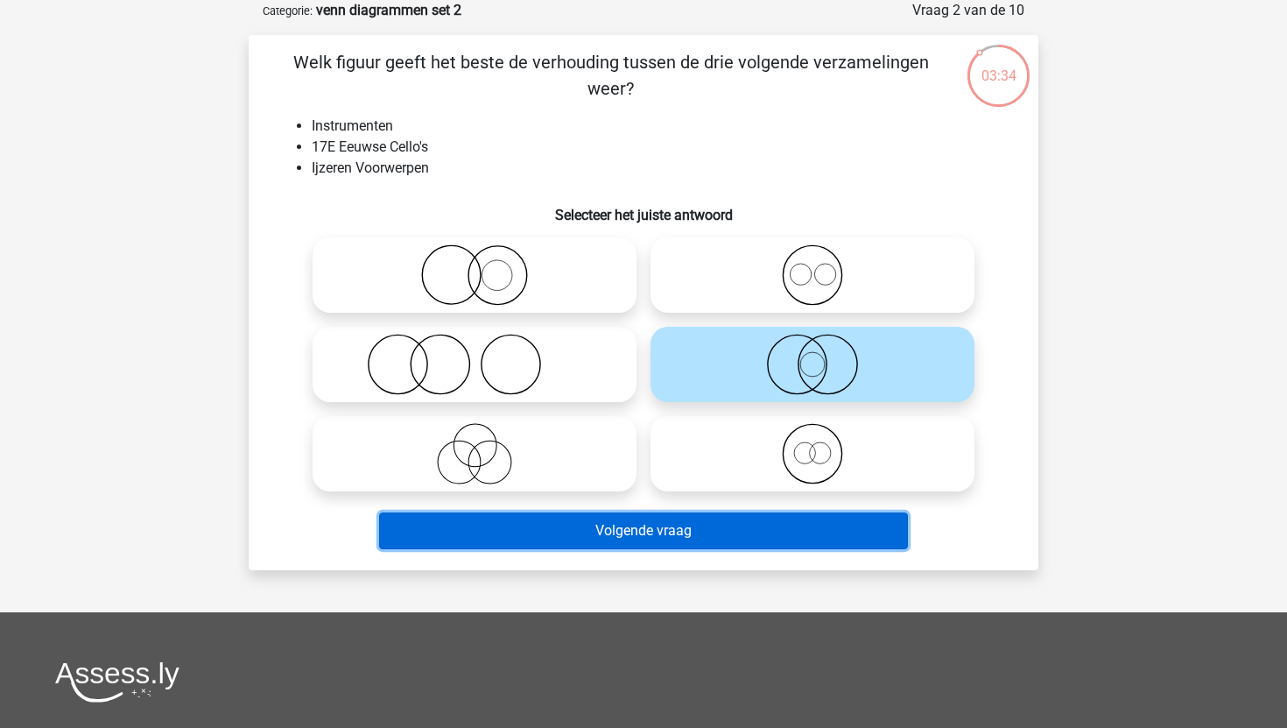
click at [712, 519] on button "Volgende vraag" at bounding box center [644, 530] width 530 height 37
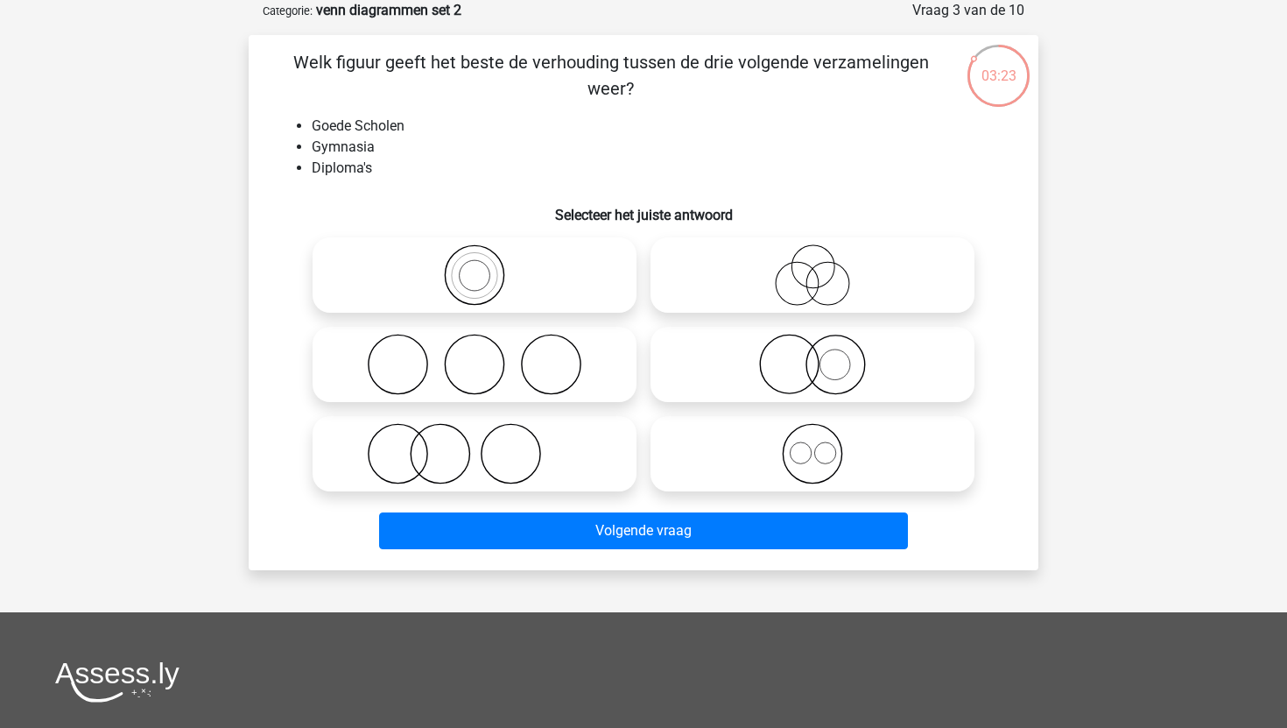
click at [507, 466] on icon at bounding box center [475, 453] width 310 height 61
click at [486, 445] on input "radio" at bounding box center [480, 438] width 11 height 11
radio input "true"
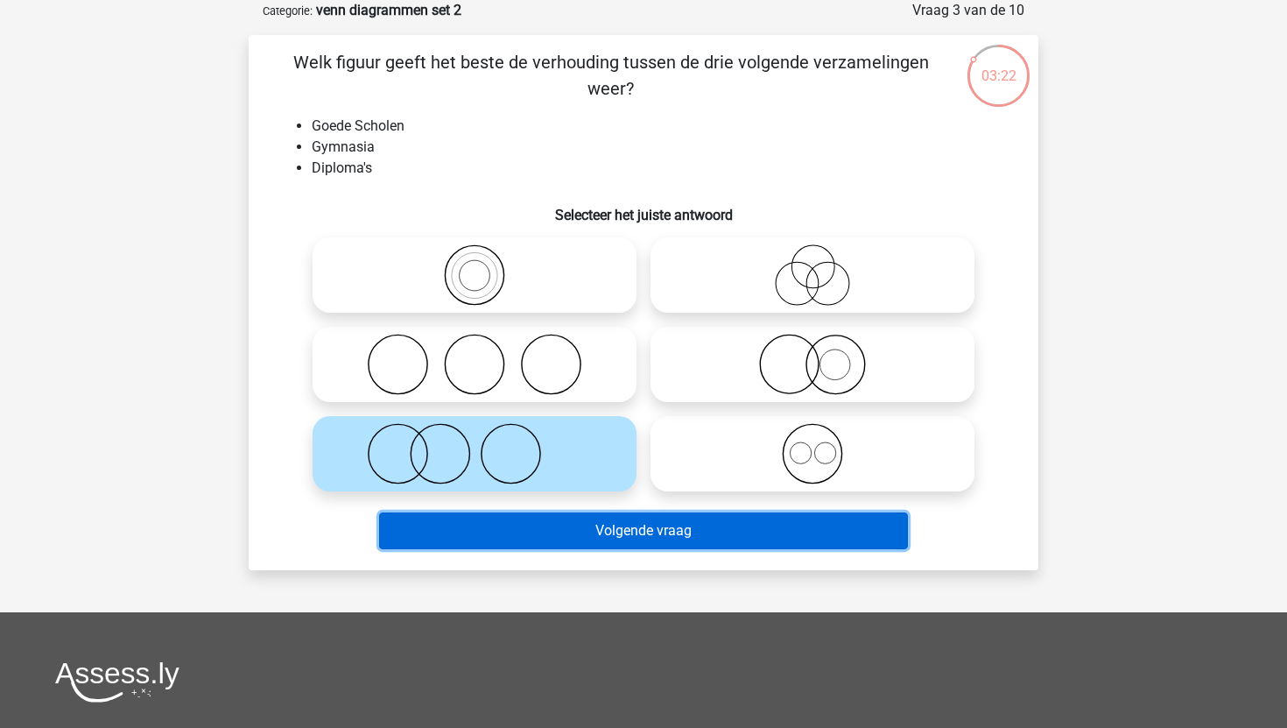
click at [537, 530] on button "Volgende vraag" at bounding box center [644, 530] width 530 height 37
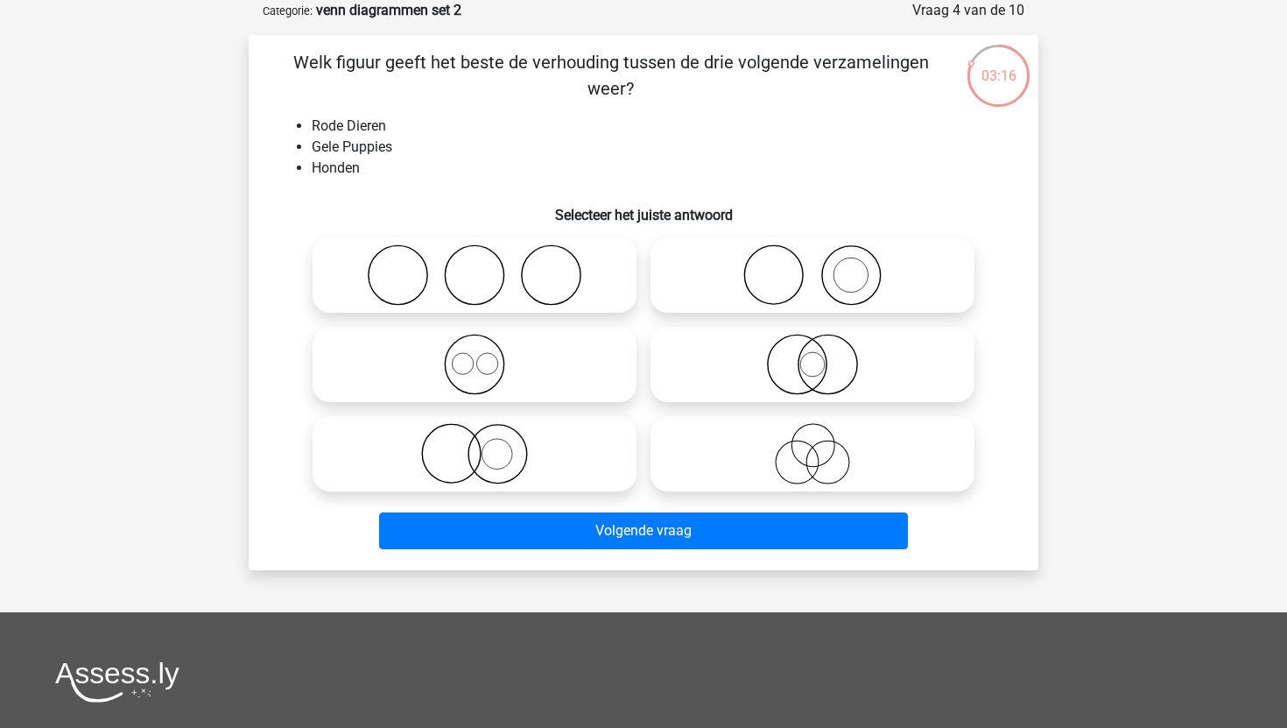
click at [582, 413] on div at bounding box center [475, 453] width 338 height 89
click at [589, 452] on icon at bounding box center [475, 453] width 310 height 61
click at [486, 445] on input "radio" at bounding box center [480, 438] width 11 height 11
radio input "true"
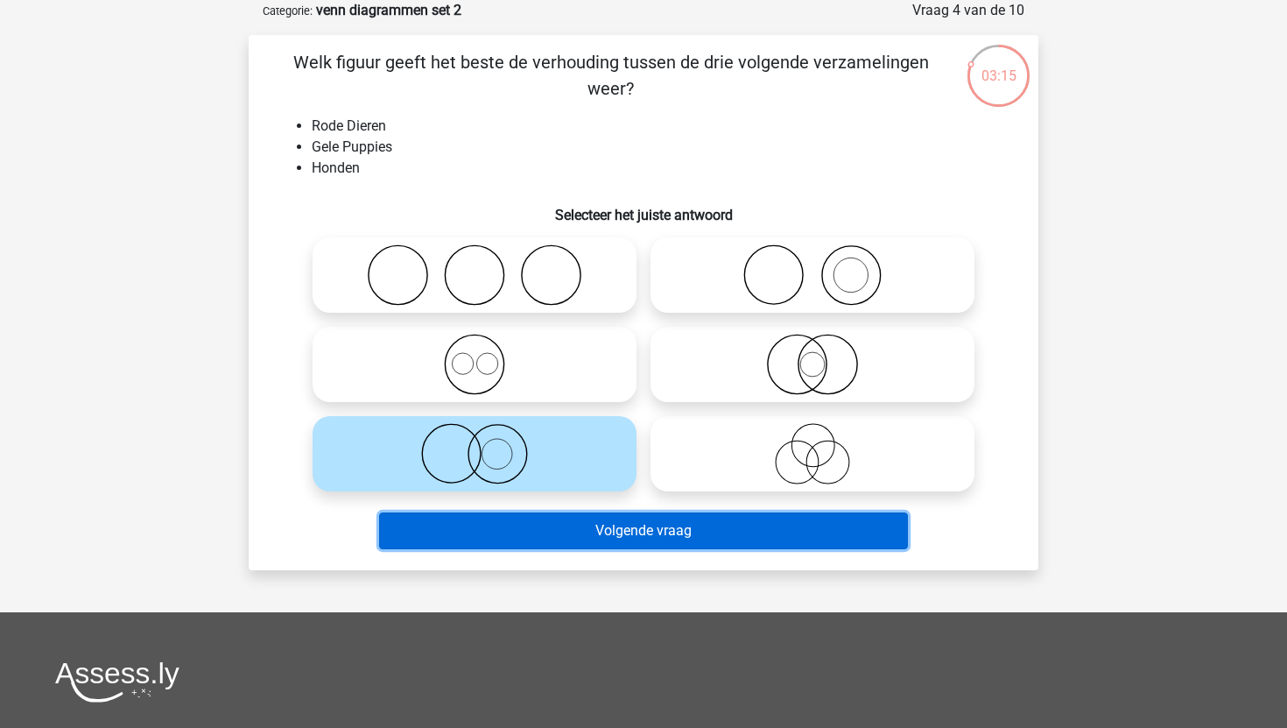
click at [592, 528] on button "Volgende vraag" at bounding box center [644, 530] width 530 height 37
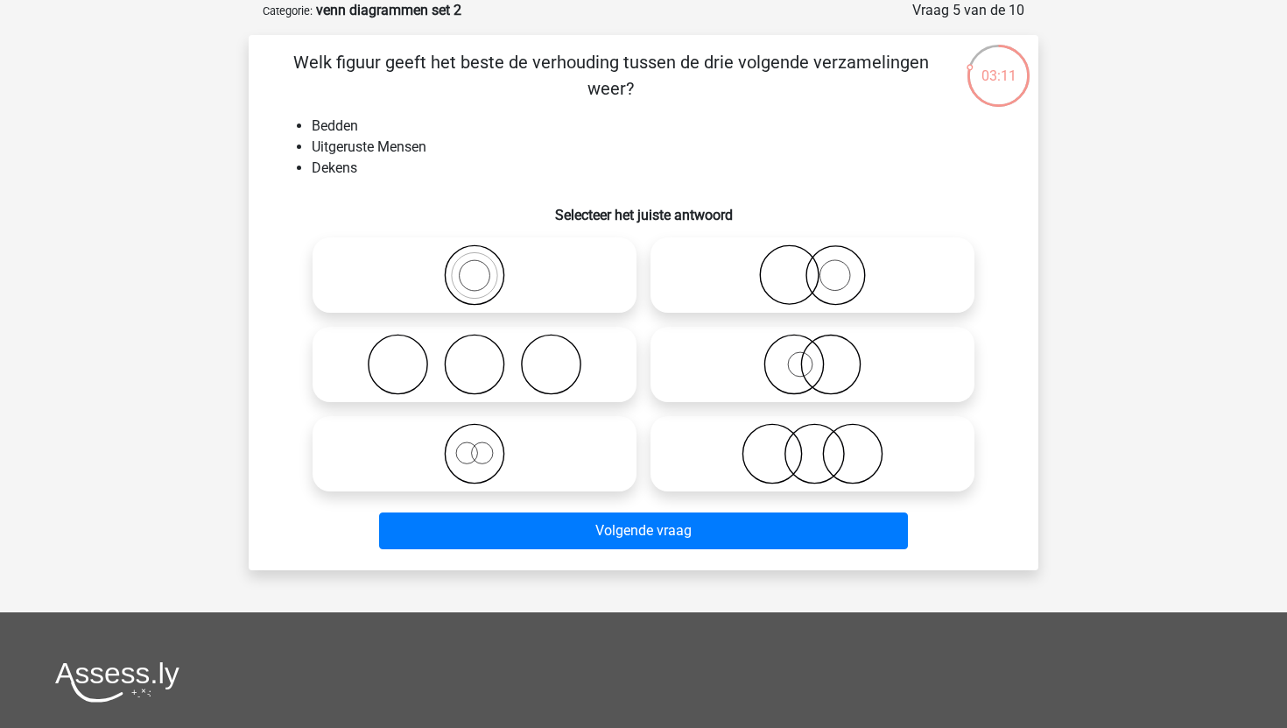
click at [587, 344] on icon at bounding box center [475, 364] width 310 height 61
click at [486, 344] on input "radio" at bounding box center [480, 349] width 11 height 11
radio input "true"
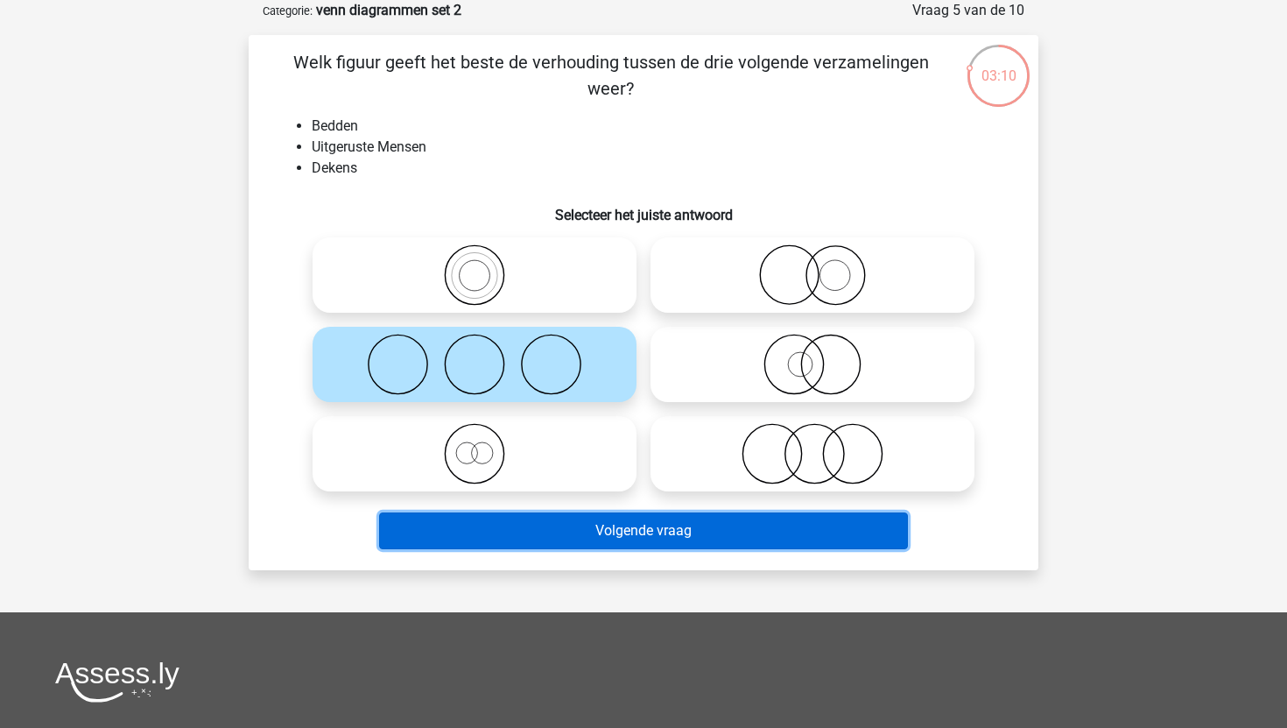
click at [577, 527] on button "Volgende vraag" at bounding box center [644, 530] width 530 height 37
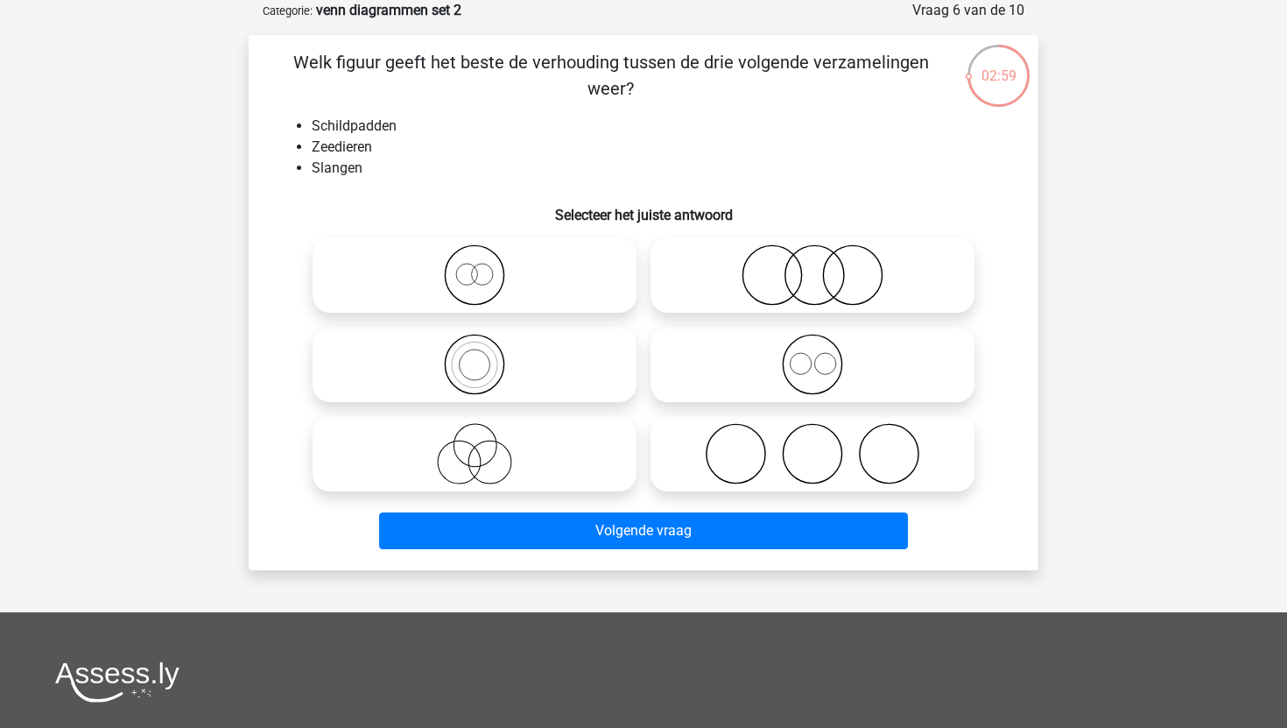
click at [686, 346] on icon at bounding box center [813, 364] width 310 height 61
click at [813, 346] on input "radio" at bounding box center [818, 349] width 11 height 11
radio input "true"
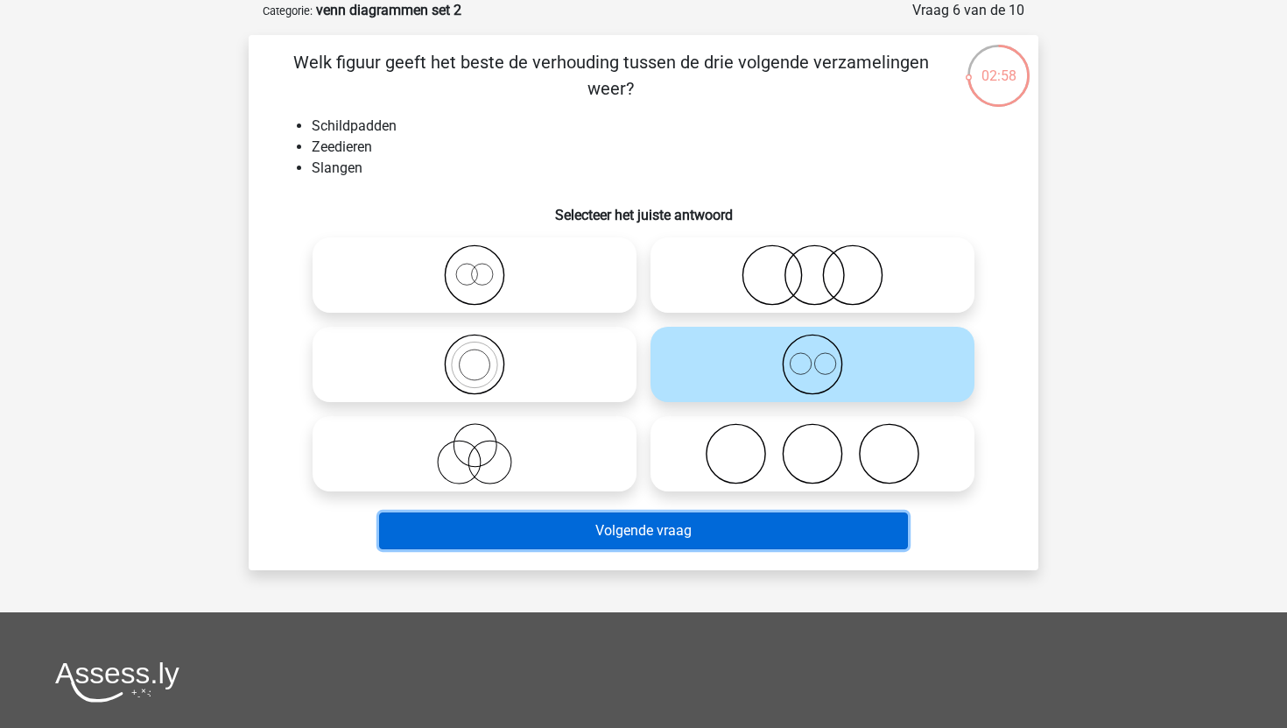
click at [637, 523] on button "Volgende vraag" at bounding box center [644, 530] width 530 height 37
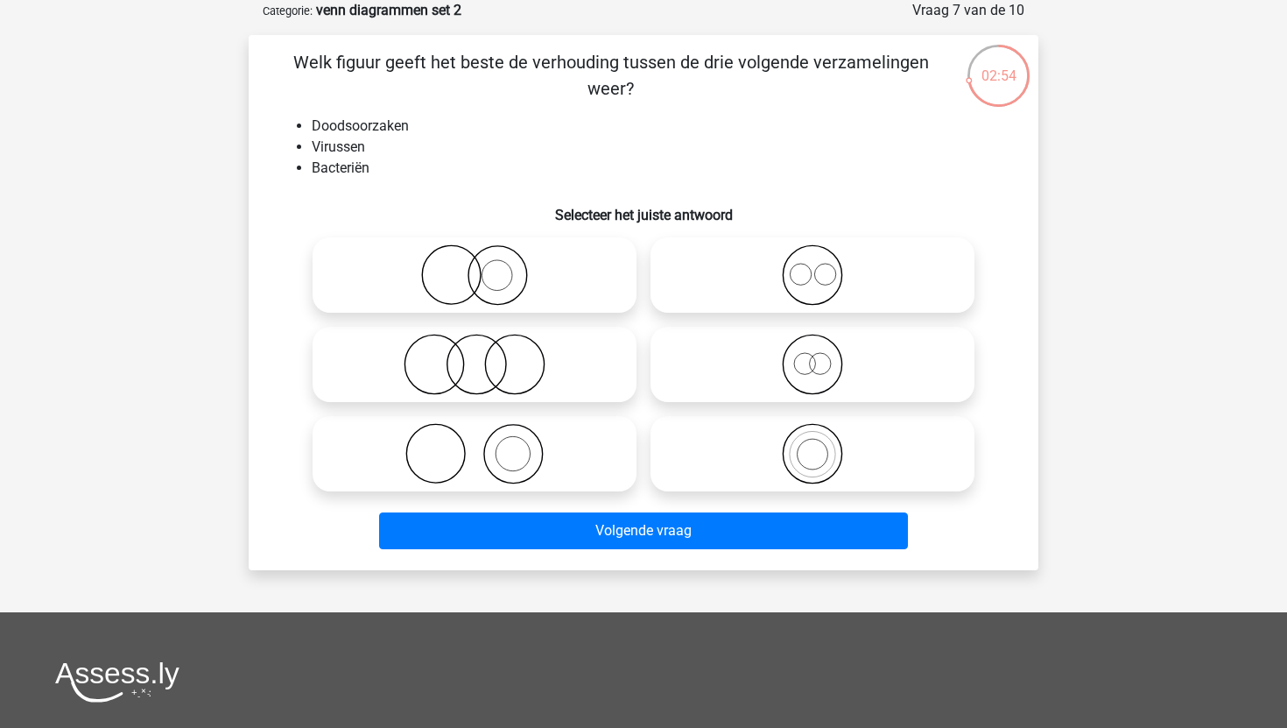
click at [631, 357] on label at bounding box center [475, 364] width 324 height 75
click at [486, 355] on input "radio" at bounding box center [480, 349] width 11 height 11
radio input "true"
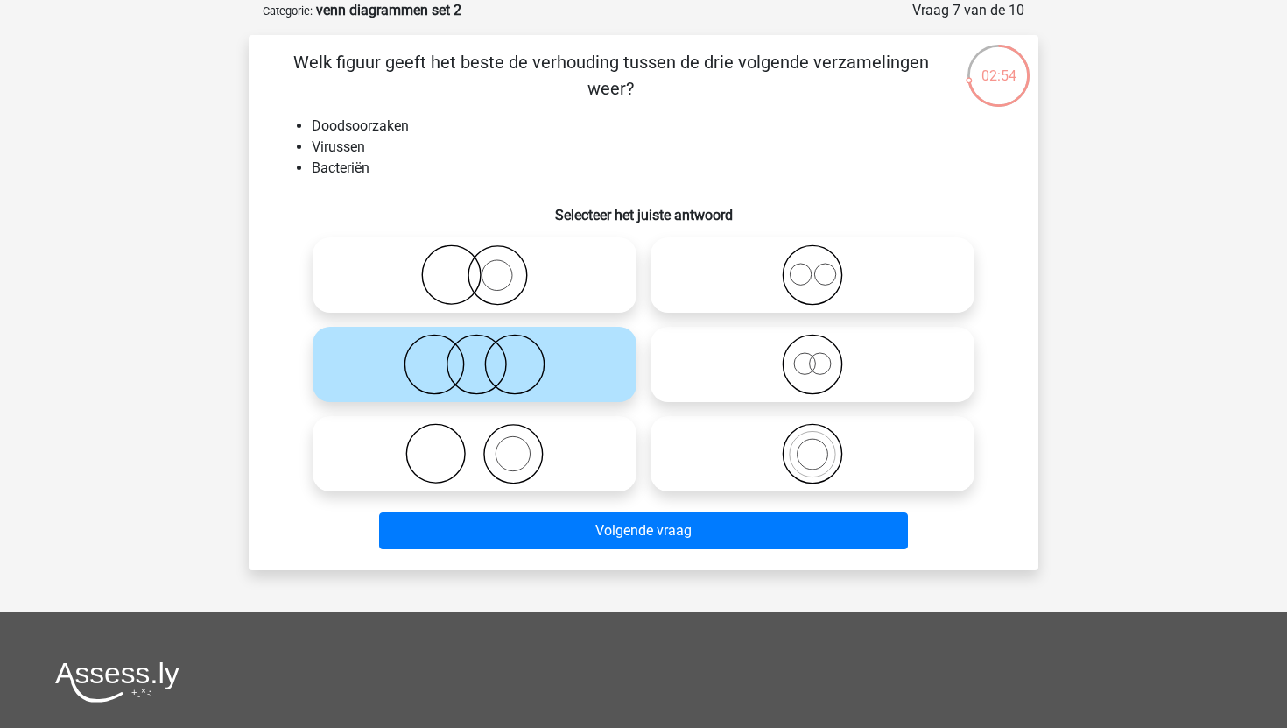
click at [621, 556] on div "Welk figuur geeft het beste de verhouding tussen de drie volgende verzamelingen…" at bounding box center [644, 302] width 790 height 535
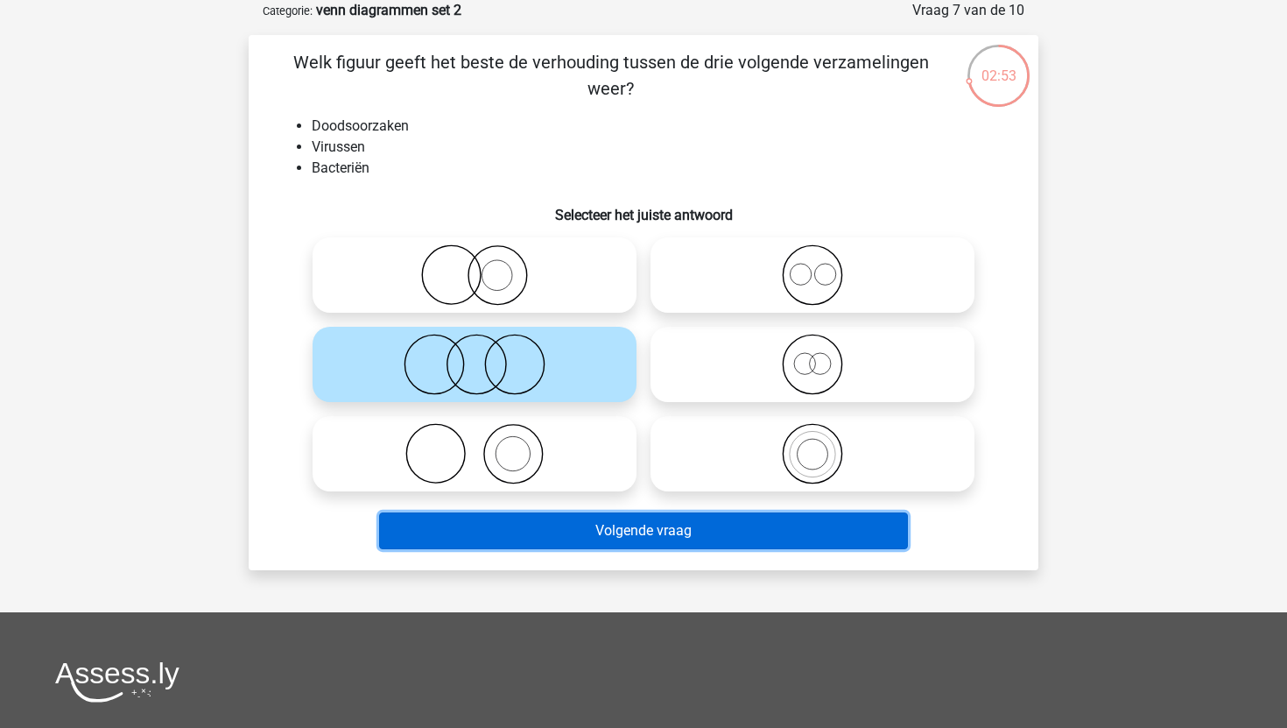
click at [622, 545] on button "Volgende vraag" at bounding box center [644, 530] width 530 height 37
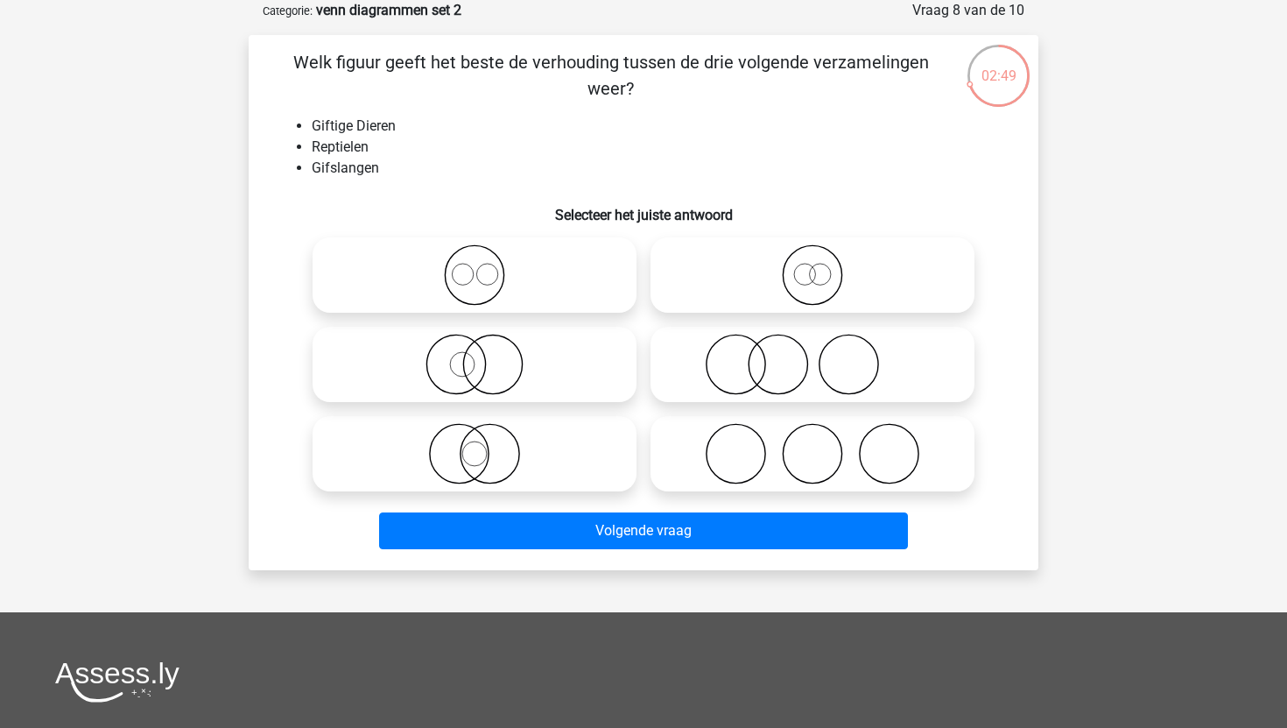
click at [538, 446] on icon at bounding box center [475, 453] width 310 height 61
click at [486, 445] on input "radio" at bounding box center [480, 438] width 11 height 11
radio input "true"
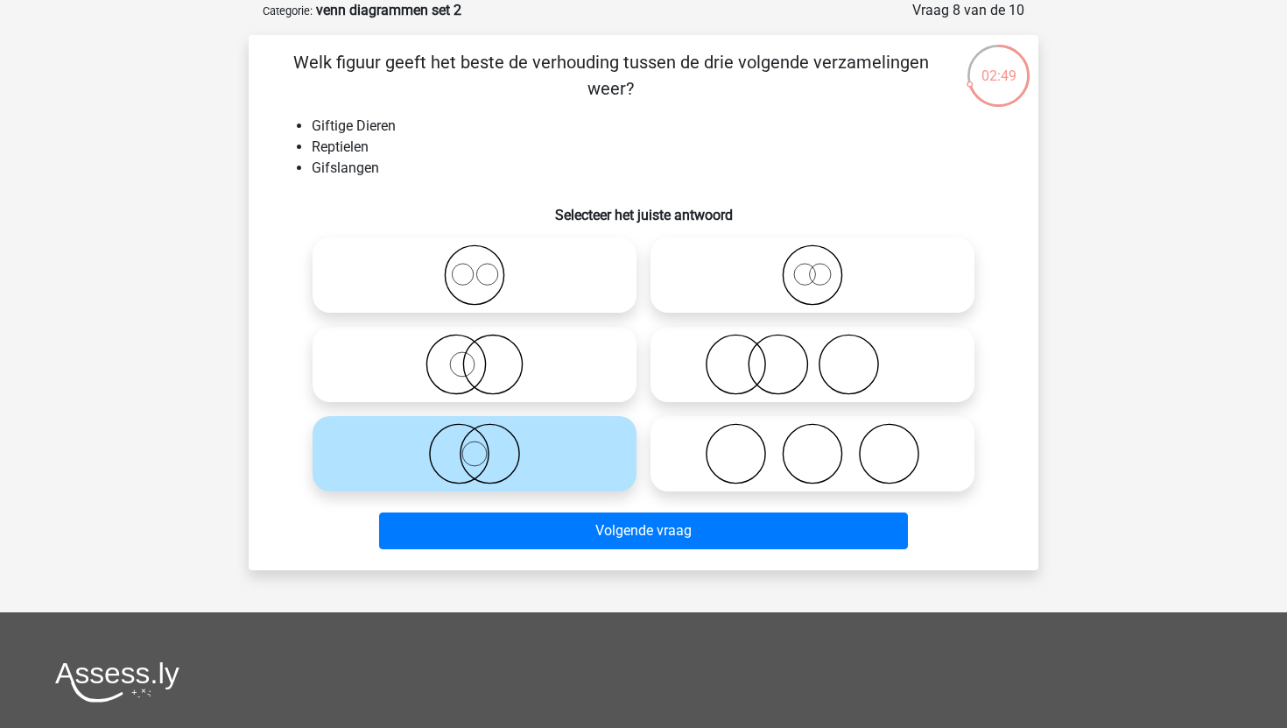
click at [567, 509] on div "Volgende vraag" at bounding box center [644, 527] width 734 height 58
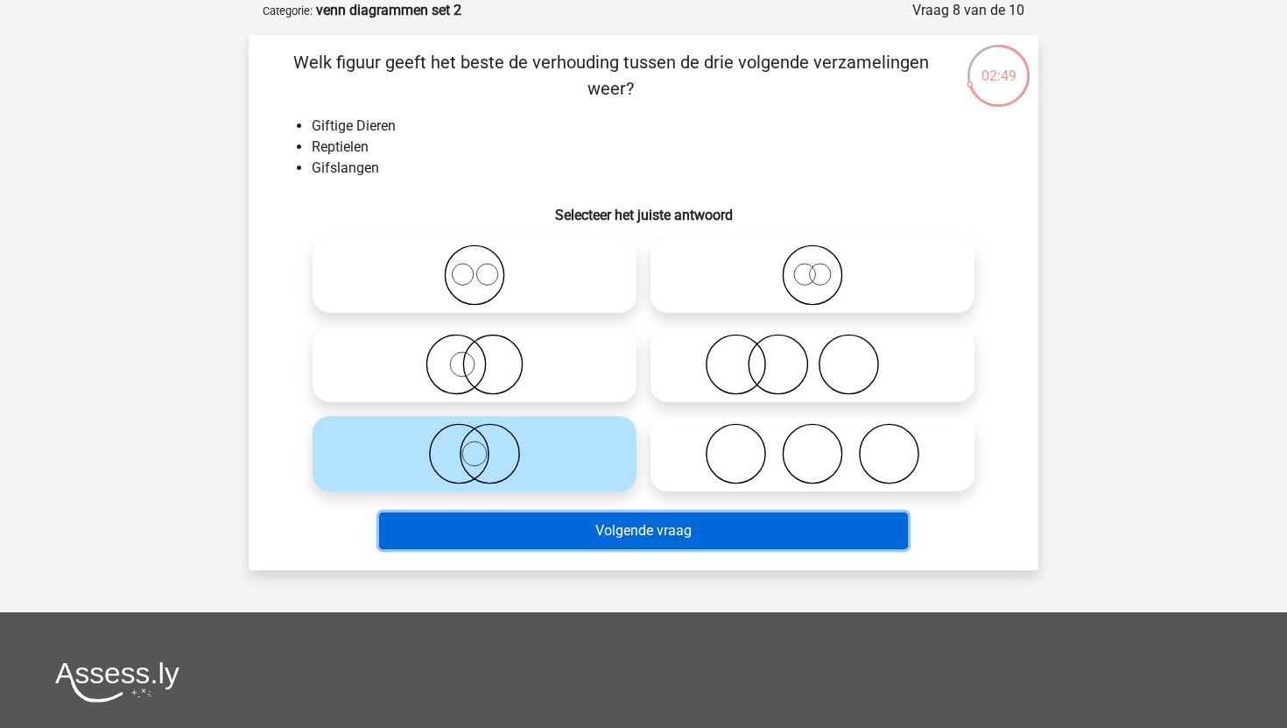
click at [567, 524] on button "Volgende vraag" at bounding box center [644, 530] width 530 height 37
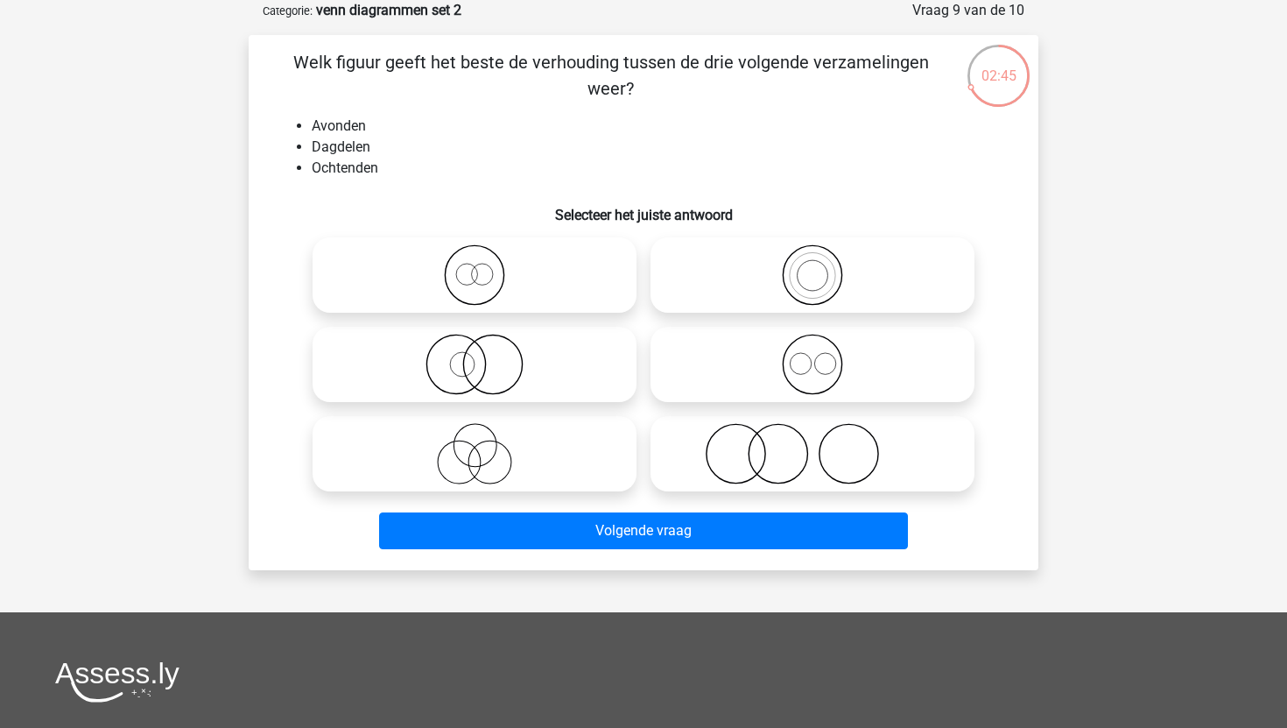
click at [606, 260] on icon at bounding box center [475, 274] width 310 height 61
click at [486, 260] on input "radio" at bounding box center [480, 260] width 11 height 11
radio input "true"
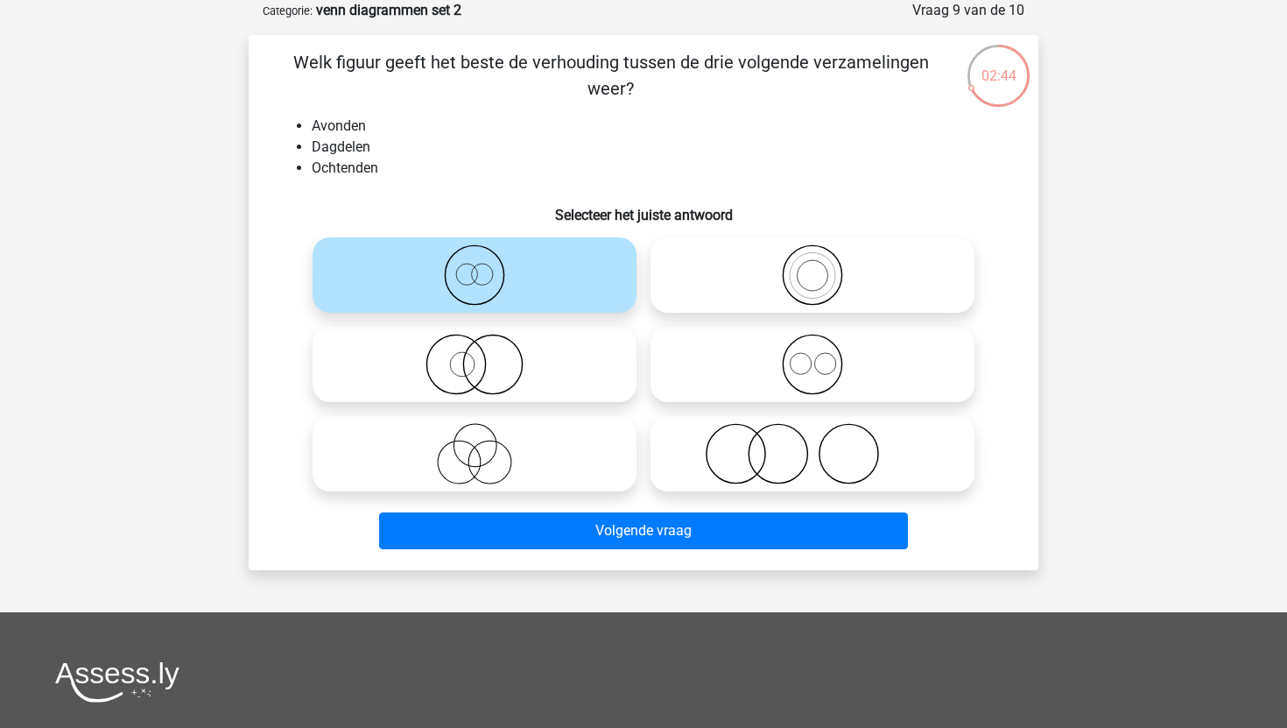
click at [677, 365] on icon at bounding box center [813, 364] width 310 height 61
click at [813, 355] on input "radio" at bounding box center [818, 349] width 11 height 11
radio input "true"
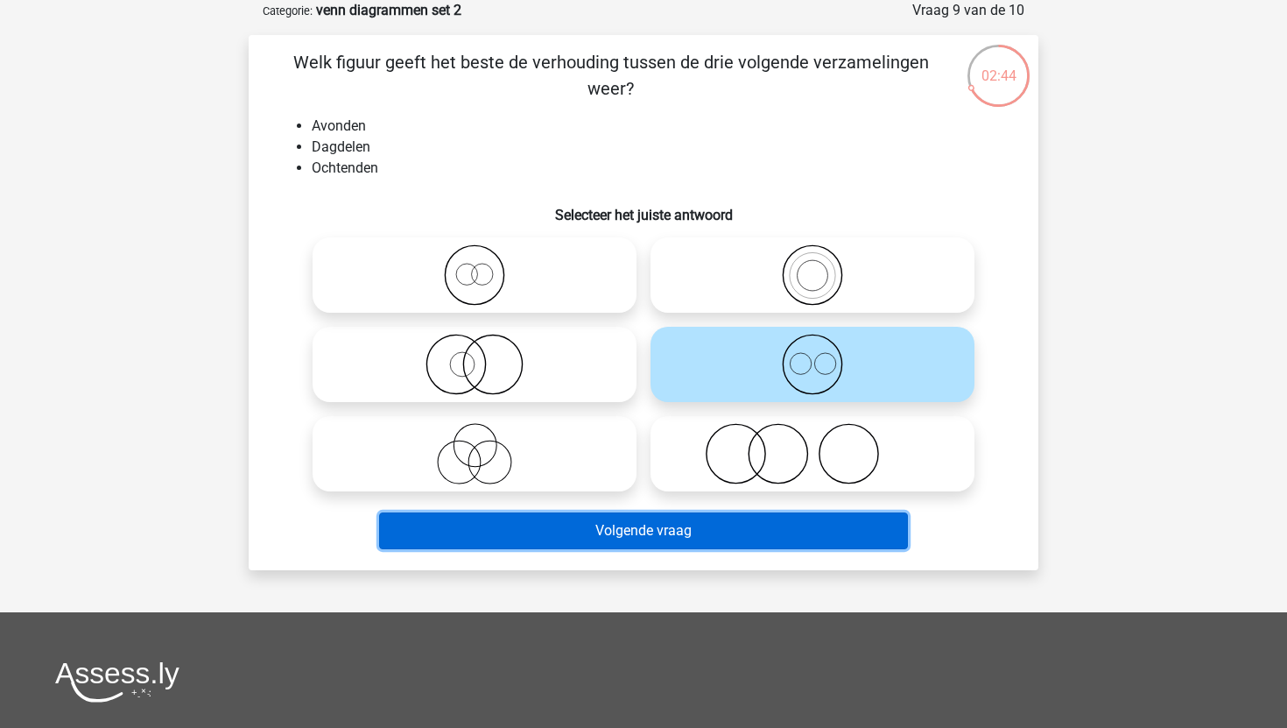
click at [625, 519] on button "Volgende vraag" at bounding box center [644, 530] width 530 height 37
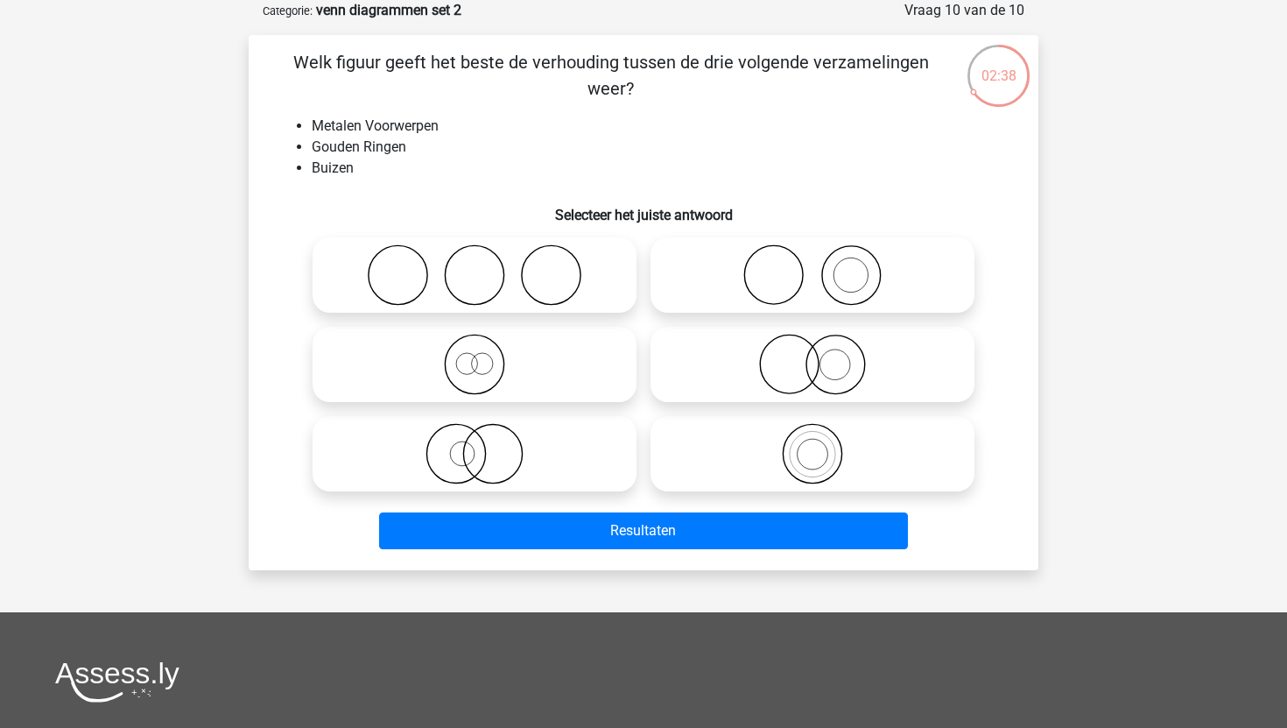
click at [722, 355] on icon at bounding box center [813, 364] width 310 height 61
click at [813, 355] on input "radio" at bounding box center [818, 349] width 11 height 11
radio input "true"
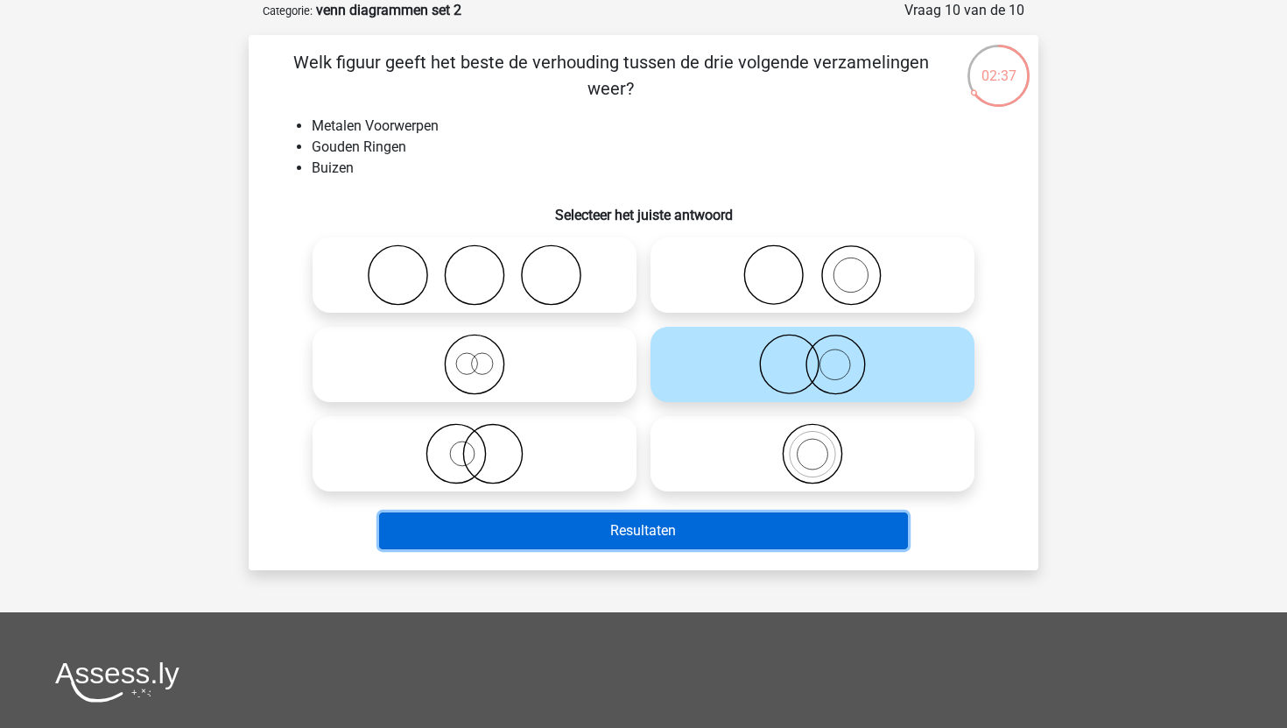
click at [672, 530] on button "Resultaten" at bounding box center [644, 530] width 530 height 37
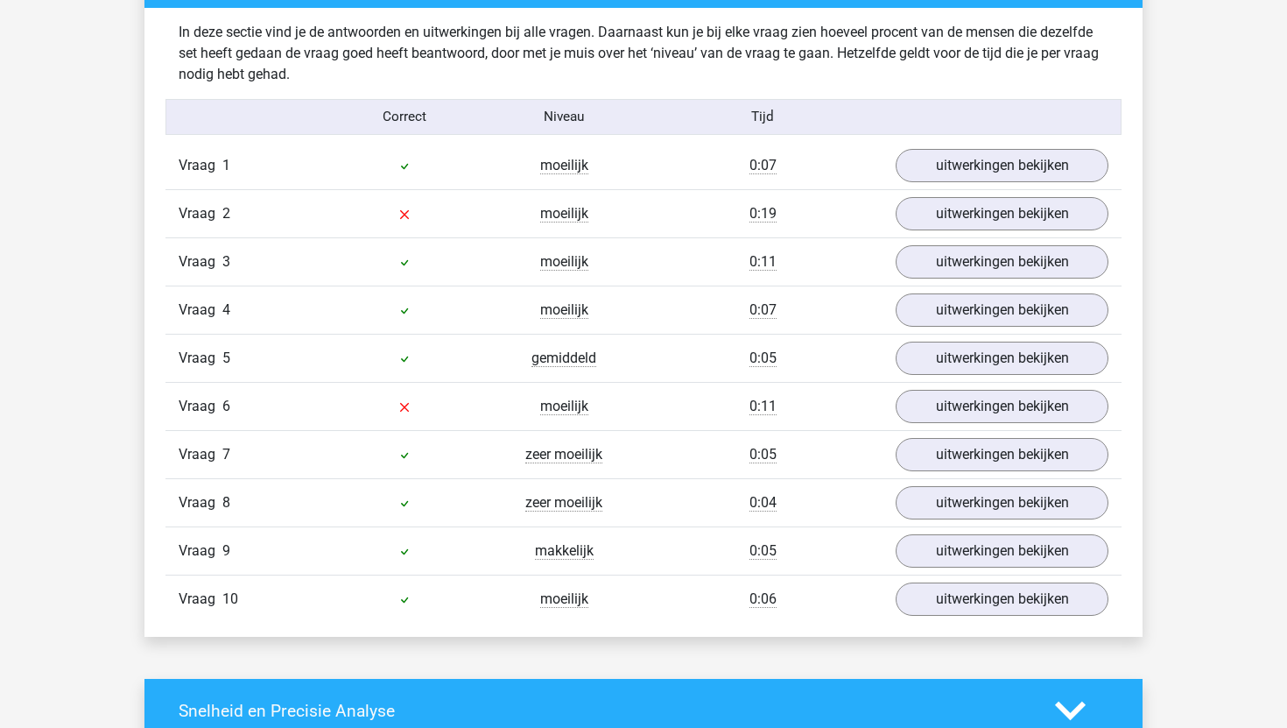
scroll to position [1370, 0]
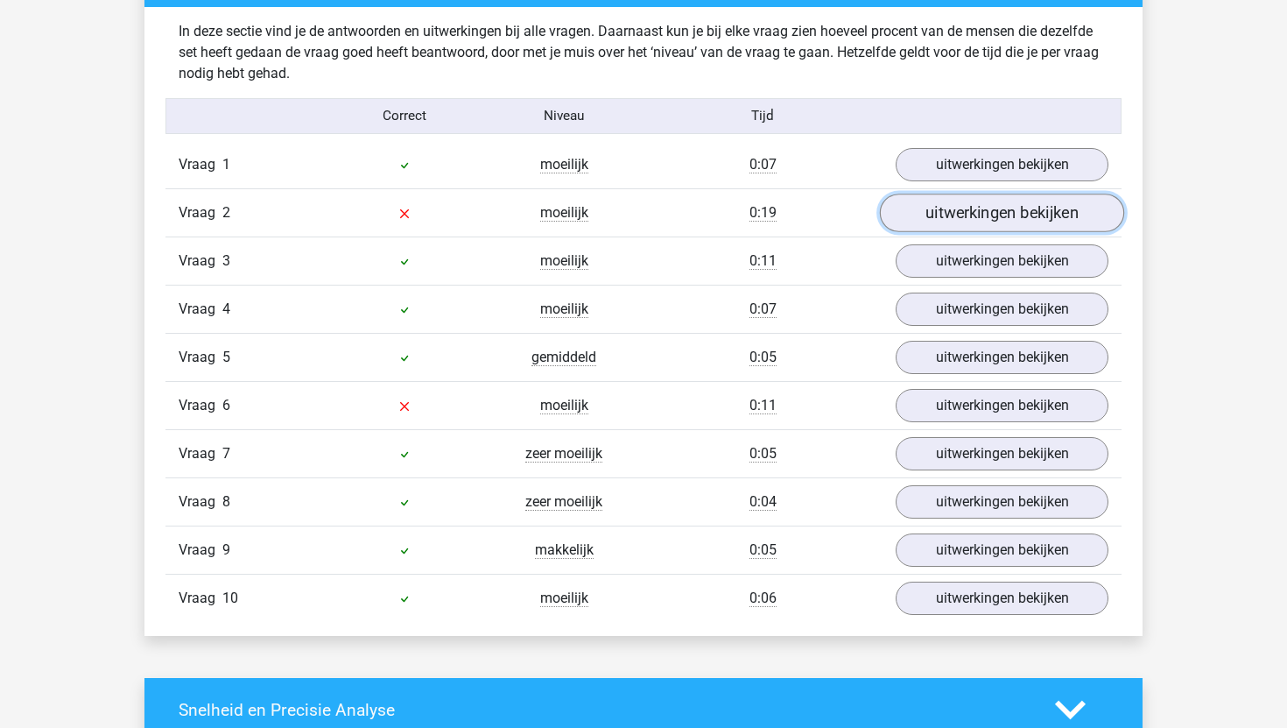
click at [905, 205] on link "uitwerkingen bekijken" at bounding box center [1002, 213] width 244 height 39
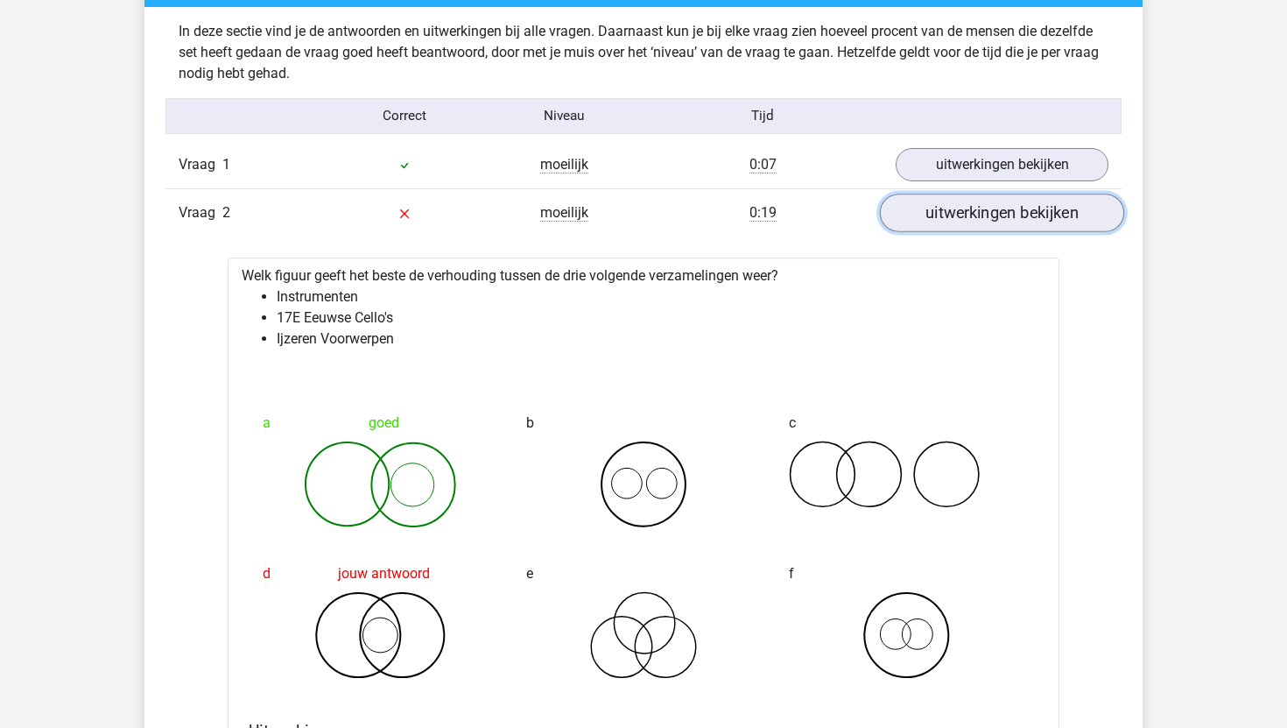
click at [907, 205] on link "uitwerkingen bekijken" at bounding box center [1002, 213] width 244 height 39
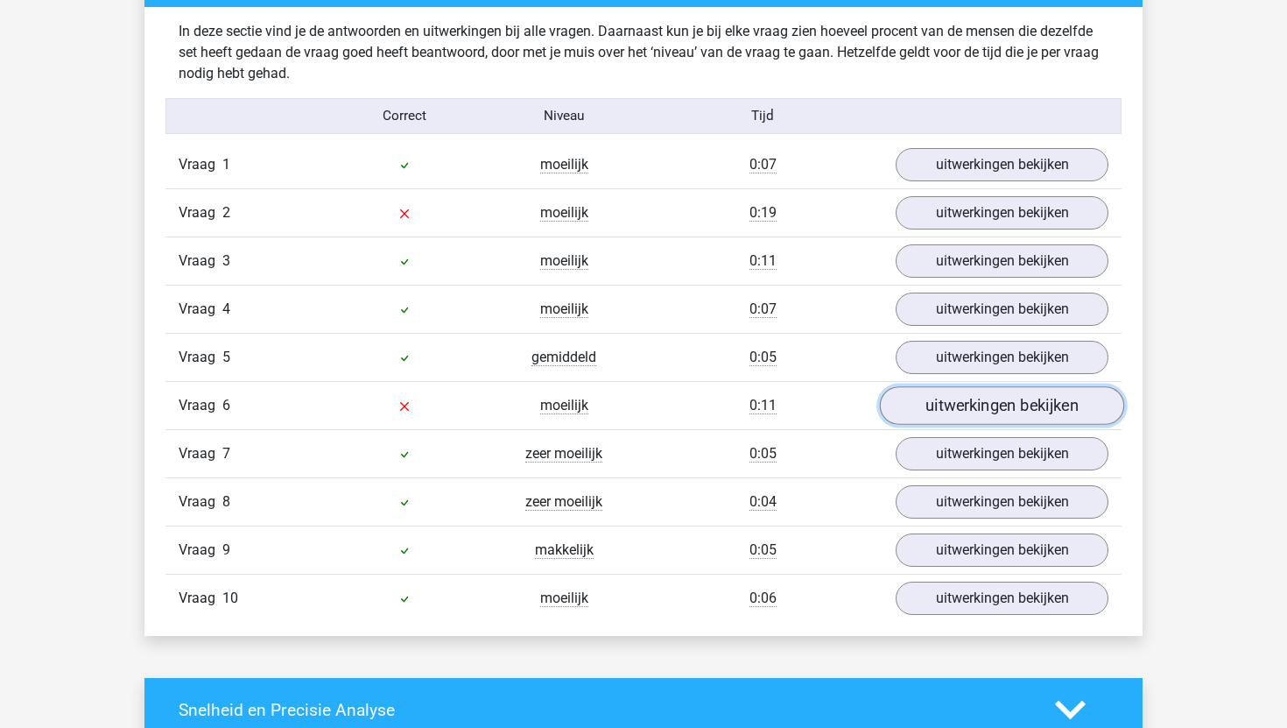
click at [935, 408] on link "uitwerkingen bekijken" at bounding box center [1002, 405] width 244 height 39
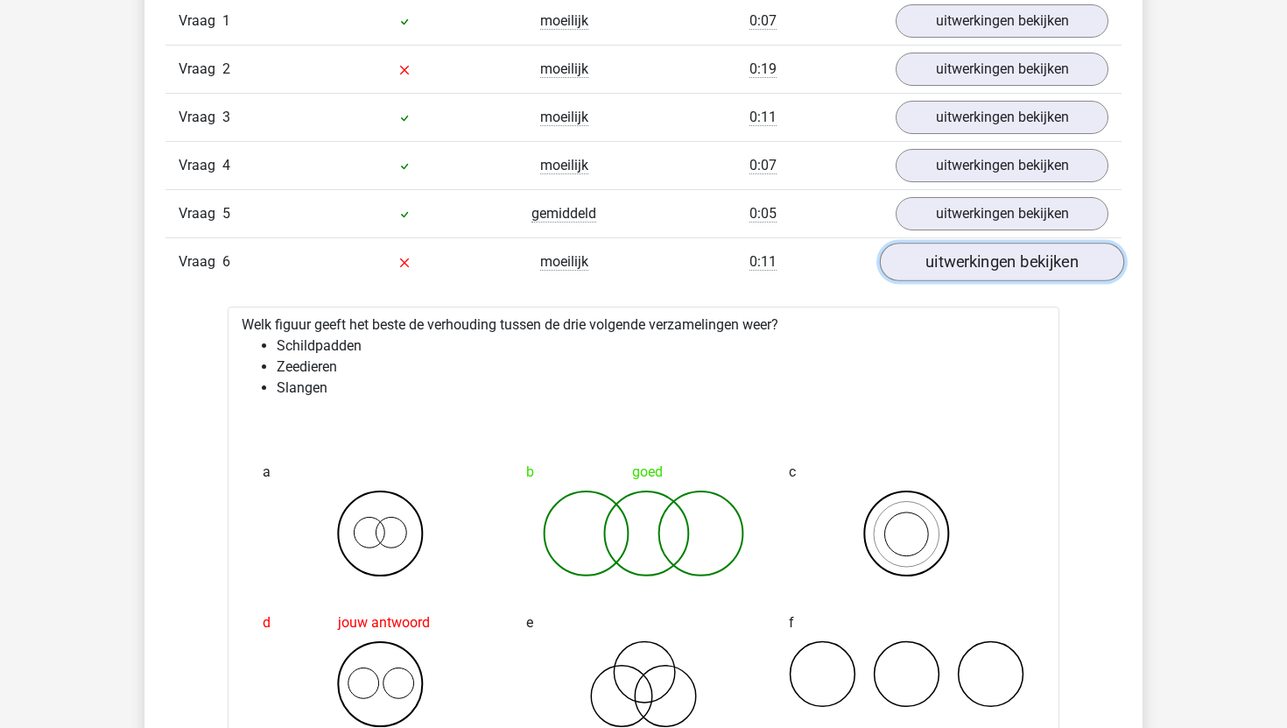
scroll to position [1511, 0]
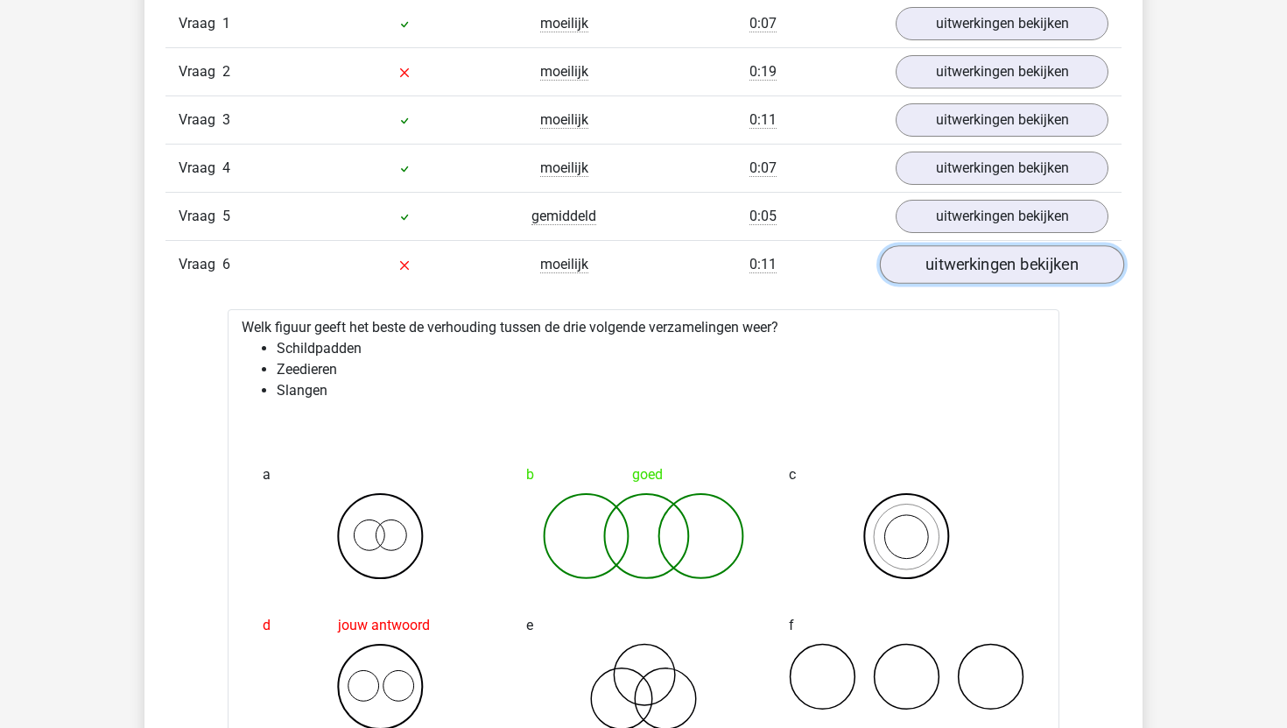
click at [961, 271] on link "uitwerkingen bekijken" at bounding box center [1002, 264] width 244 height 39
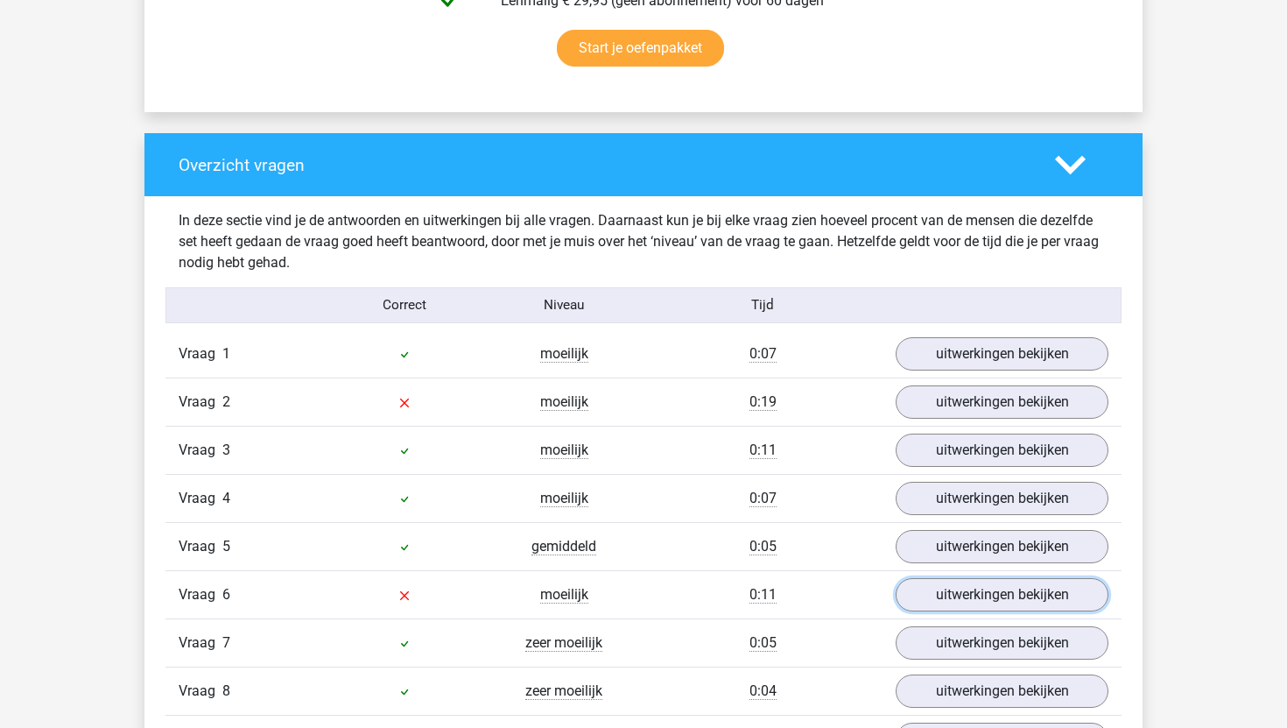
scroll to position [412, 0]
